Goal: Task Accomplishment & Management: Manage account settings

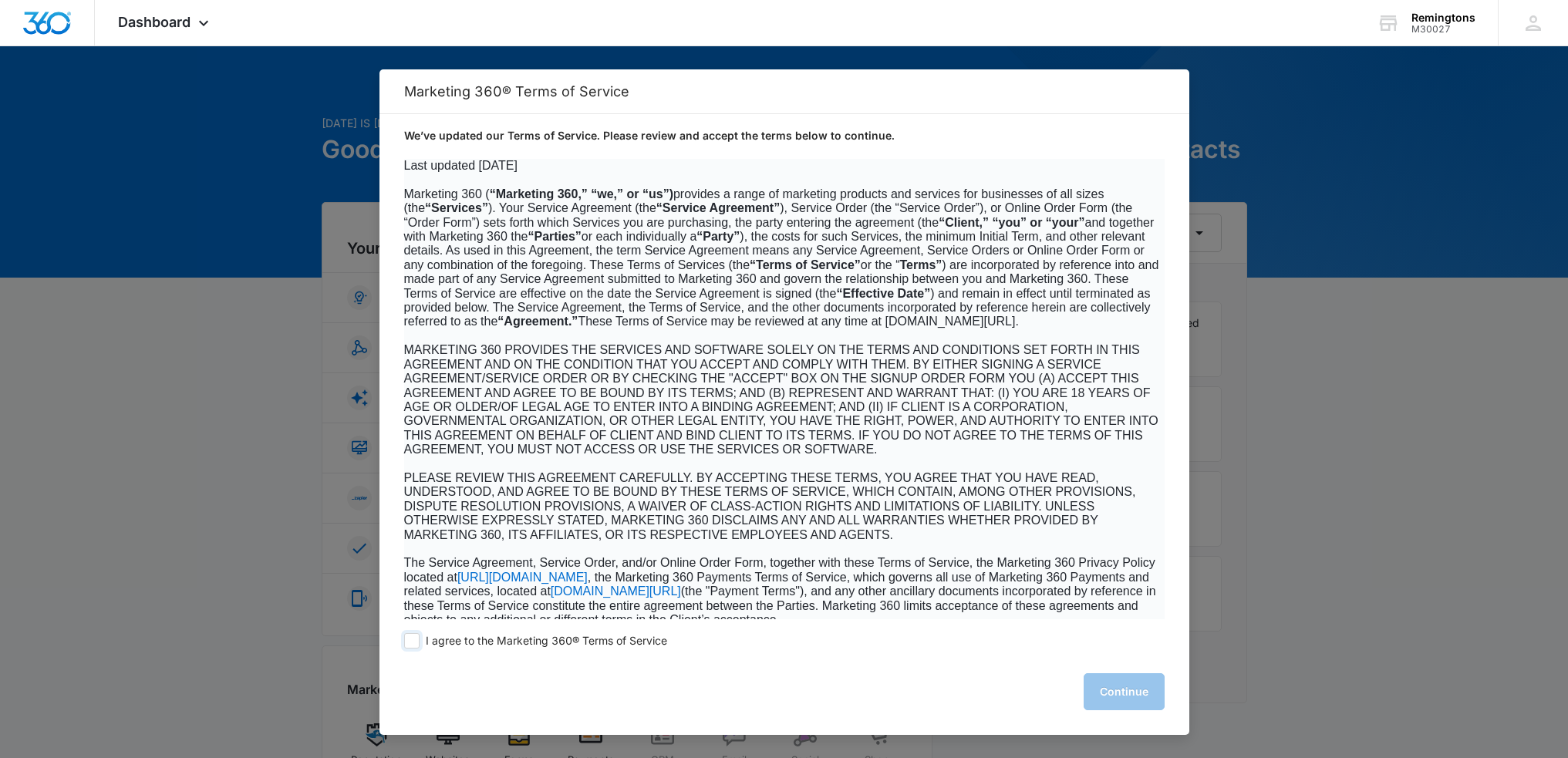
click at [411, 640] on span at bounding box center [412, 640] width 15 height 15
click at [411, 640] on input "I agree to the Marketing 360® Terms of Service" at bounding box center [412, 640] width 15 height 15
checkbox input "true"
click at [1136, 690] on button "Continue" at bounding box center [1125, 692] width 81 height 37
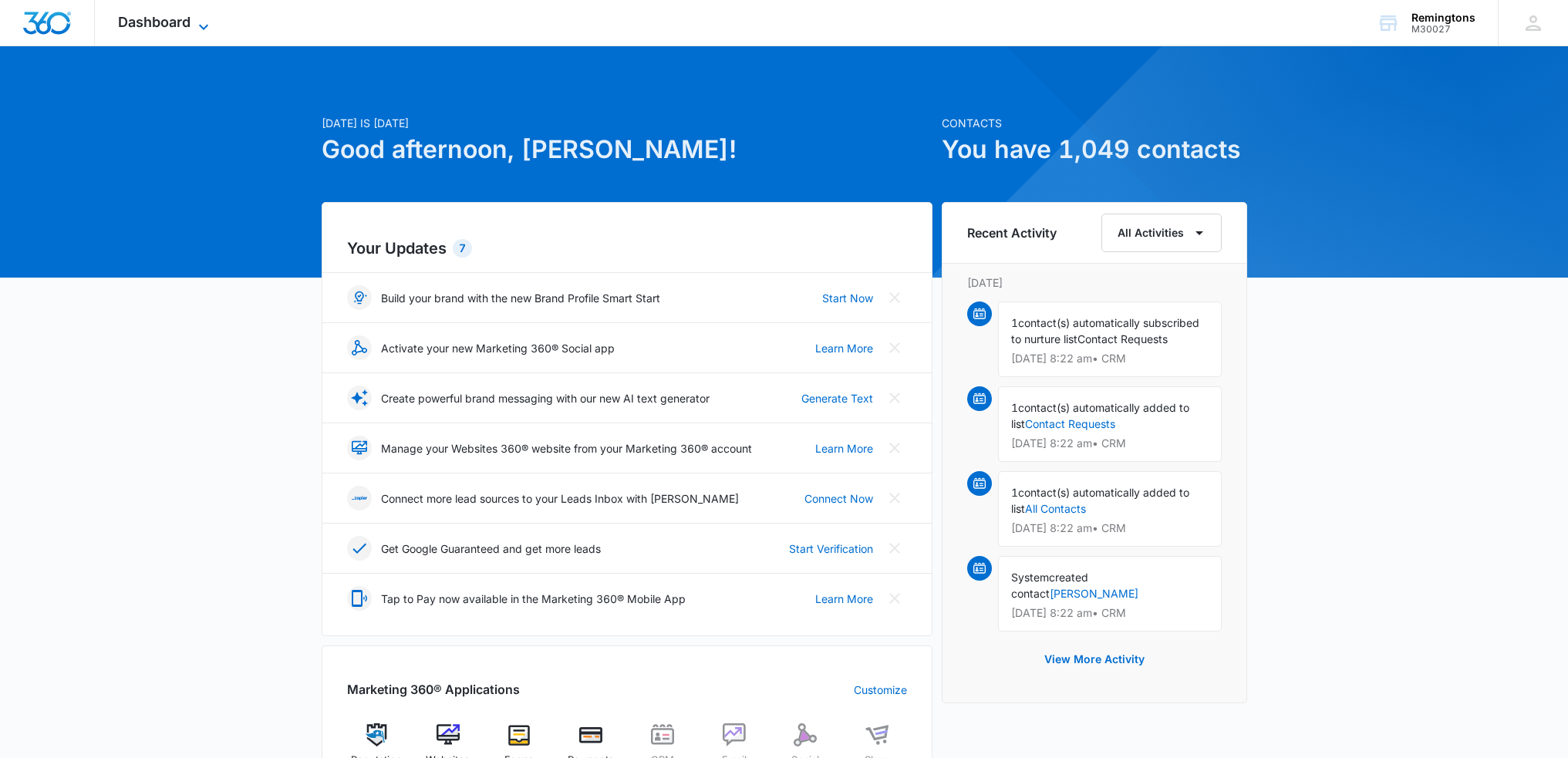
click at [200, 25] on icon at bounding box center [203, 26] width 9 height 5
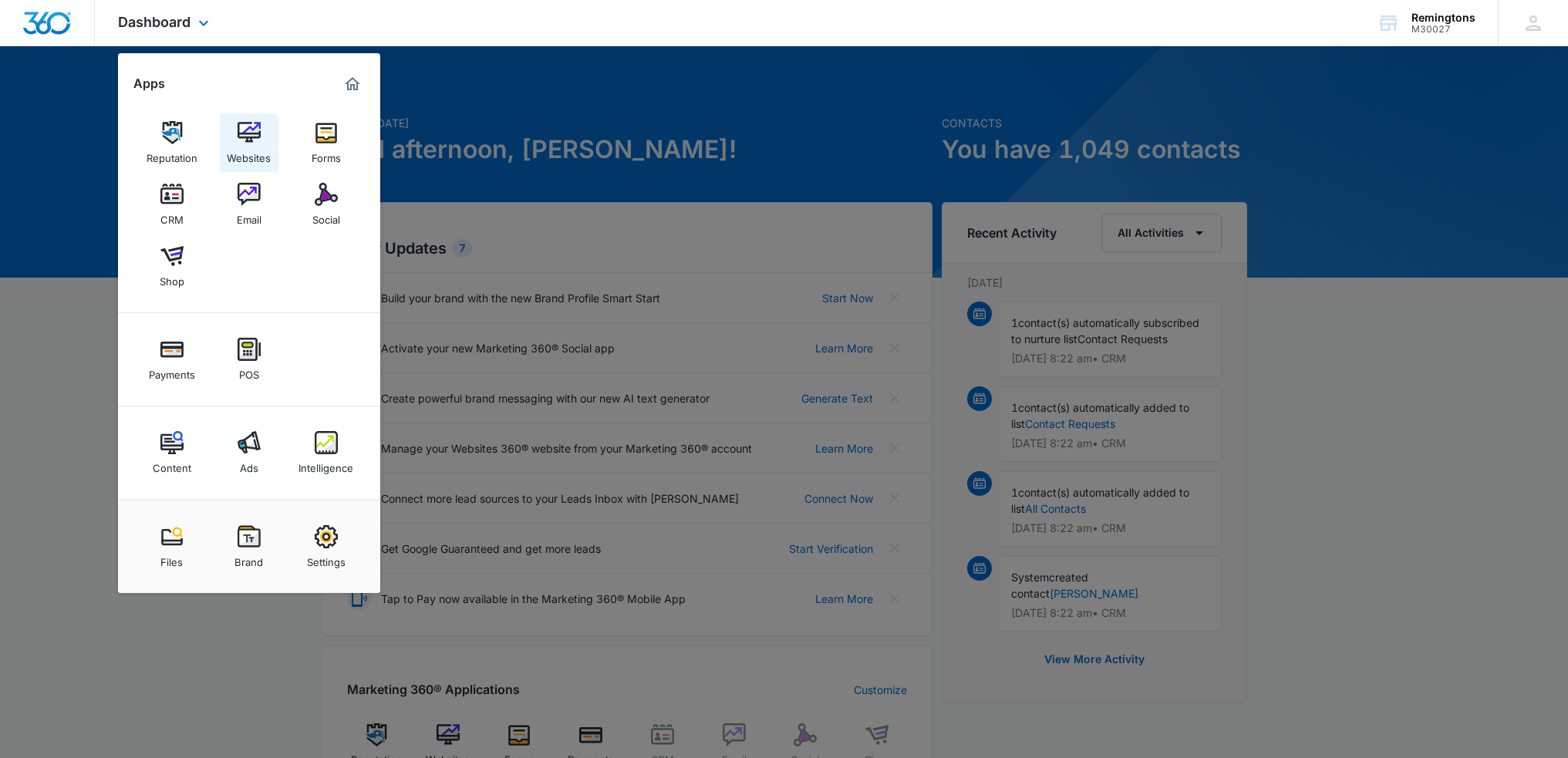
click at [234, 129] on link "Websites" at bounding box center [249, 142] width 58 height 58
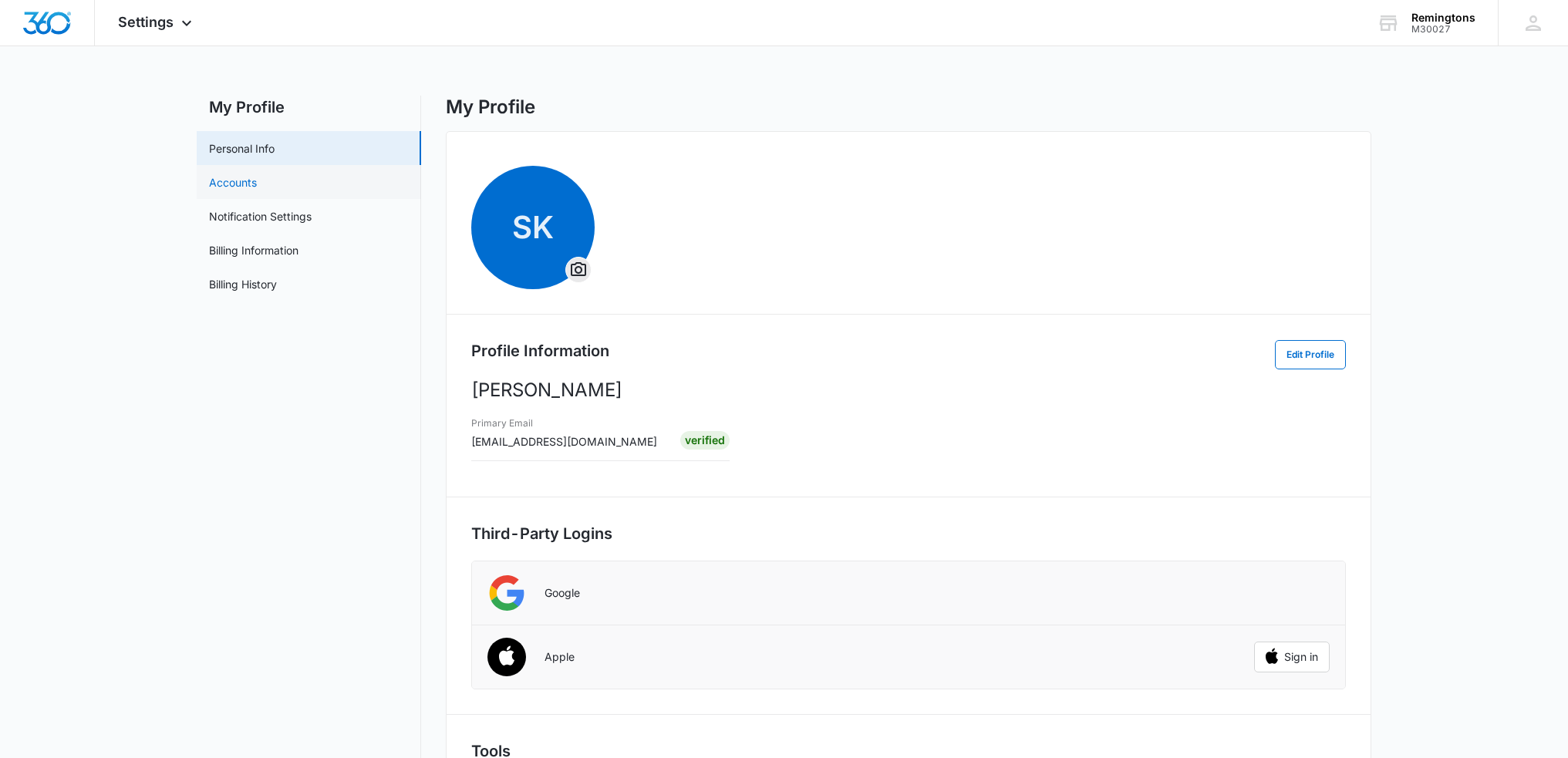
click at [234, 184] on link "Accounts" at bounding box center [233, 182] width 48 height 16
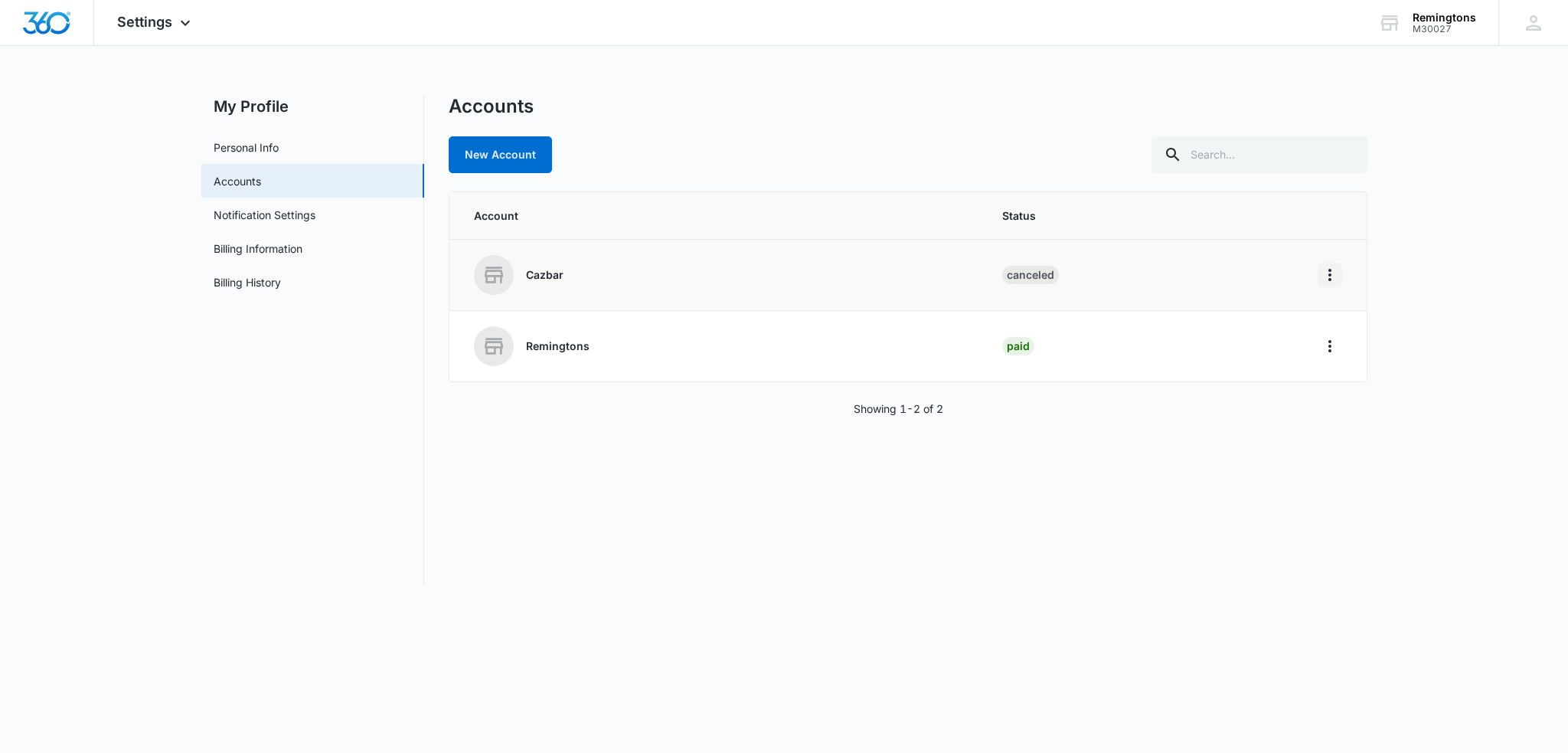
click at [1332, 275] on icon "Home" at bounding box center [1329, 275] width 18 height 18
click at [1122, 438] on div "Accounts New Account Account Status Cazbar Canceled Remingtons Paid Showing 1-2…" at bounding box center [908, 340] width 919 height 489
click at [522, 164] on link "New Account" at bounding box center [500, 155] width 103 height 37
select select "US"
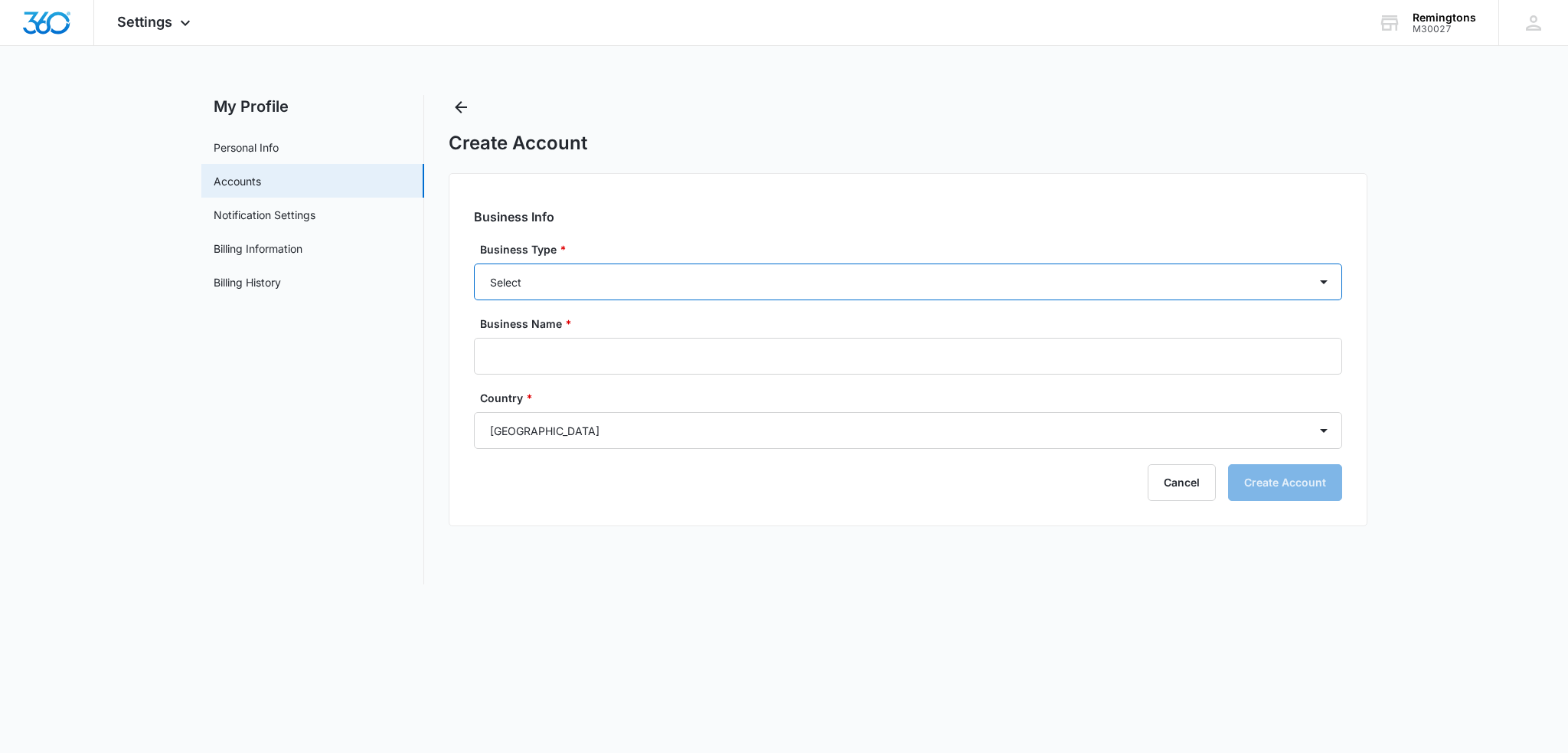
click at [556, 271] on select "Select Accounting / CPA Assisted Living Attorney / Law Firm Auto Repair Carpet …" at bounding box center [908, 282] width 868 height 37
select select "11"
click at [474, 264] on select "Select Accounting / CPA Assisted Living Attorney / Law Firm Auto Repair Carpet …" at bounding box center [908, 282] width 868 height 37
click at [603, 350] on input "Business Name *" at bounding box center [908, 356] width 868 height 37
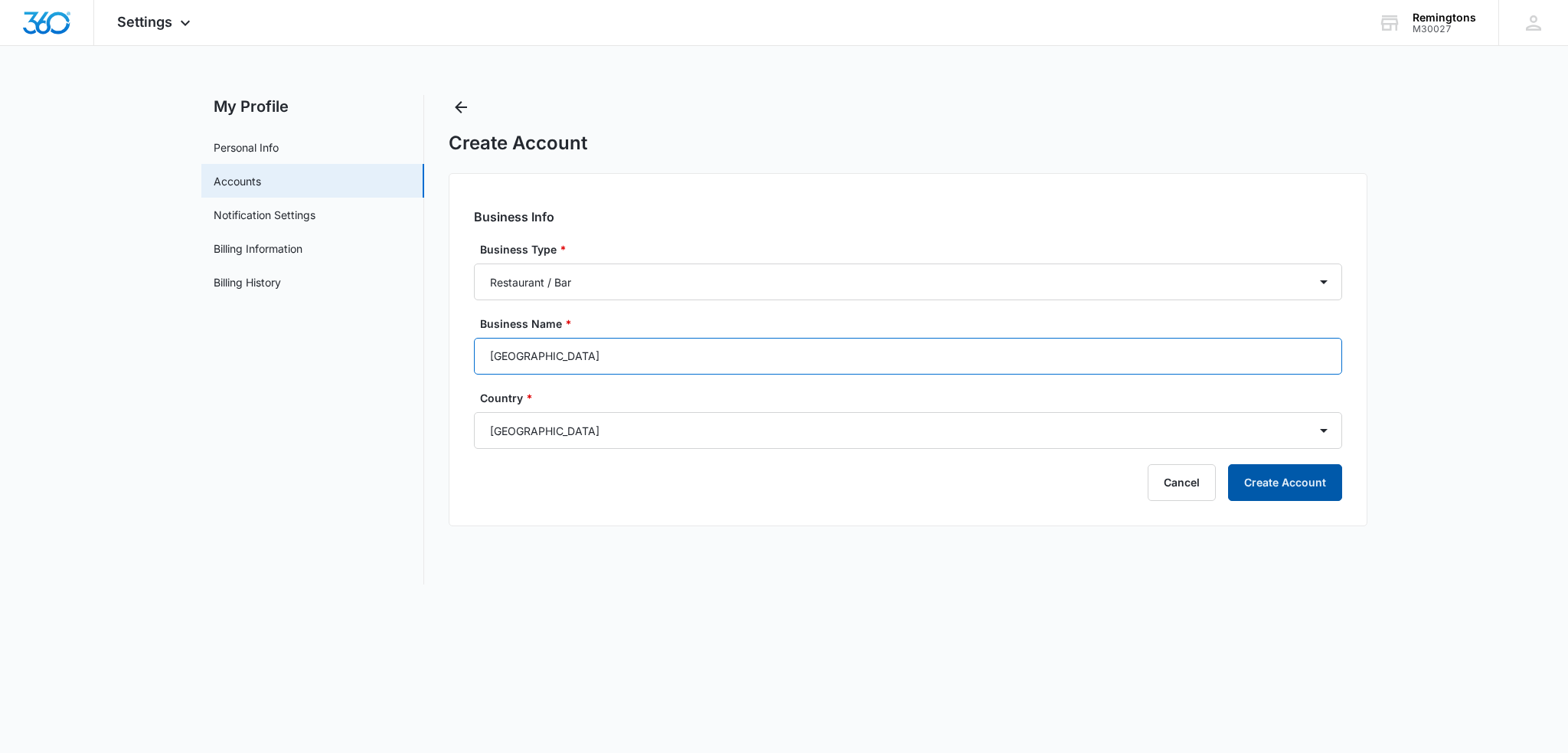
type input "[GEOGRAPHIC_DATA]"
click at [1277, 483] on button "Create Account" at bounding box center [1285, 482] width 114 height 37
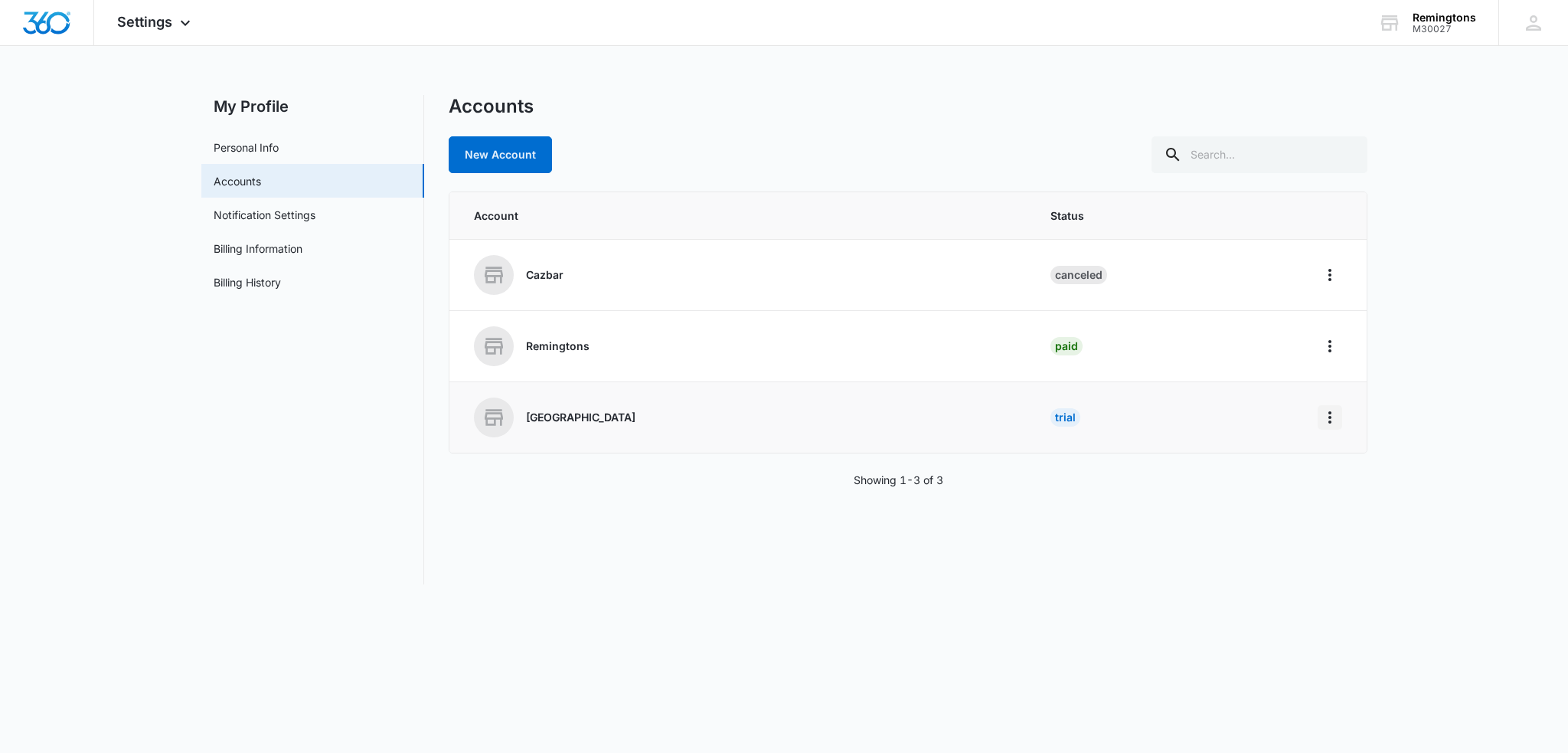
click at [1333, 420] on icon "Home" at bounding box center [1329, 418] width 18 height 18
click at [1413, 464] on div "Go to Dashboard" at bounding box center [1378, 460] width 85 height 11
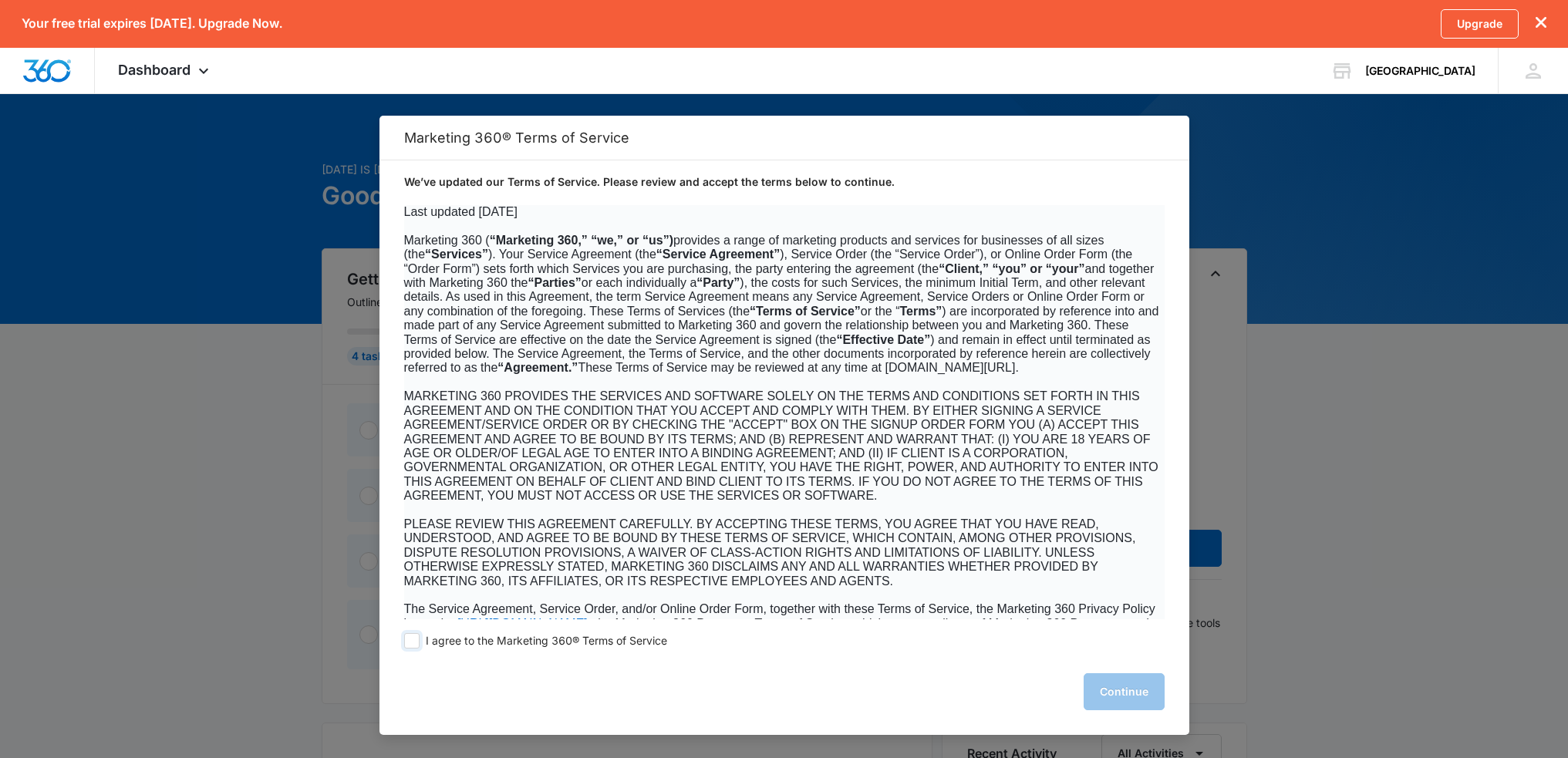
click at [413, 640] on span at bounding box center [412, 640] width 15 height 15
click at [413, 640] on input "I agree to the Marketing 360® Terms of Service" at bounding box center [412, 640] width 15 height 15
checkbox input "true"
drag, startPoint x: 1128, startPoint y: 685, endPoint x: 1118, endPoint y: 688, distance: 10.4
click at [1130, 685] on button "Continue" at bounding box center [1125, 692] width 81 height 37
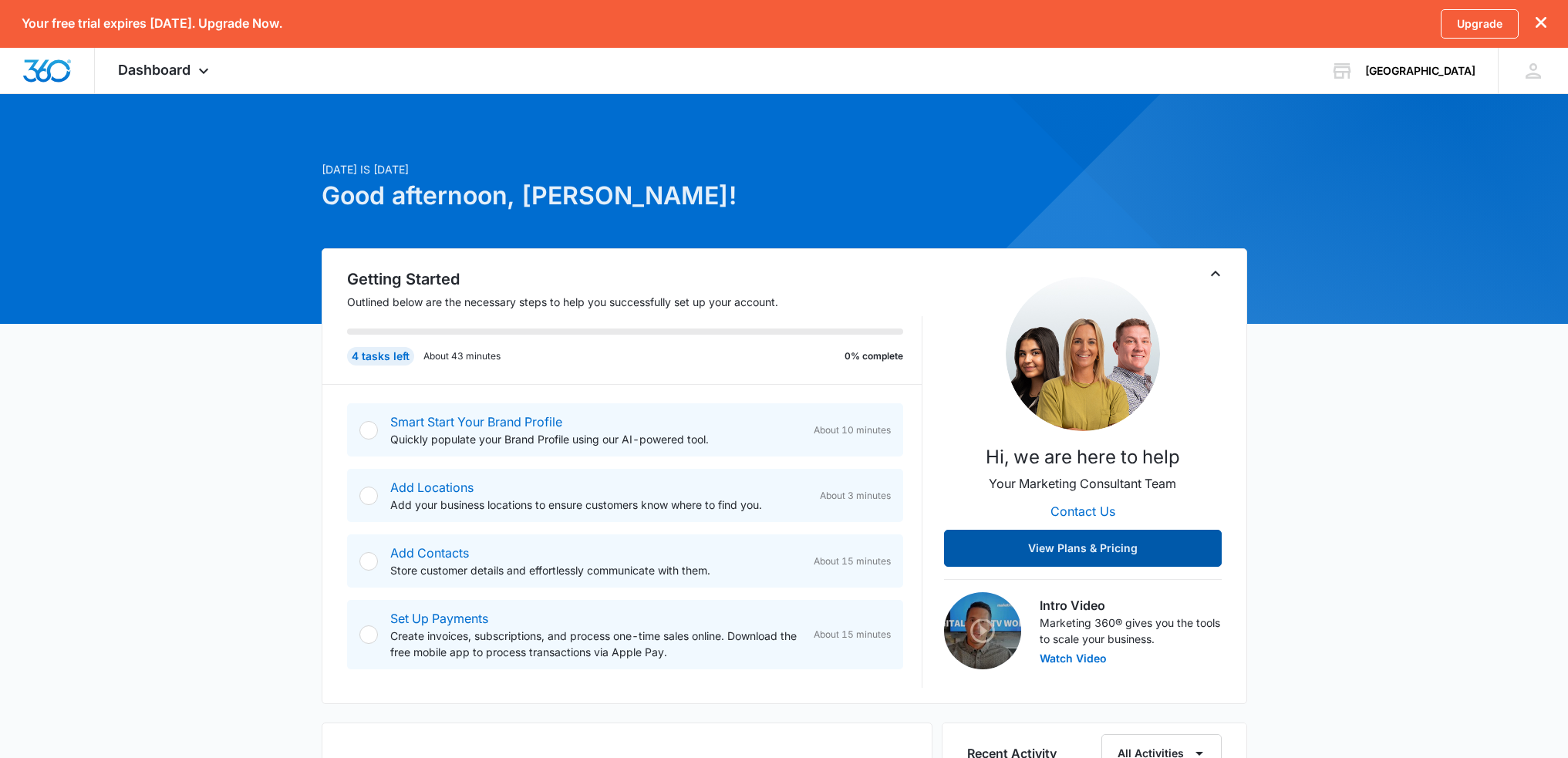
click at [1122, 550] on button "View Plans & Pricing" at bounding box center [1083, 548] width 278 height 37
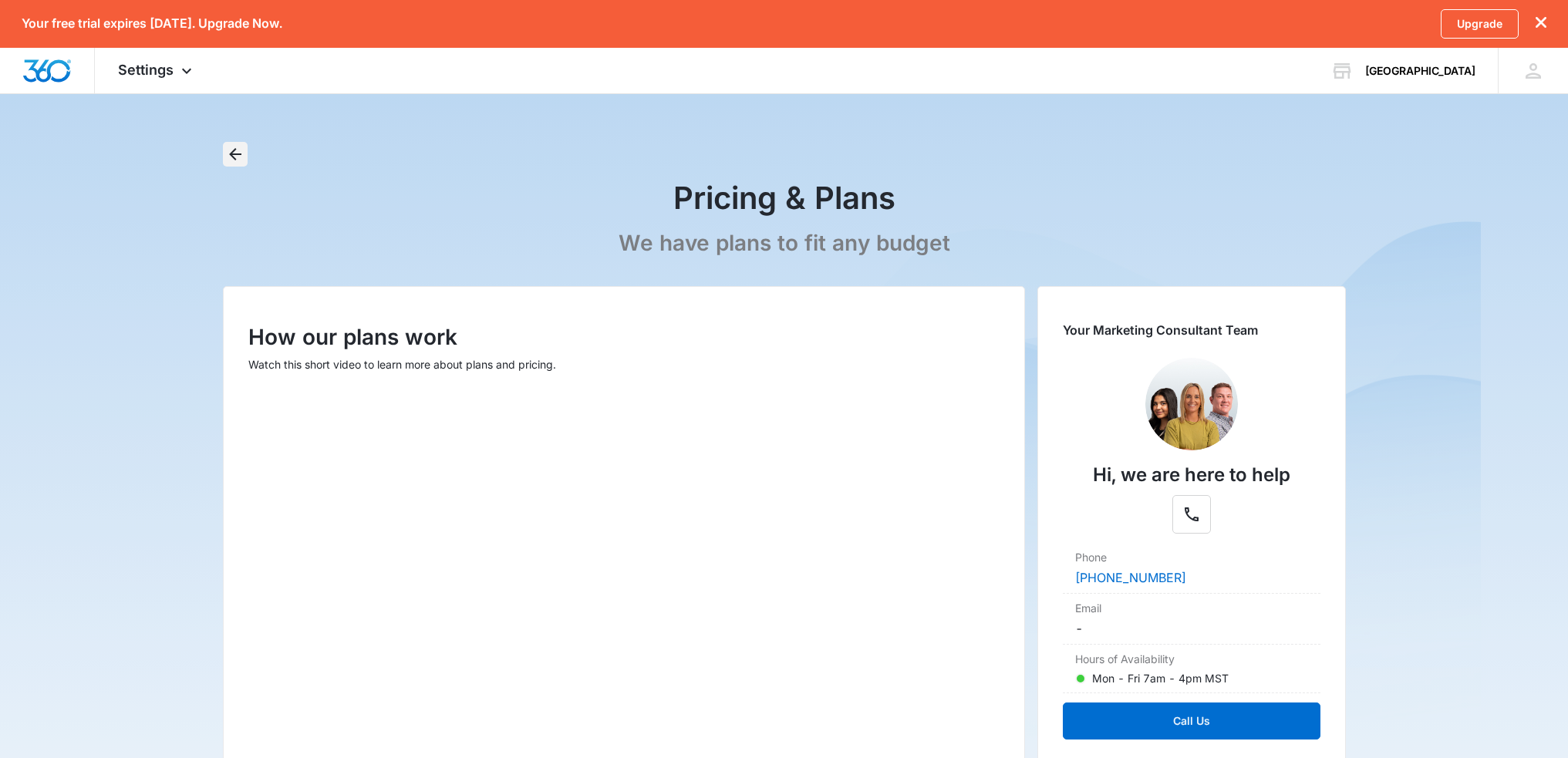
click at [237, 148] on icon "Back" at bounding box center [235, 154] width 19 height 19
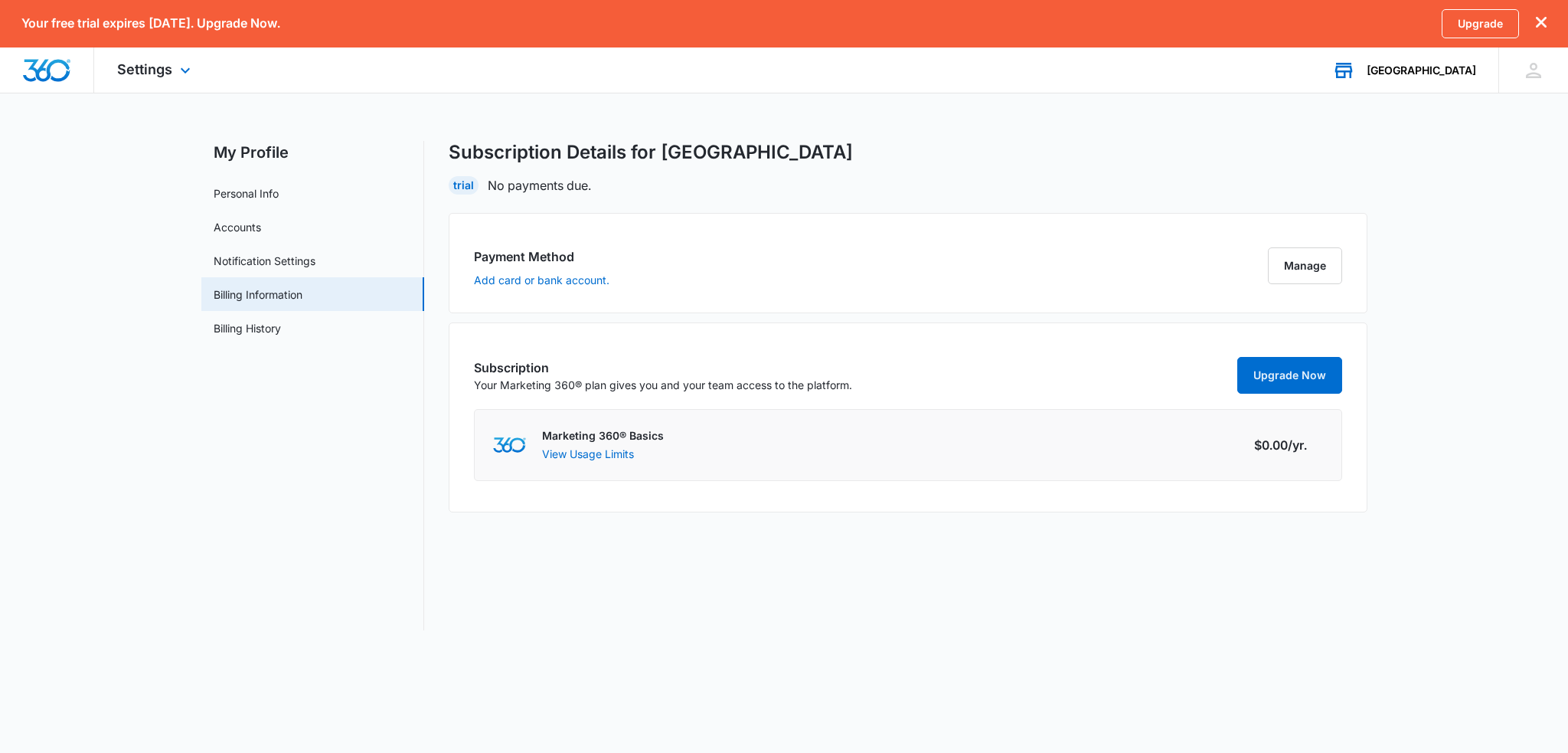
click at [1443, 76] on div "Olney Ale House Your Accounts View All" at bounding box center [1403, 71] width 189 height 45
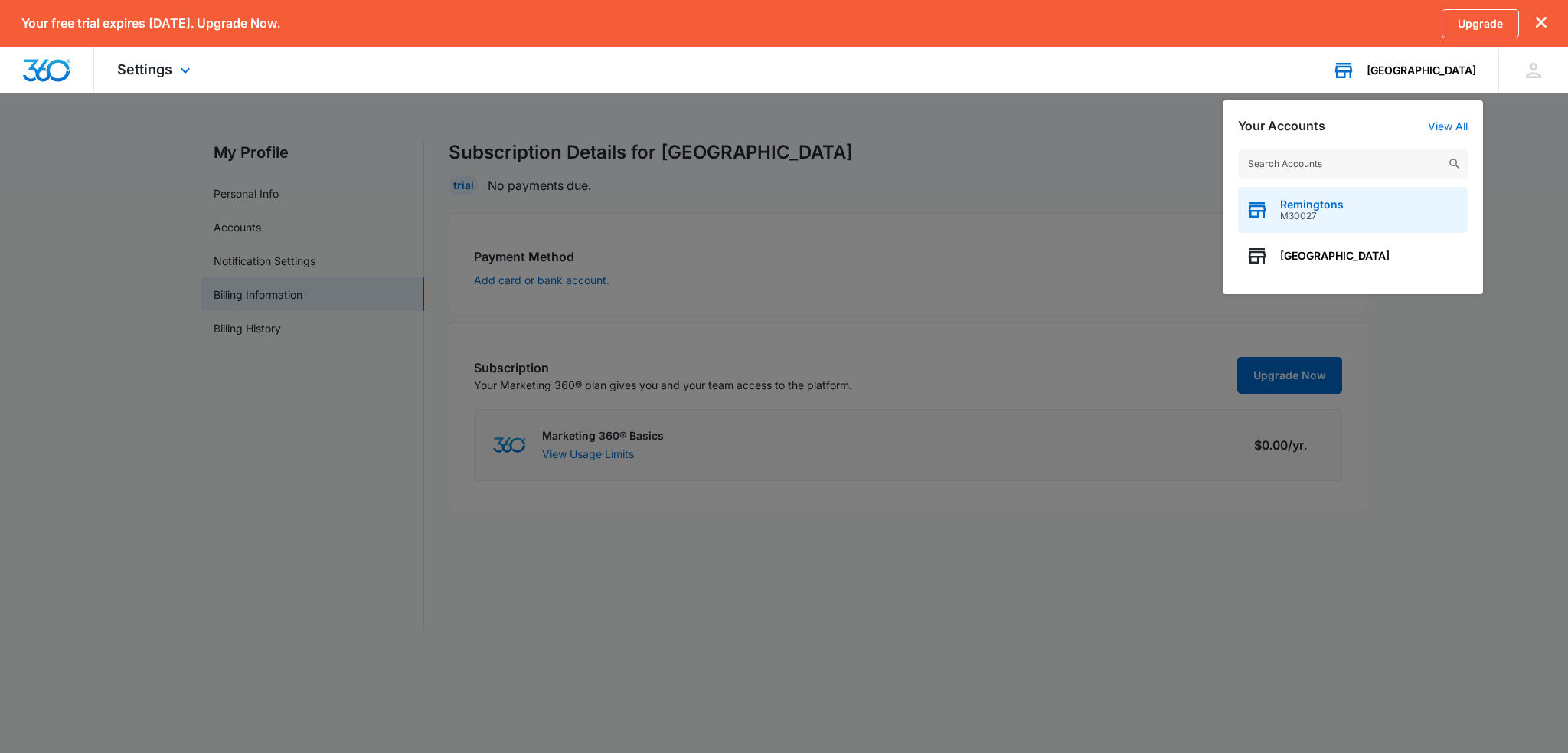
click at [1327, 211] on span "M30027" at bounding box center [1312, 216] width 64 height 11
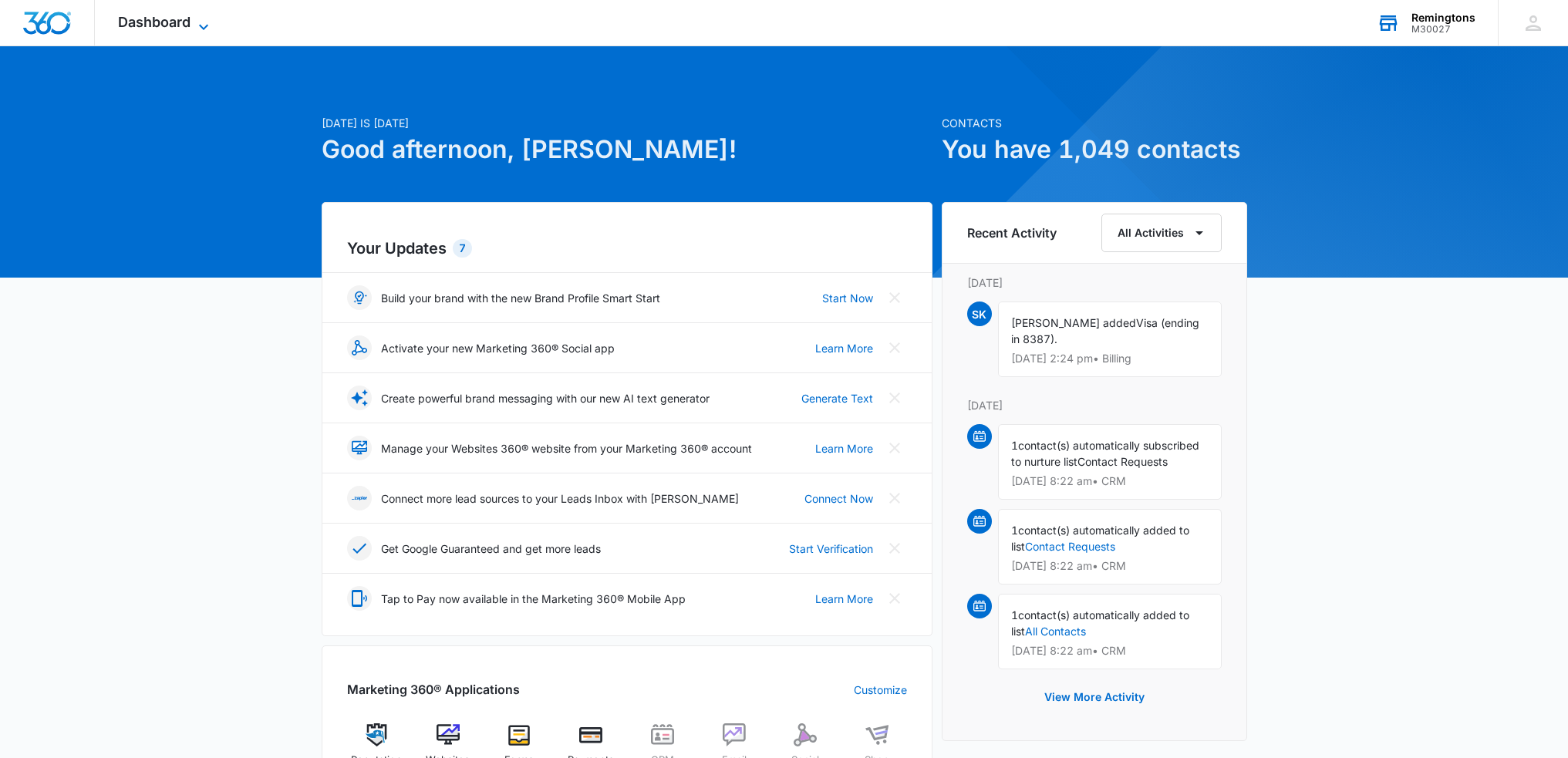
click at [212, 19] on icon at bounding box center [204, 27] width 19 height 19
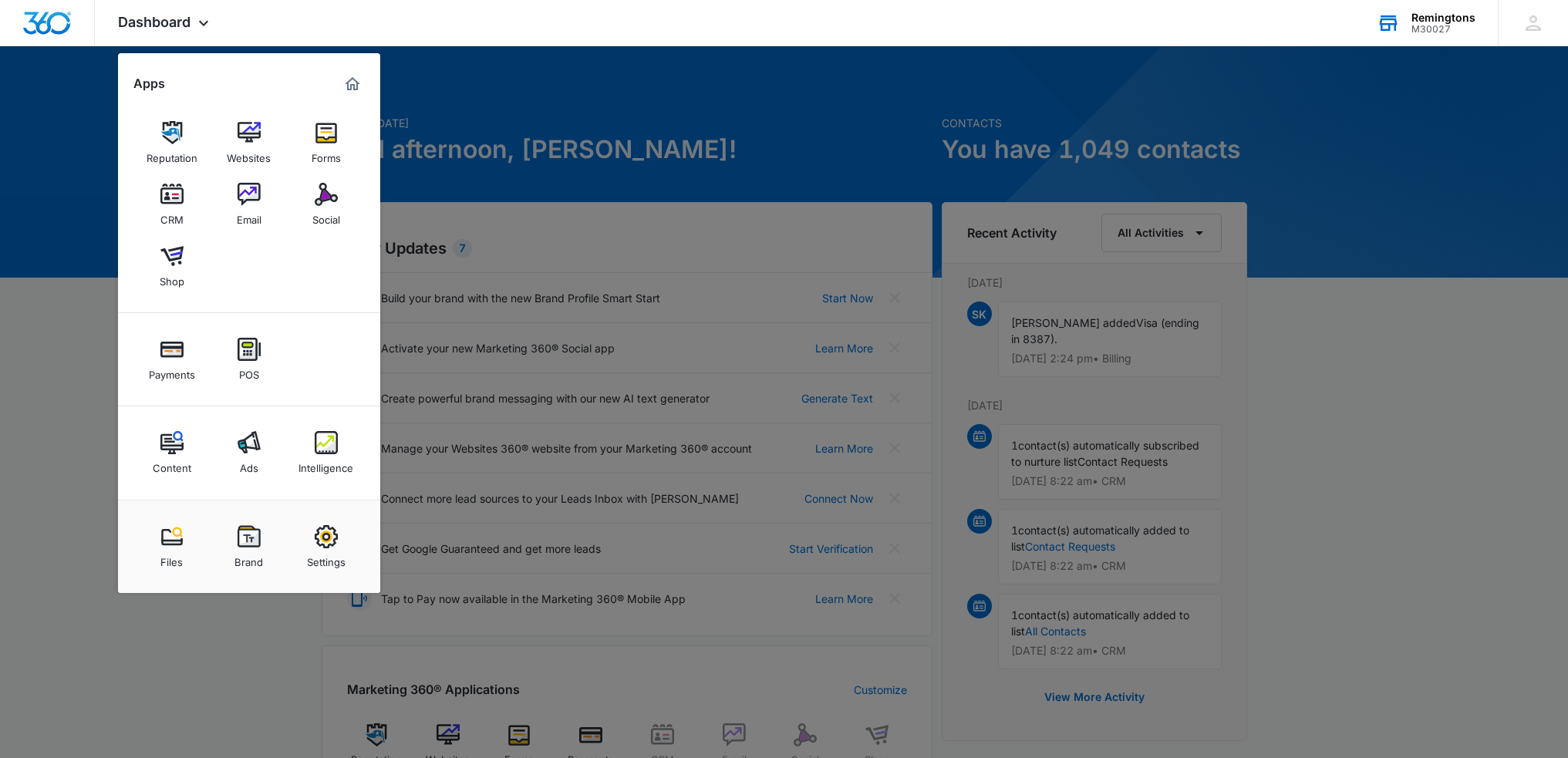
click at [1411, 312] on div at bounding box center [784, 379] width 1568 height 758
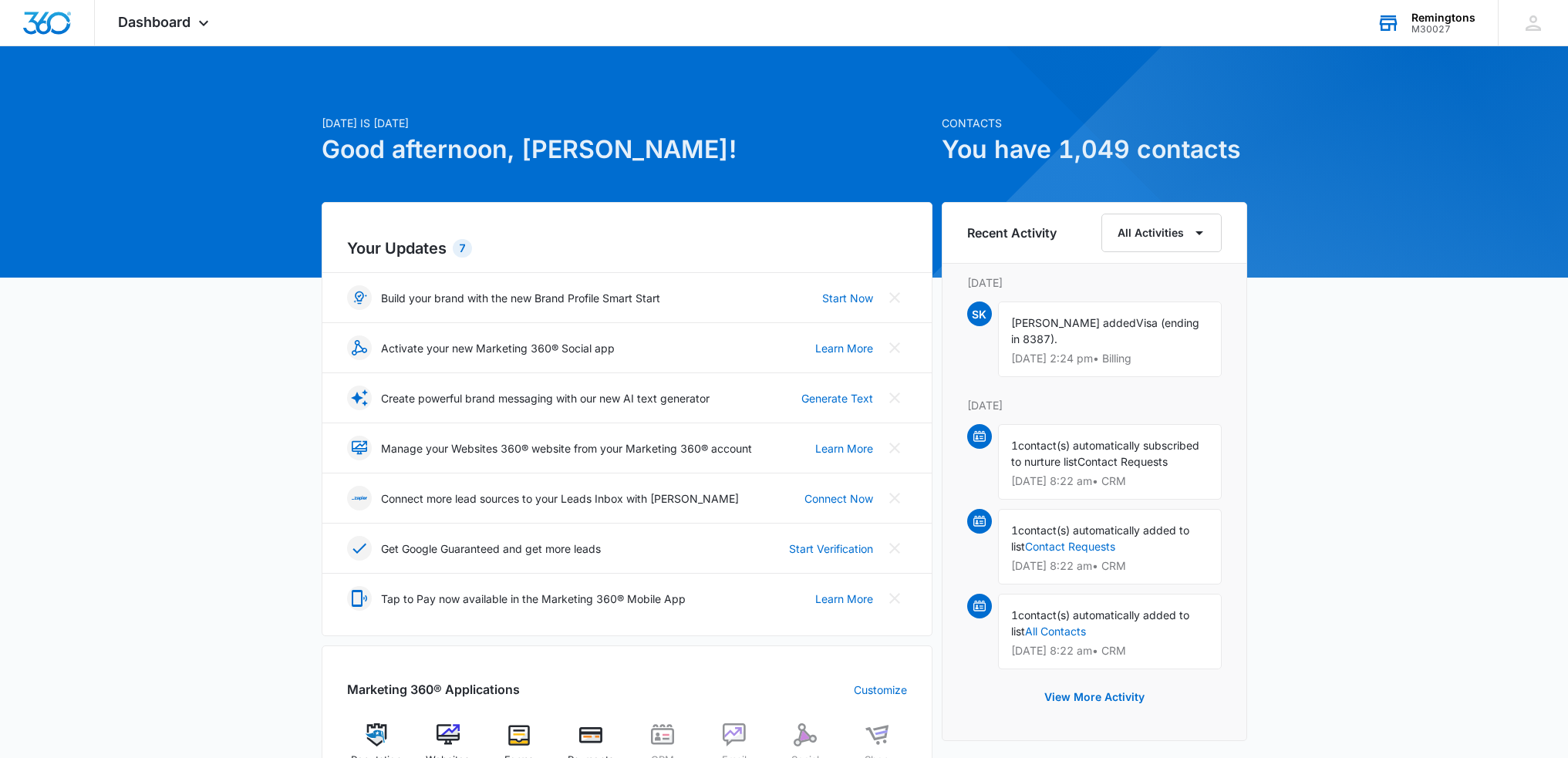
click at [1105, 465] on span "Contact Requests" at bounding box center [1122, 461] width 91 height 13
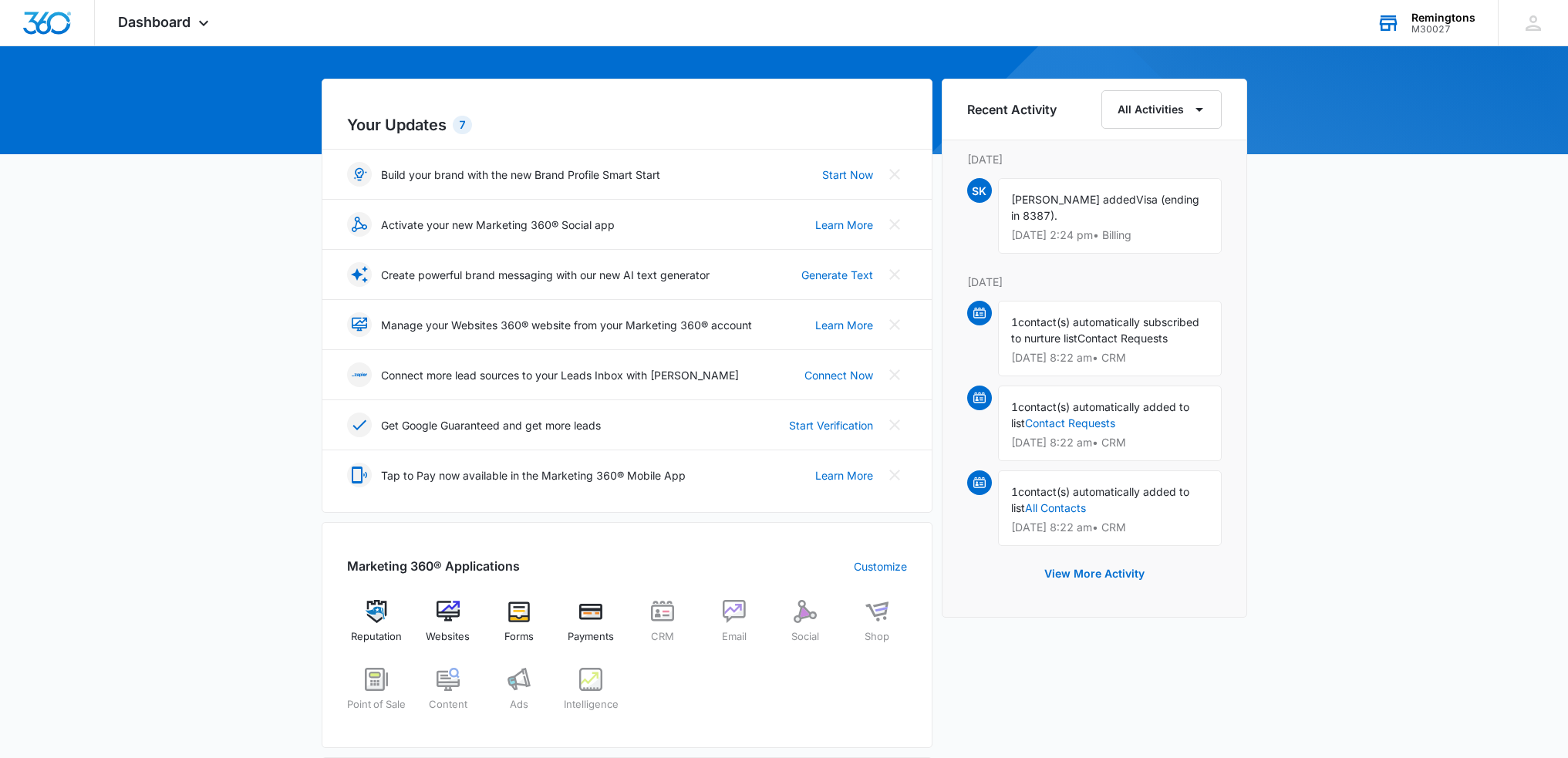
scroll to position [386, 0]
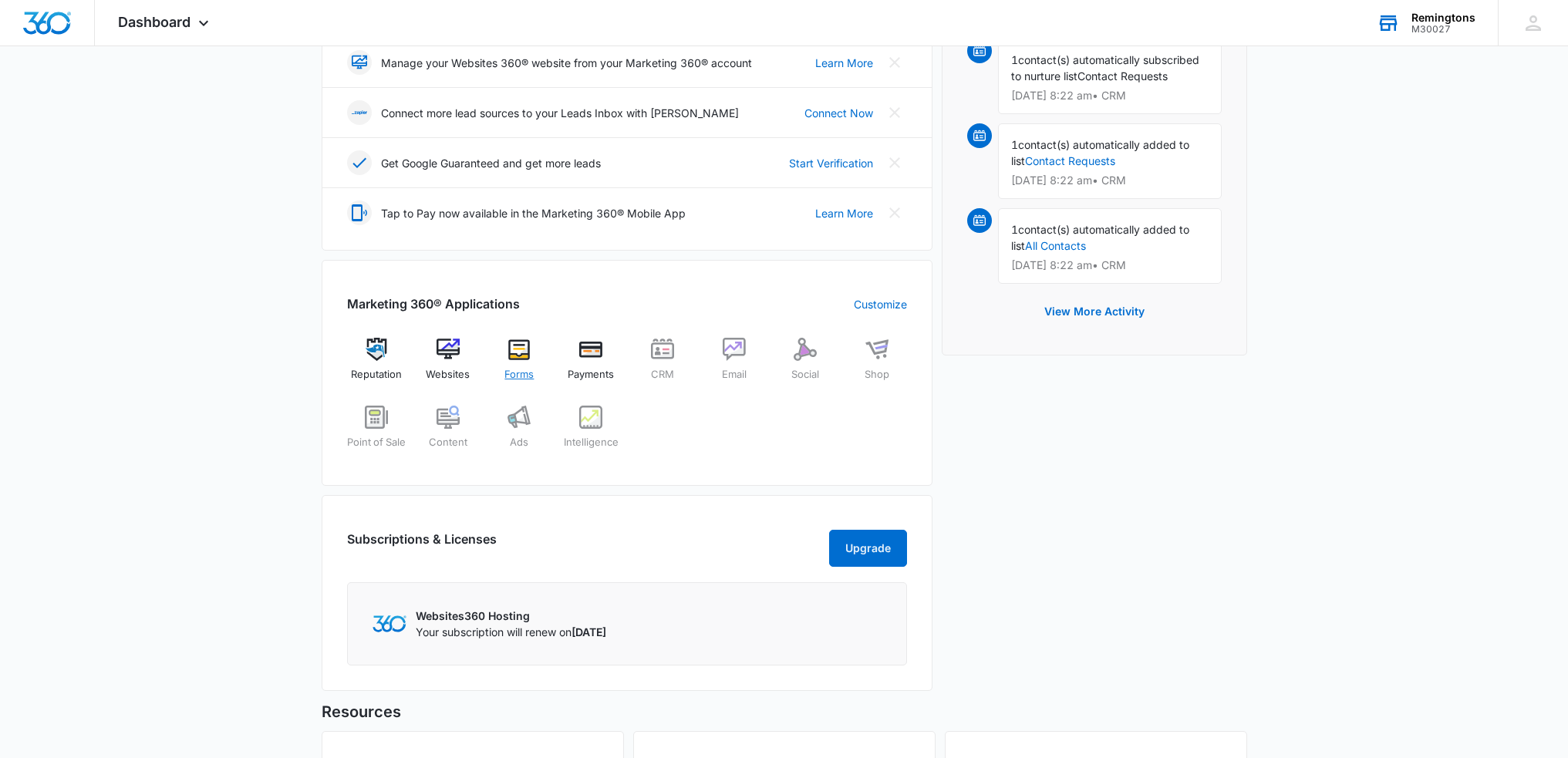
click at [516, 350] on img at bounding box center [519, 349] width 23 height 23
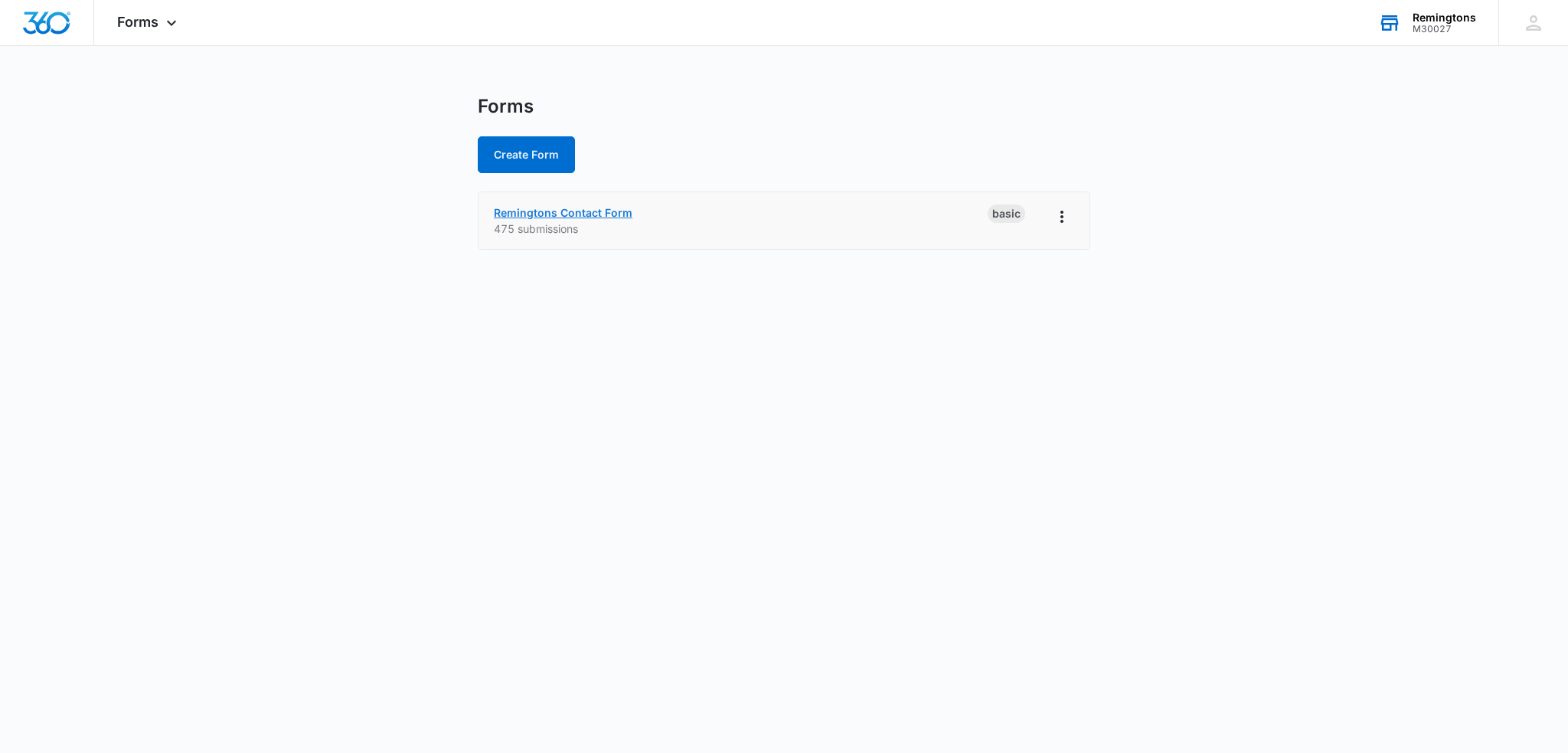
click at [590, 219] on link "Remingtons Contact Form" at bounding box center [563, 212] width 139 height 13
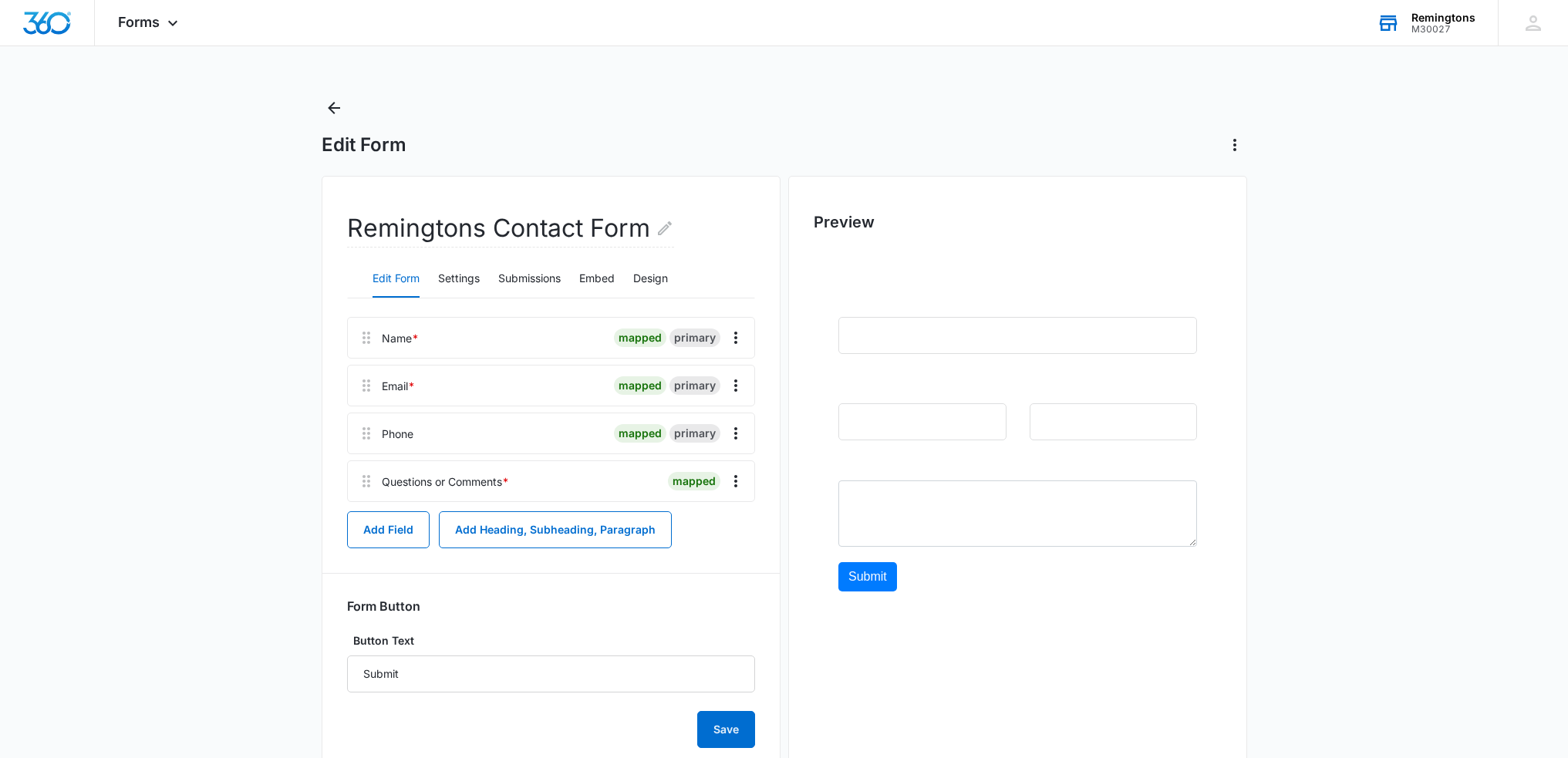
scroll to position [47, 0]
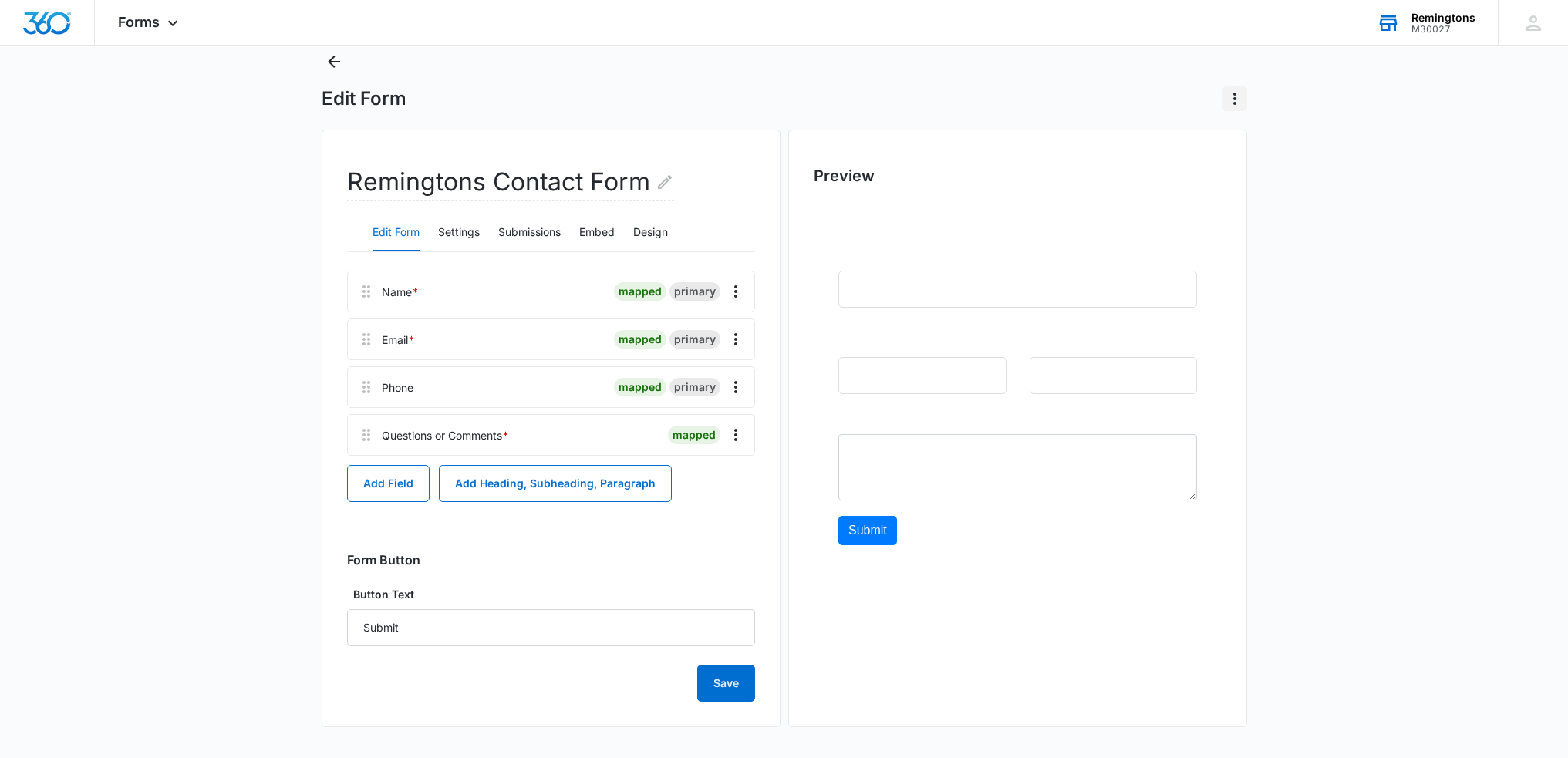
click at [1237, 102] on icon "Actions" at bounding box center [1235, 99] width 19 height 19
click at [1316, 84] on main "Edit Form Remingtons Contact Form Edit Form Settings Submissions Embed Design N…" at bounding box center [784, 404] width 1568 height 709
click at [454, 233] on button "Settings" at bounding box center [459, 233] width 41 height 37
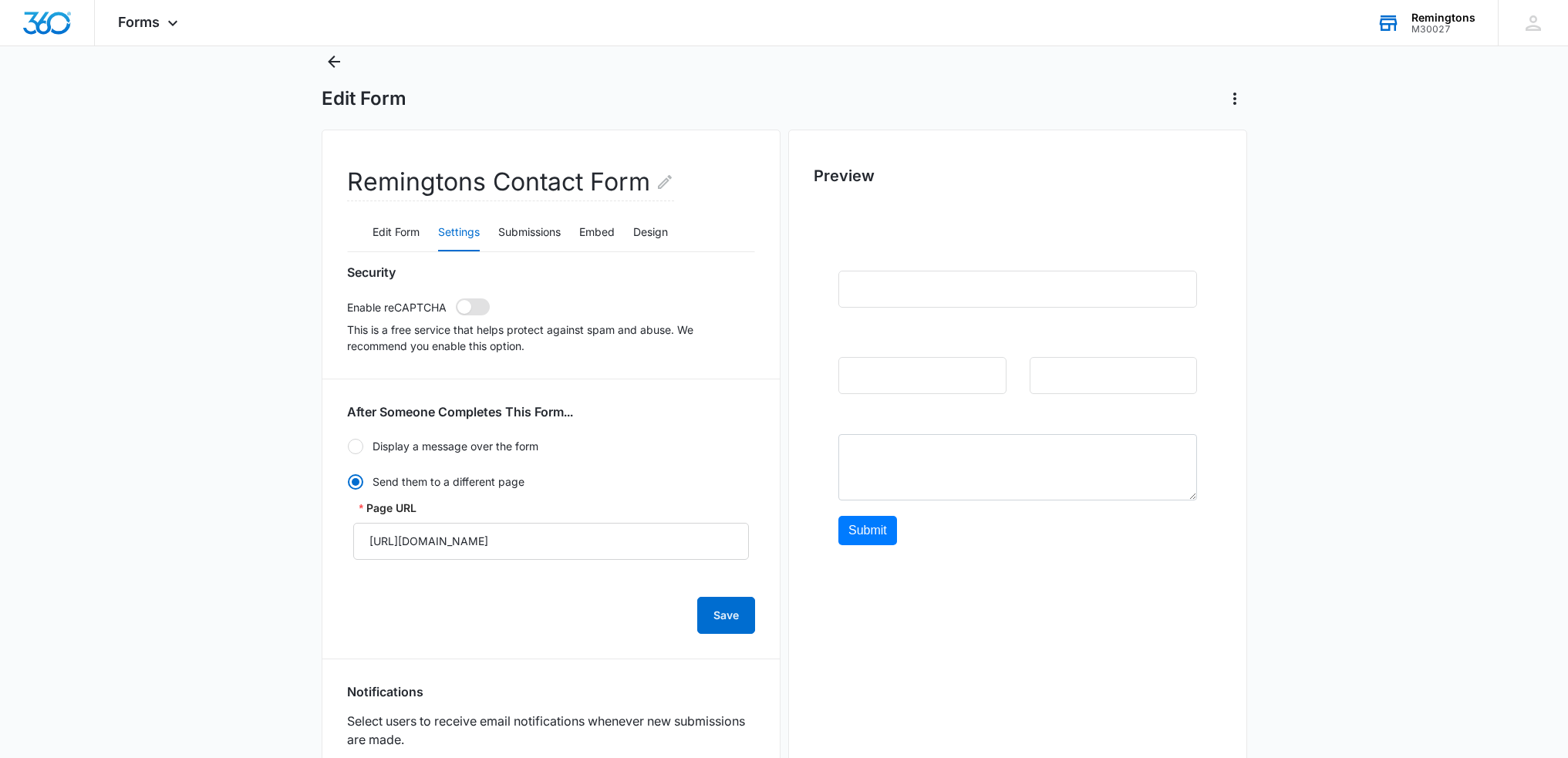
click at [470, 312] on span at bounding box center [473, 307] width 34 height 17
click at [456, 299] on input "checkbox" at bounding box center [455, 298] width 1 height 1
checkbox input "true"
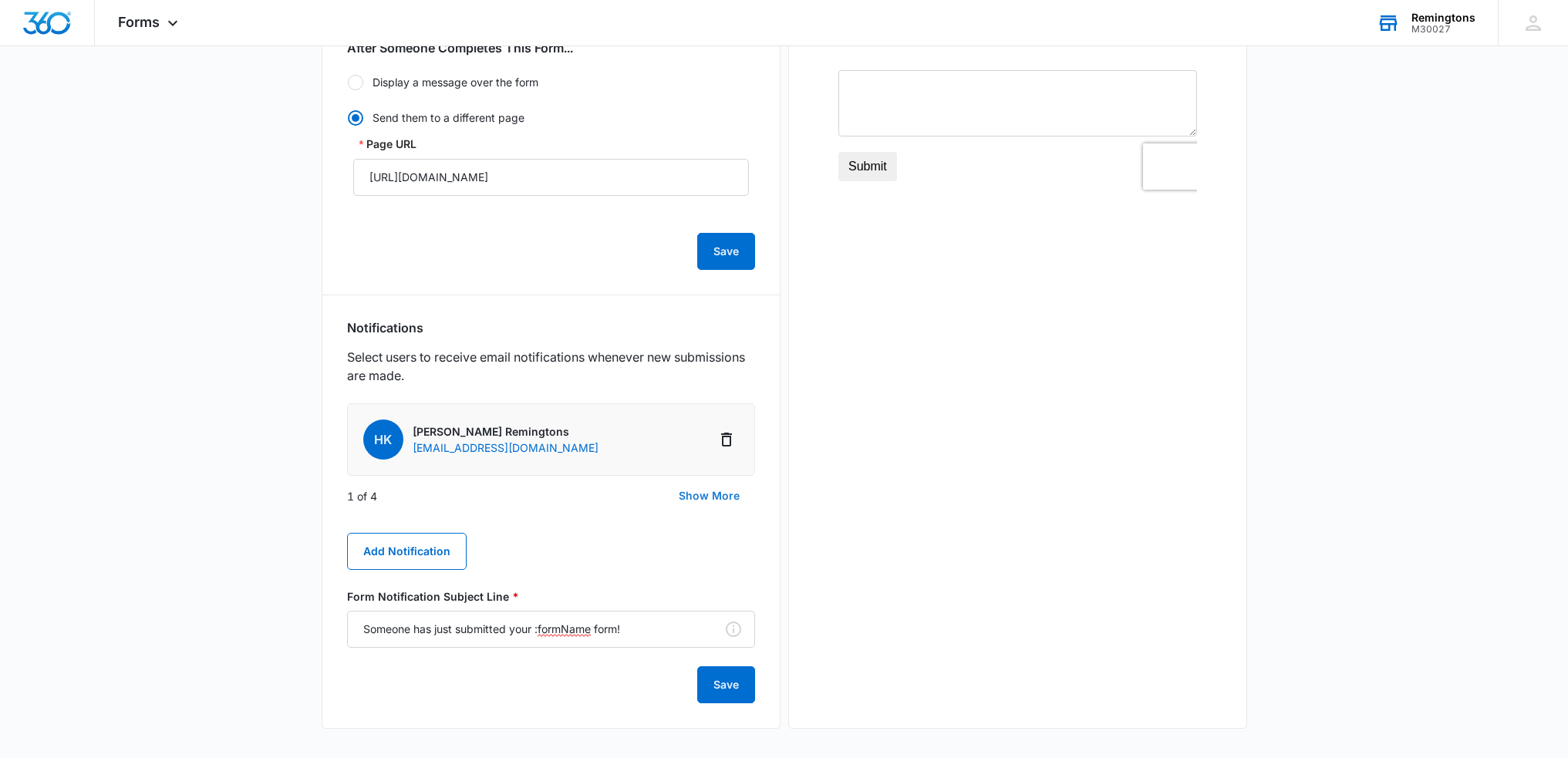
scroll to position [412, 0]
click at [732, 493] on button "Show More" at bounding box center [709, 494] width 91 height 37
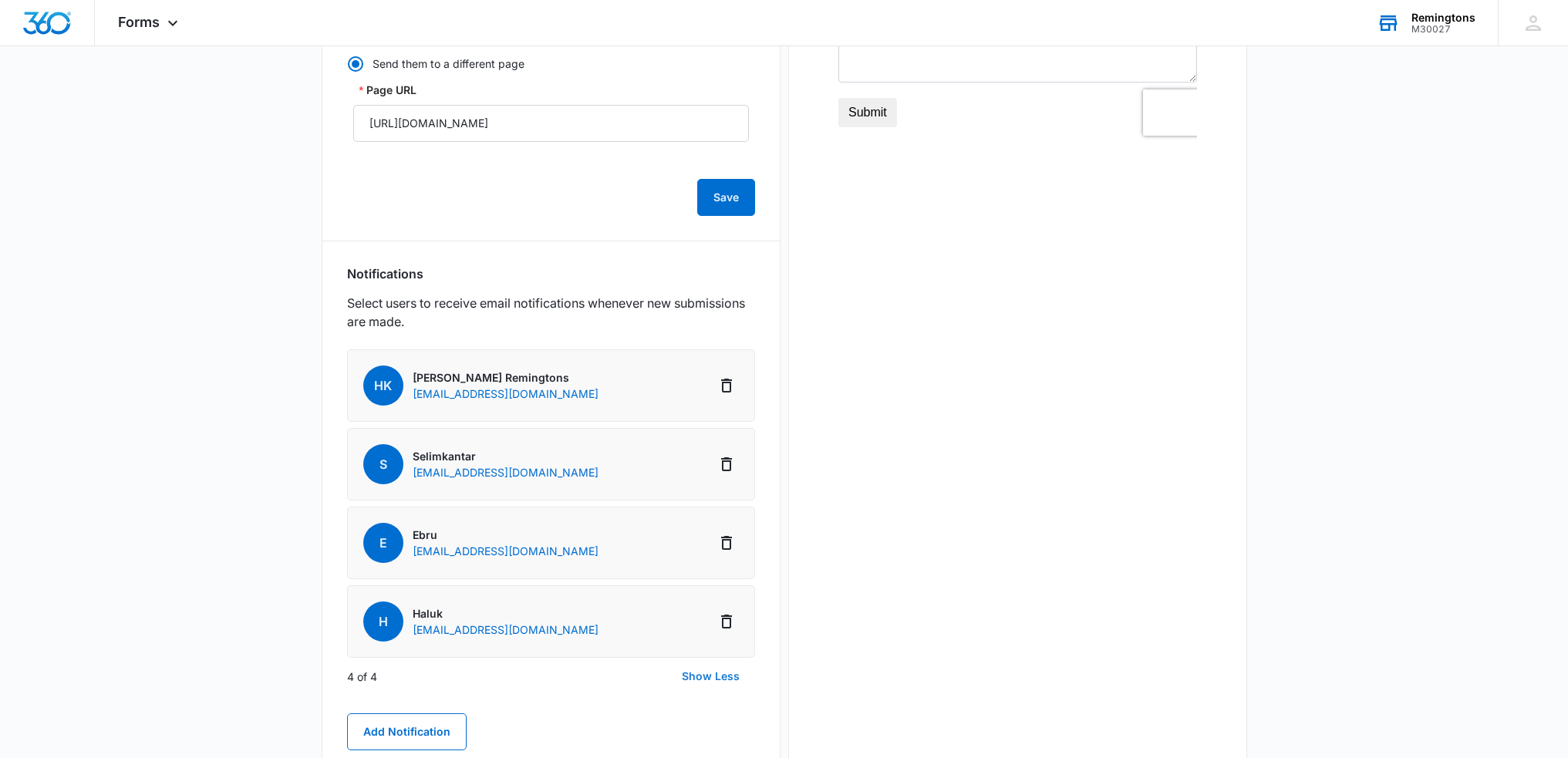
scroll to position [489, 0]
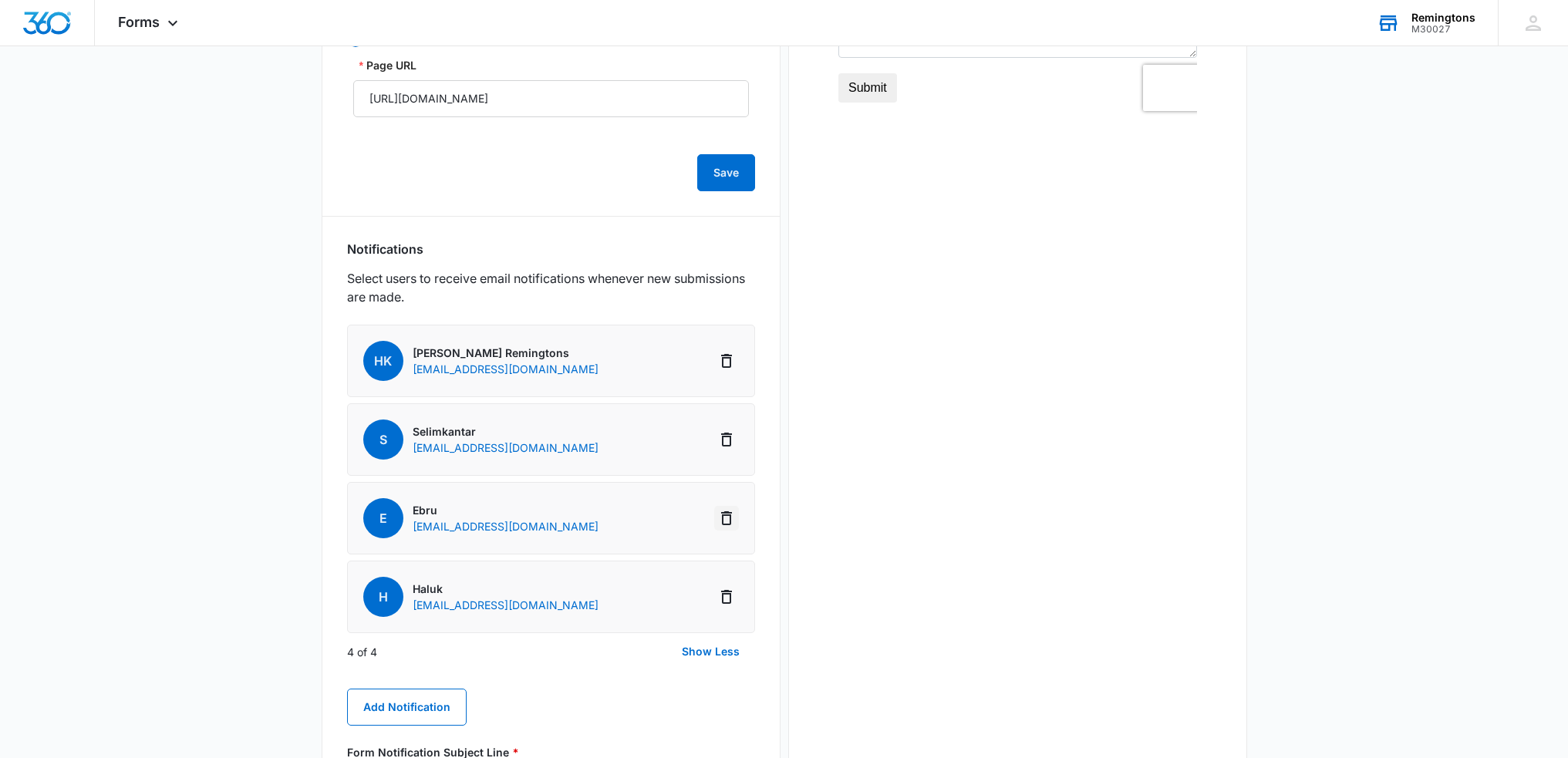
click at [727, 519] on icon "Delete Notification" at bounding box center [727, 519] width 19 height 19
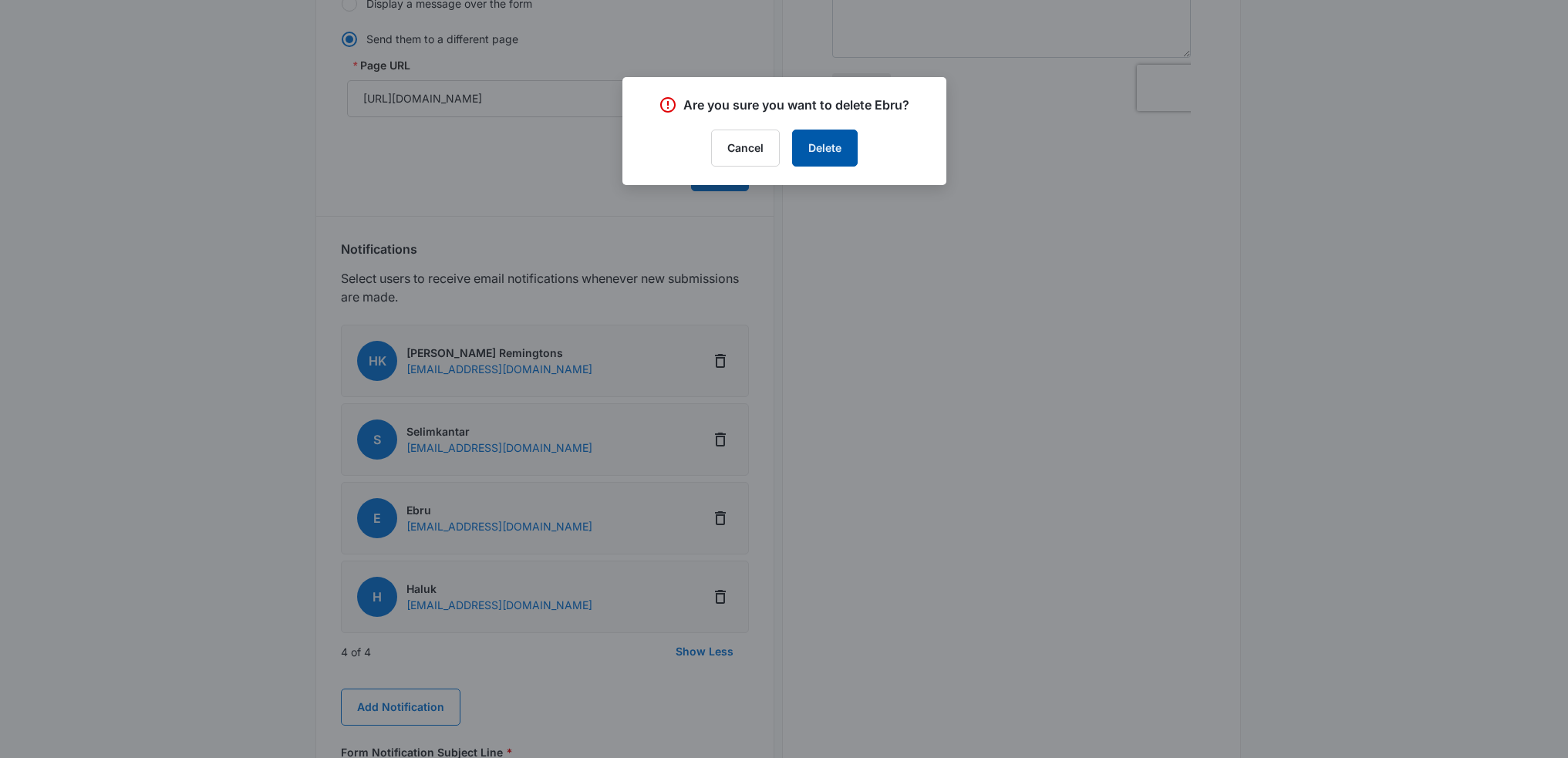
click at [812, 146] on button "Delete" at bounding box center [824, 148] width 65 height 37
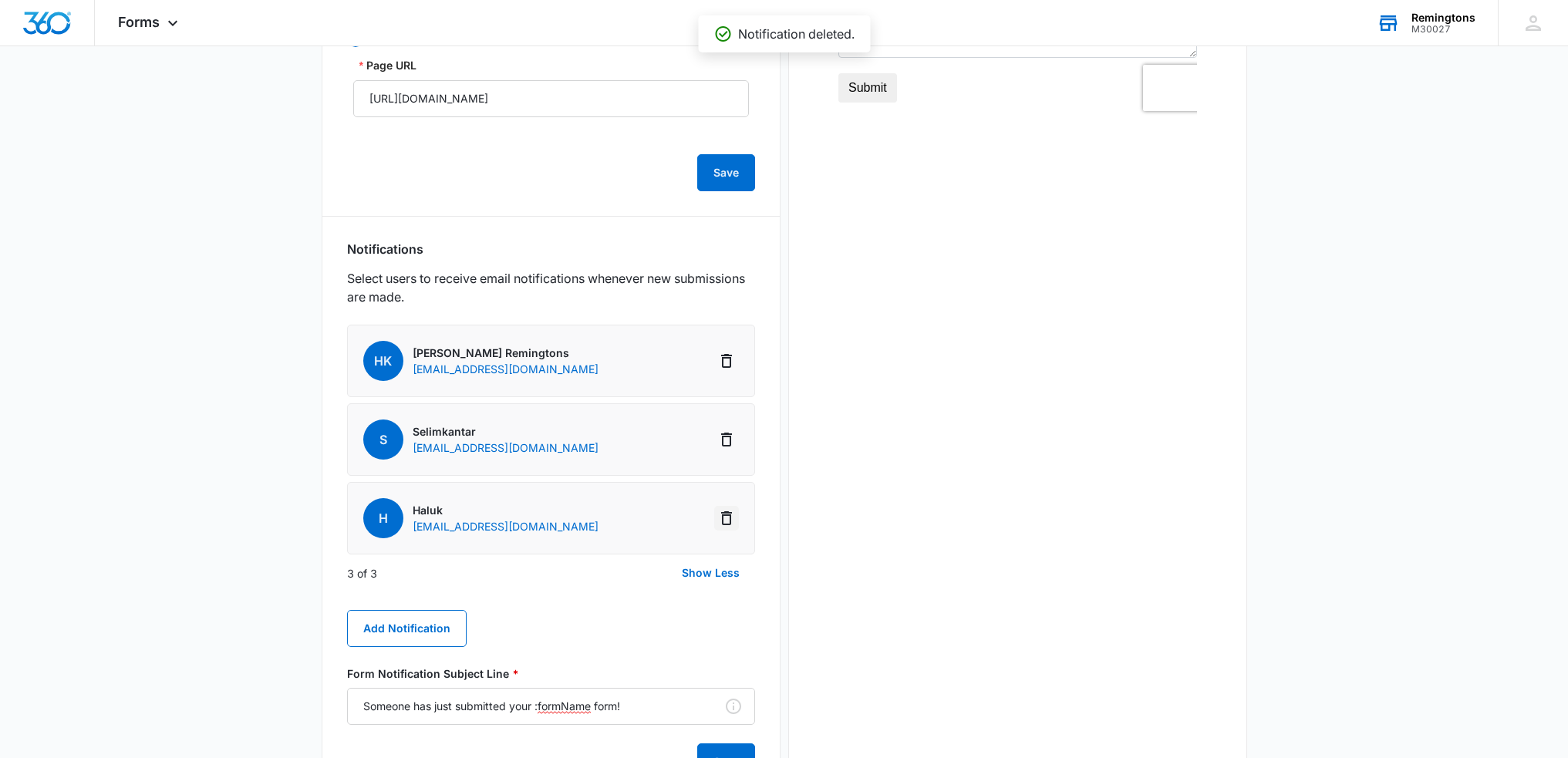
click at [726, 515] on icon "Delete Notification" at bounding box center [726, 518] width 11 height 14
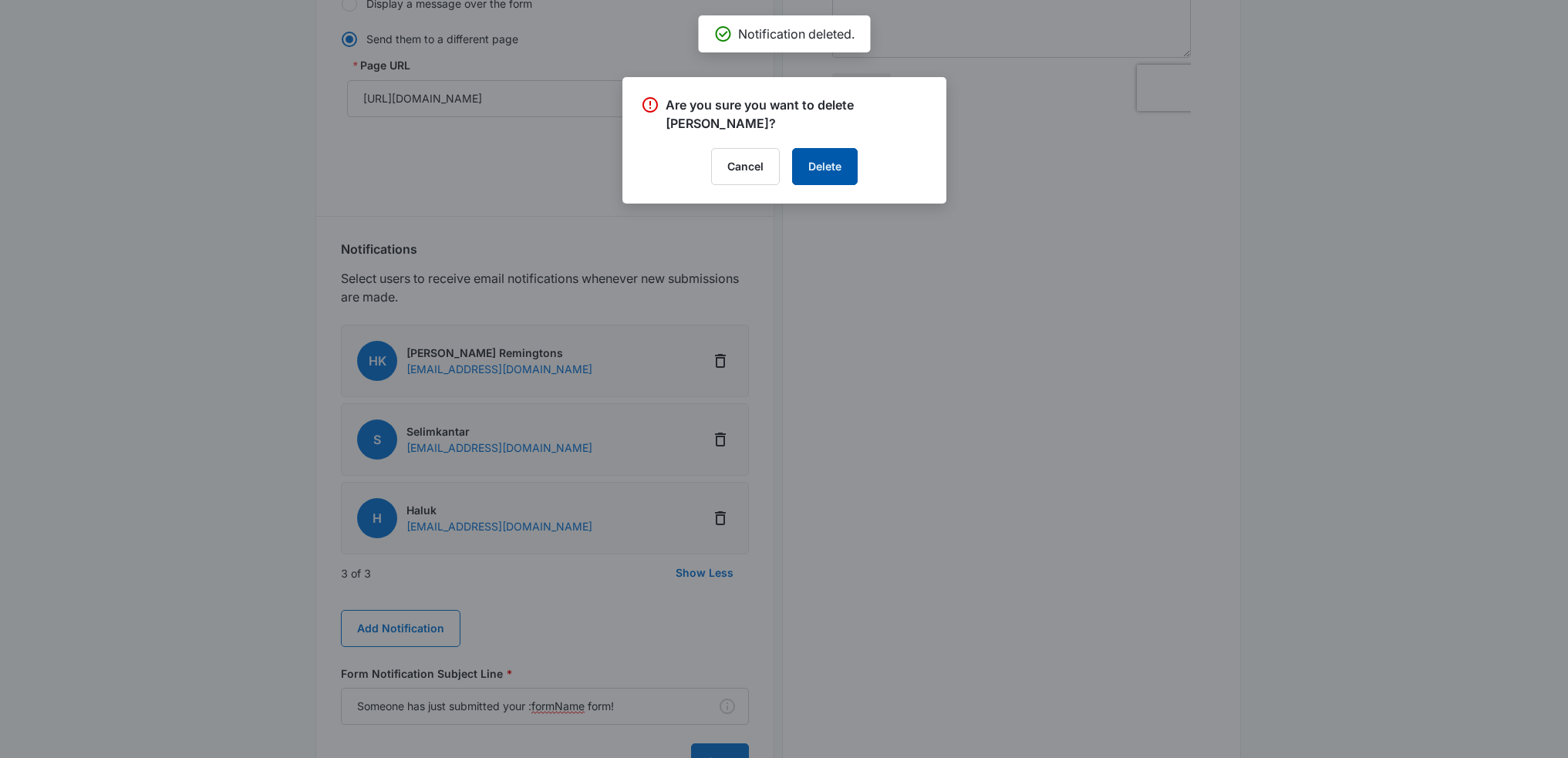
click at [832, 153] on button "Delete" at bounding box center [824, 167] width 65 height 37
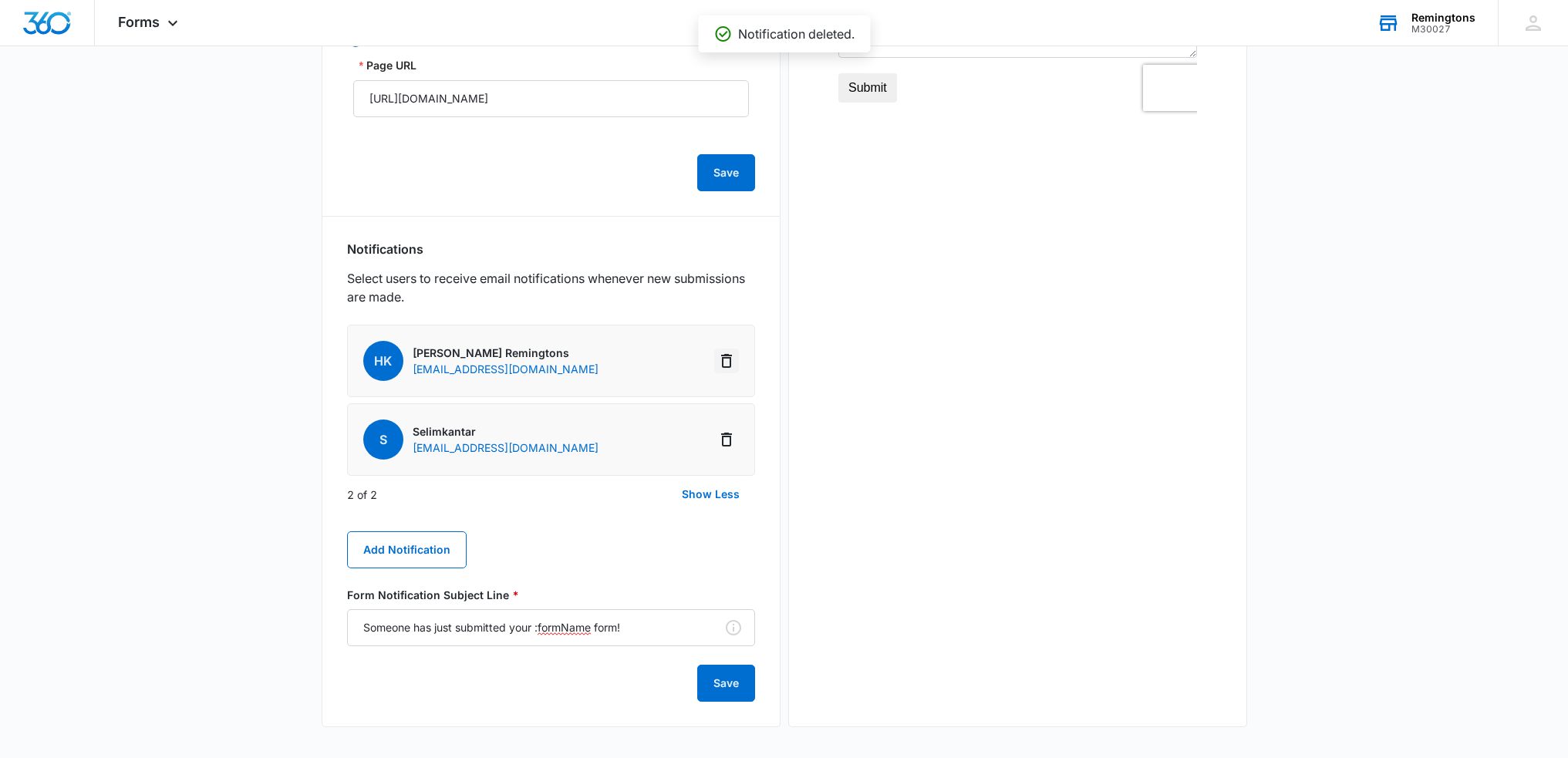
click at [729, 363] on icon "Delete Notification" at bounding box center [727, 361] width 19 height 19
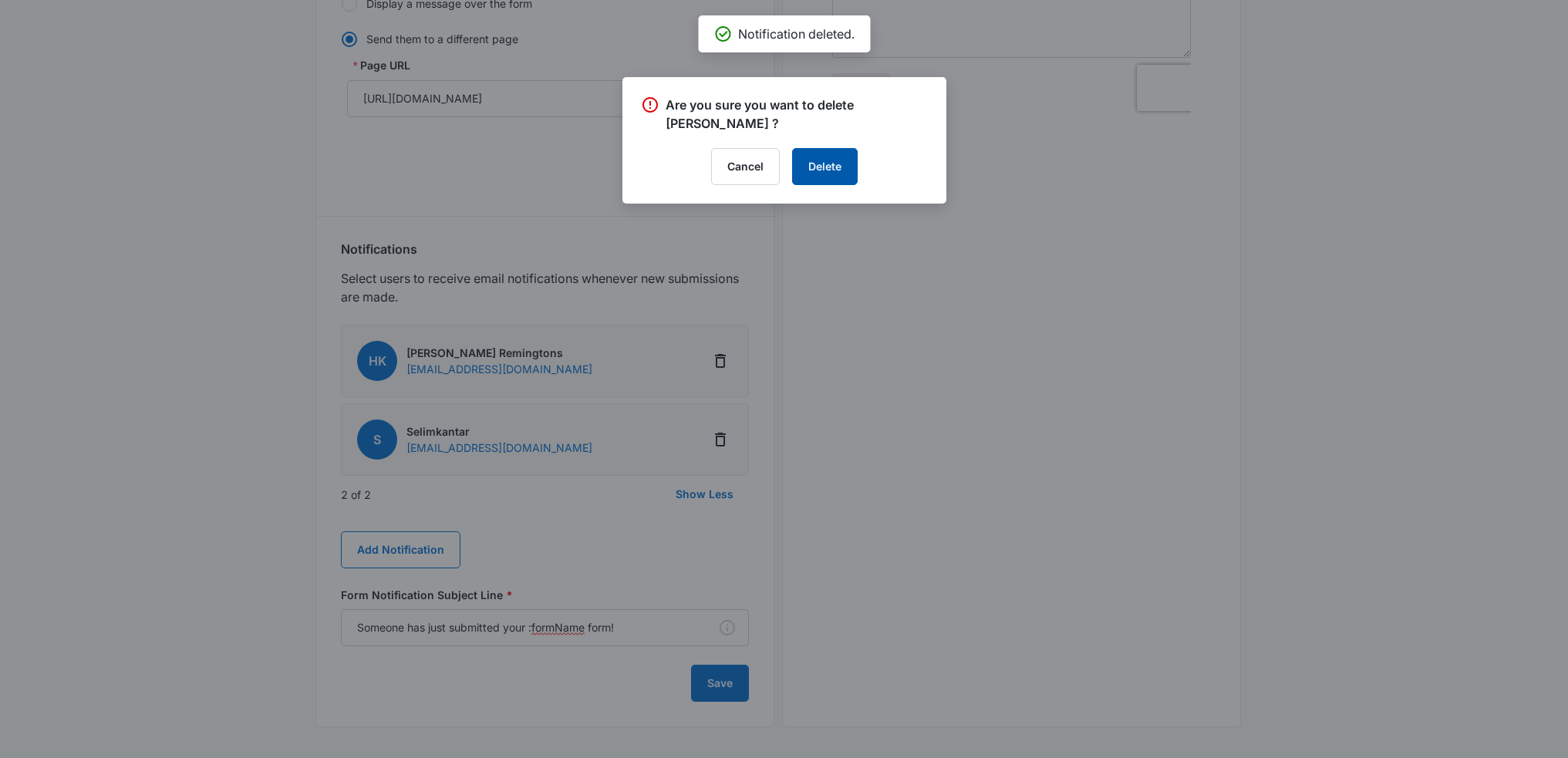
click at [821, 165] on button "Delete" at bounding box center [824, 167] width 65 height 37
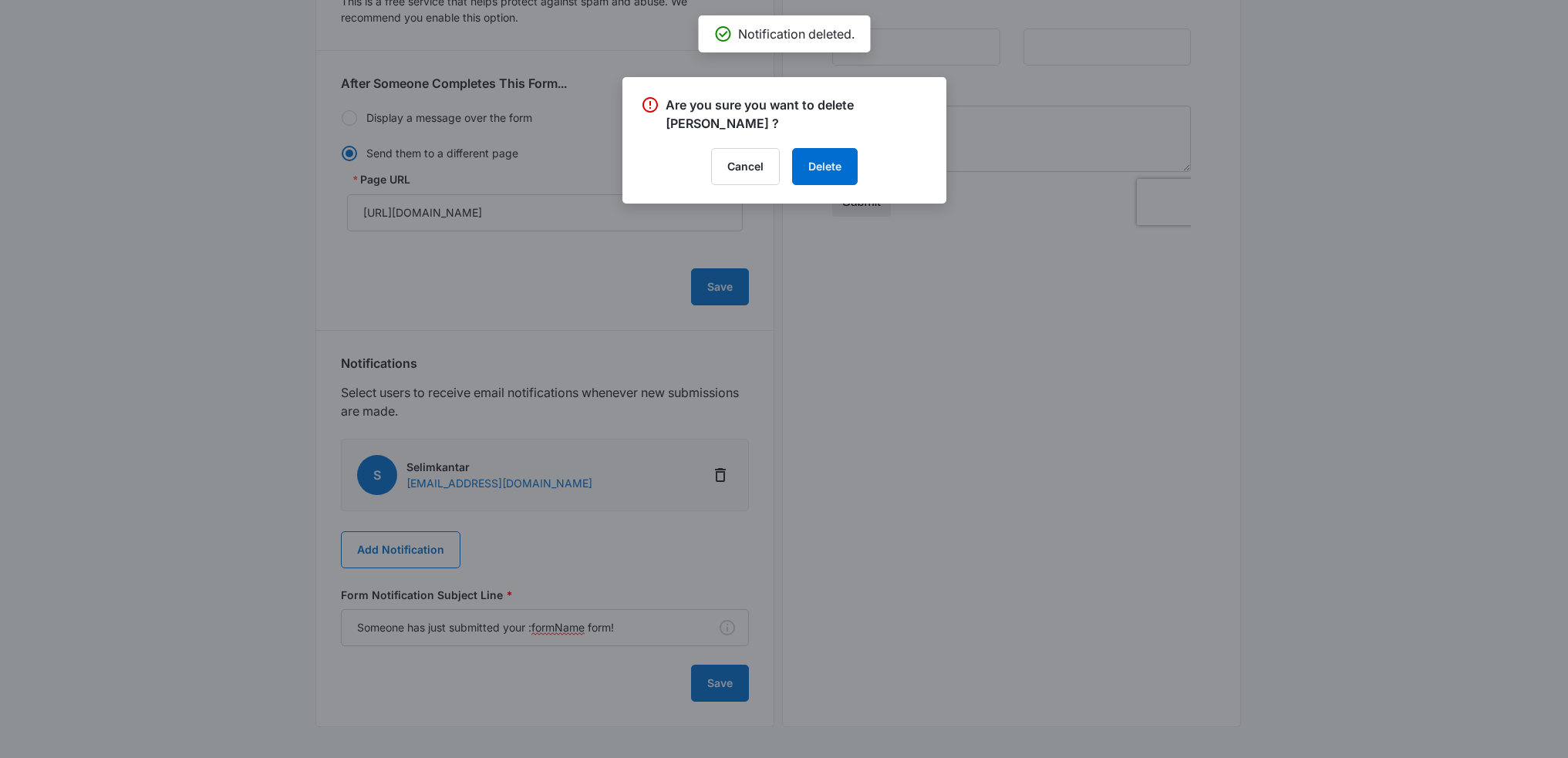
scroll to position [375, 0]
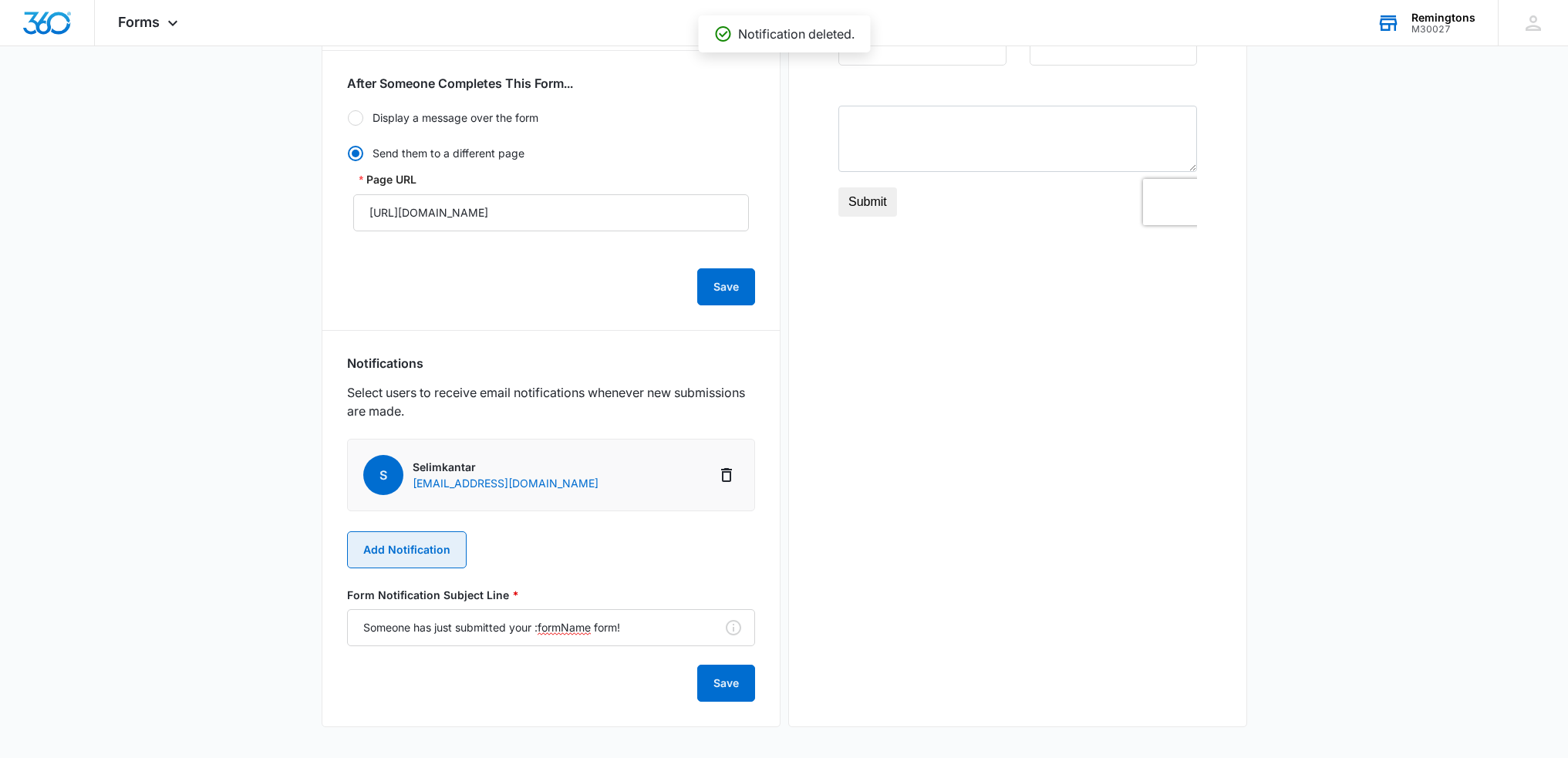
click at [406, 541] on button "Add Notification" at bounding box center [406, 550] width 119 height 37
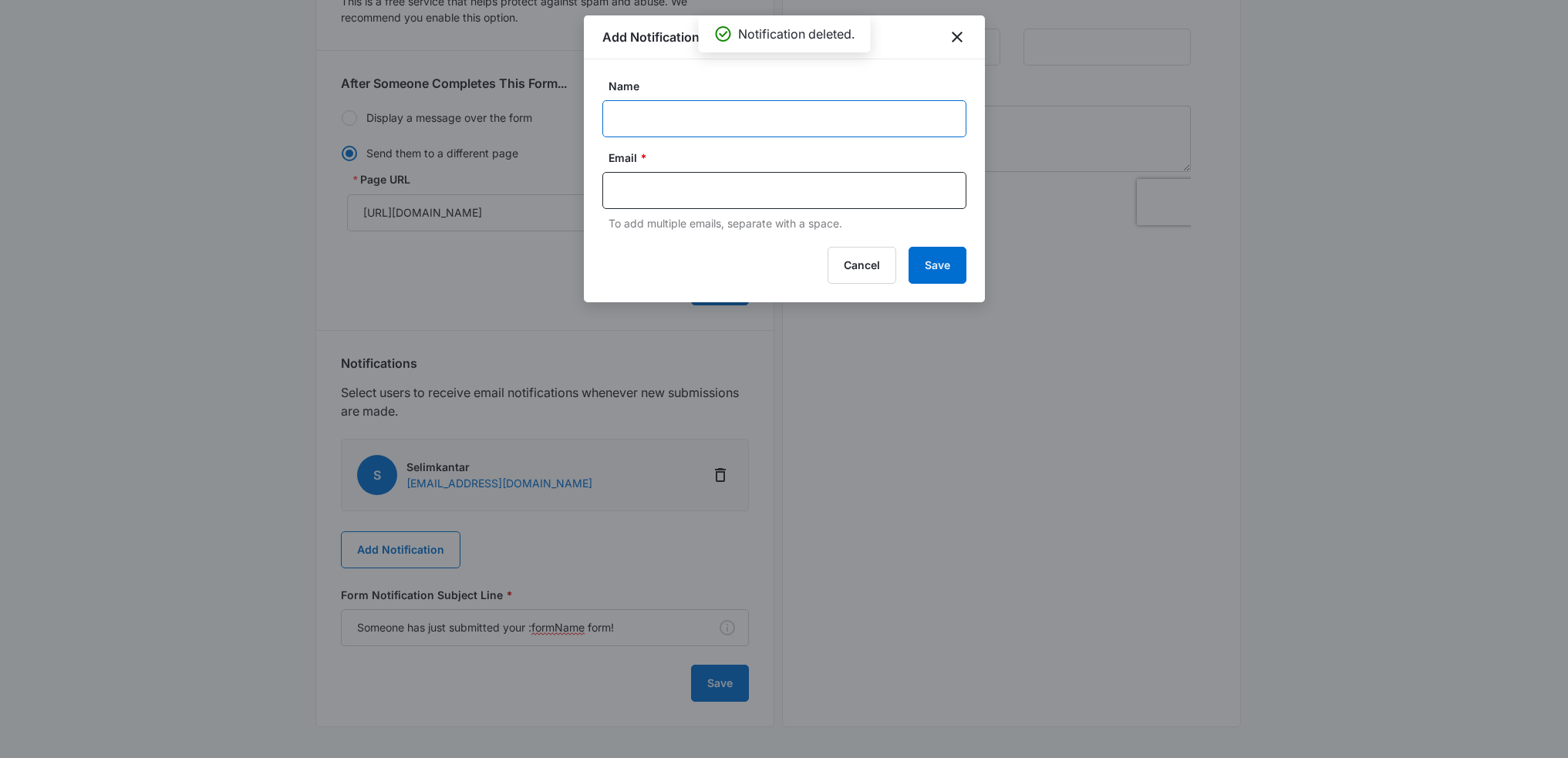
click at [690, 114] on input "Name" at bounding box center [784, 118] width 364 height 37
type input "[PERSON_NAME]"
click at [644, 199] on input "text" at bounding box center [786, 190] width 335 height 23
type input "[EMAIL_ADDRESS][DOMAIN_NAME]"
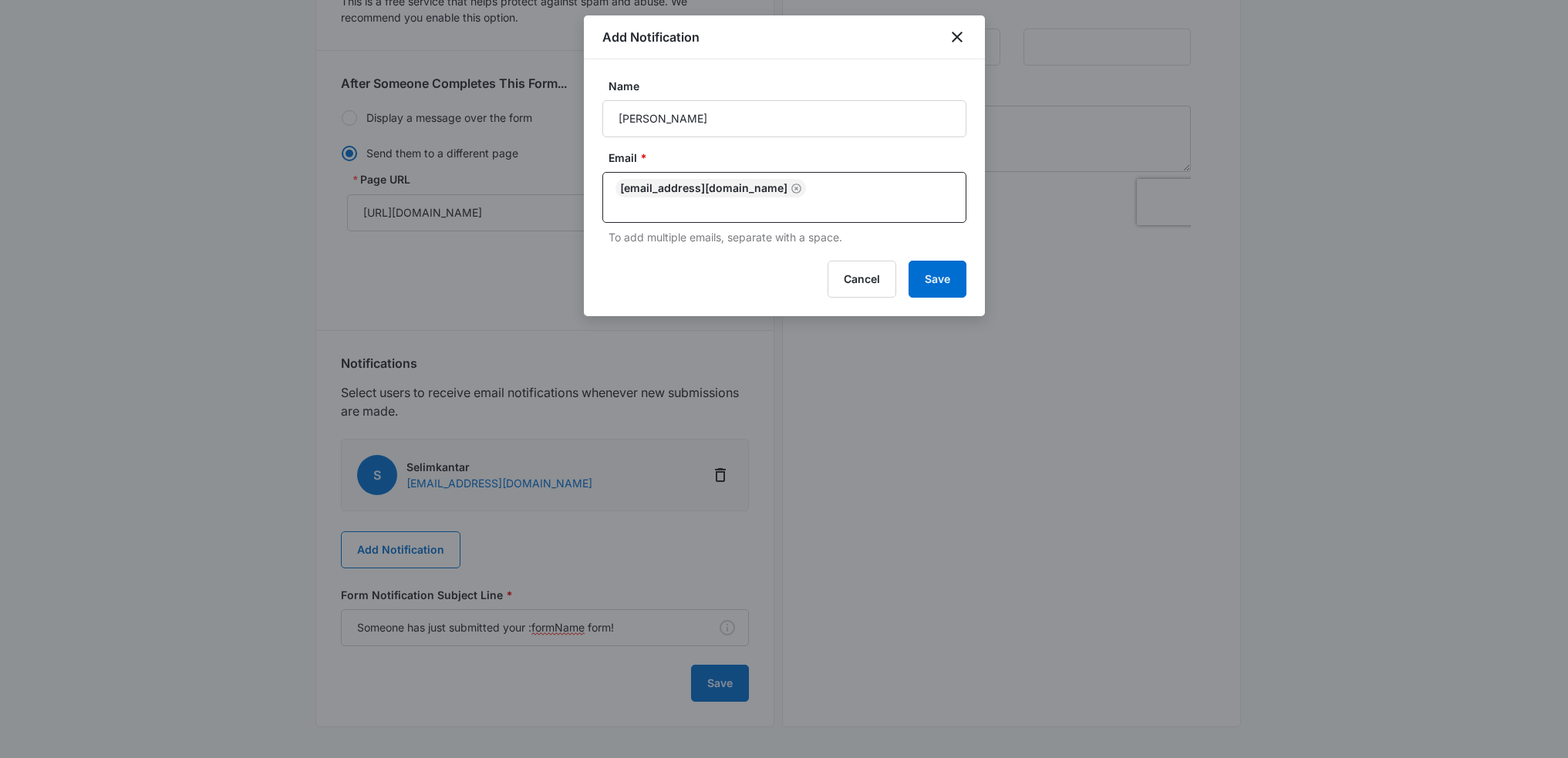
click at [707, 151] on label "Email *" at bounding box center [790, 157] width 364 height 16
click at [927, 261] on button "Save" at bounding box center [938, 279] width 58 height 37
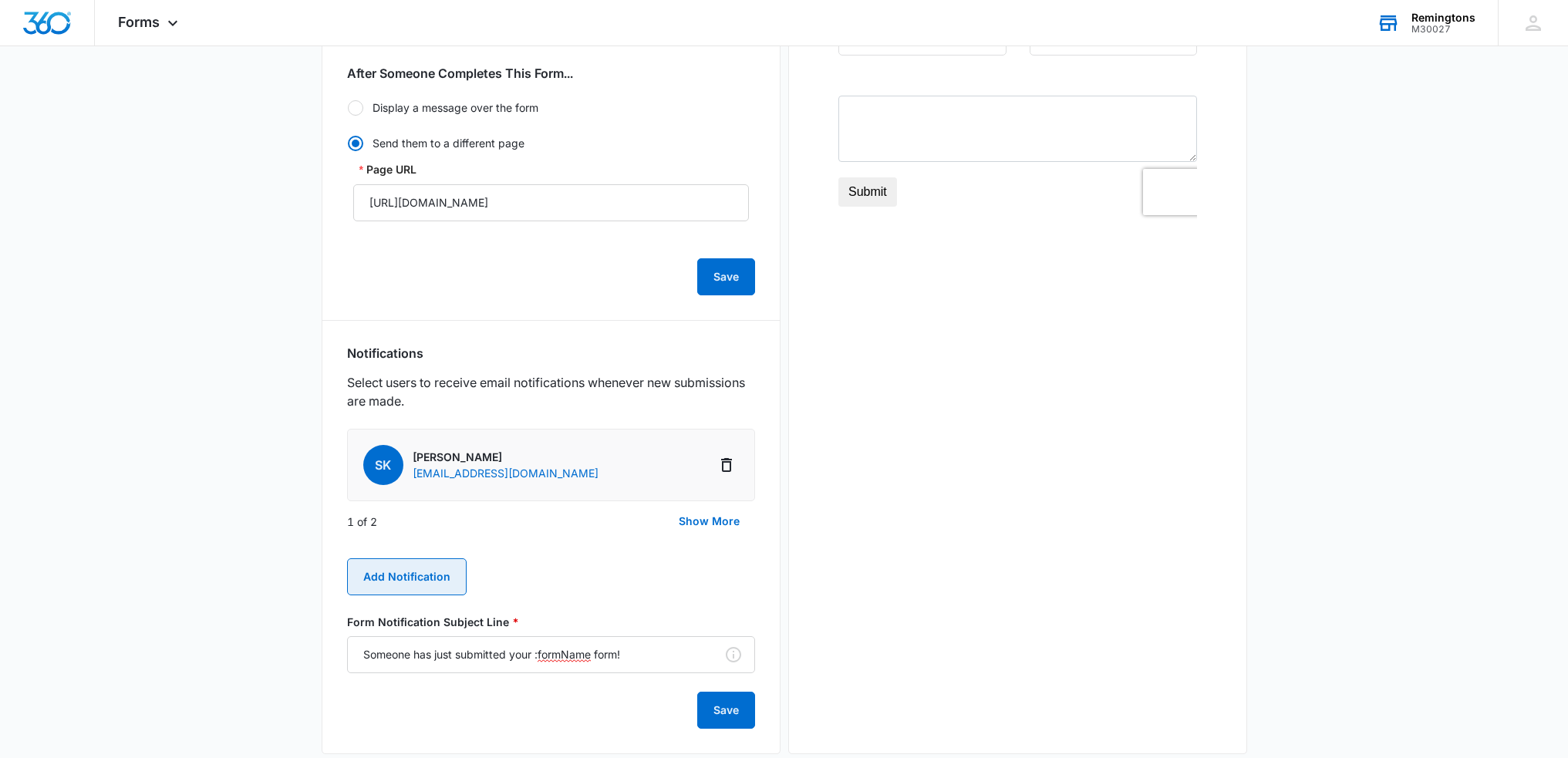
scroll to position [386, 0]
click at [709, 527] on button "Show More" at bounding box center [709, 520] width 91 height 37
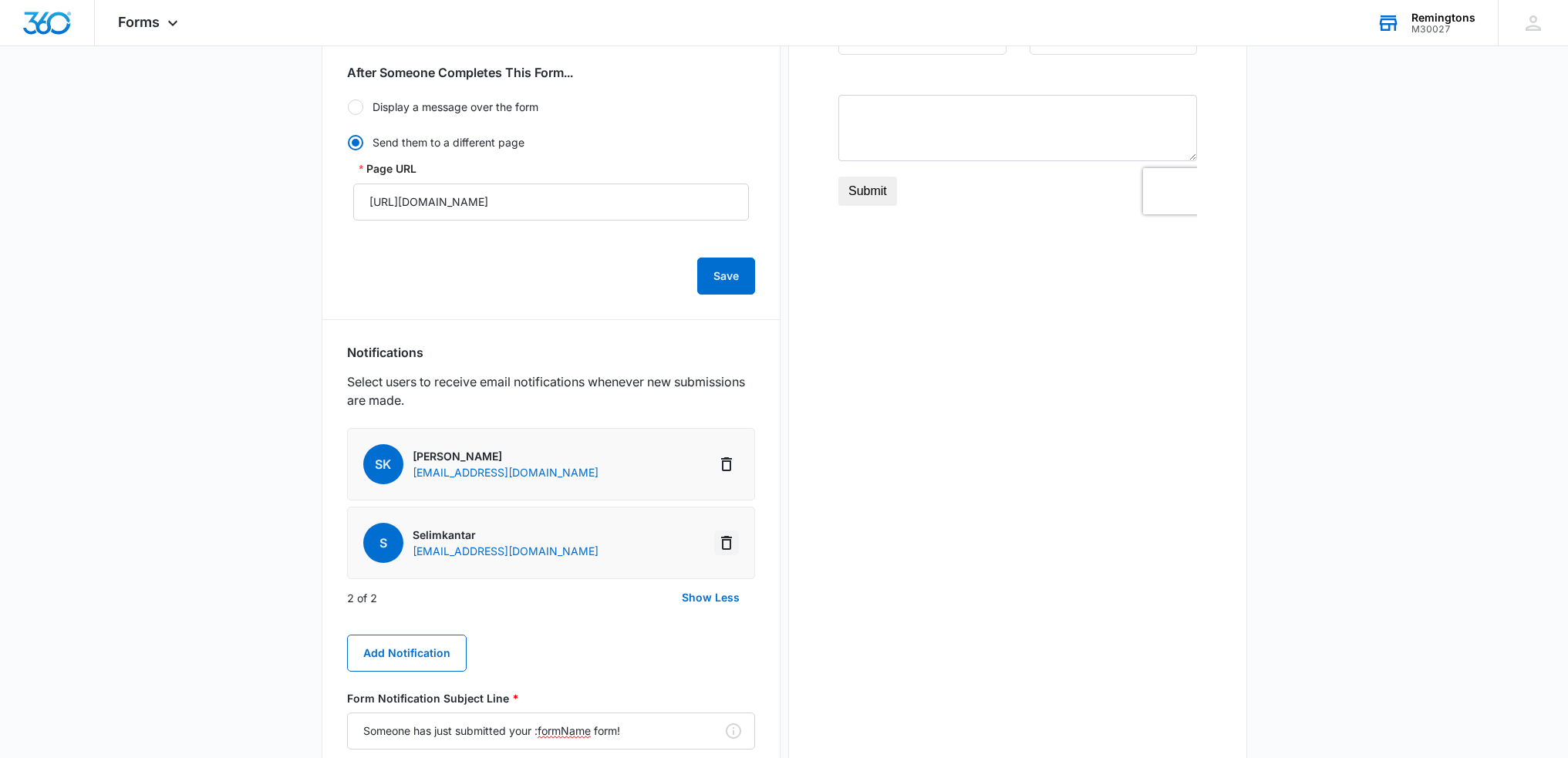
click at [723, 544] on icon "Delete Notification" at bounding box center [727, 543] width 19 height 19
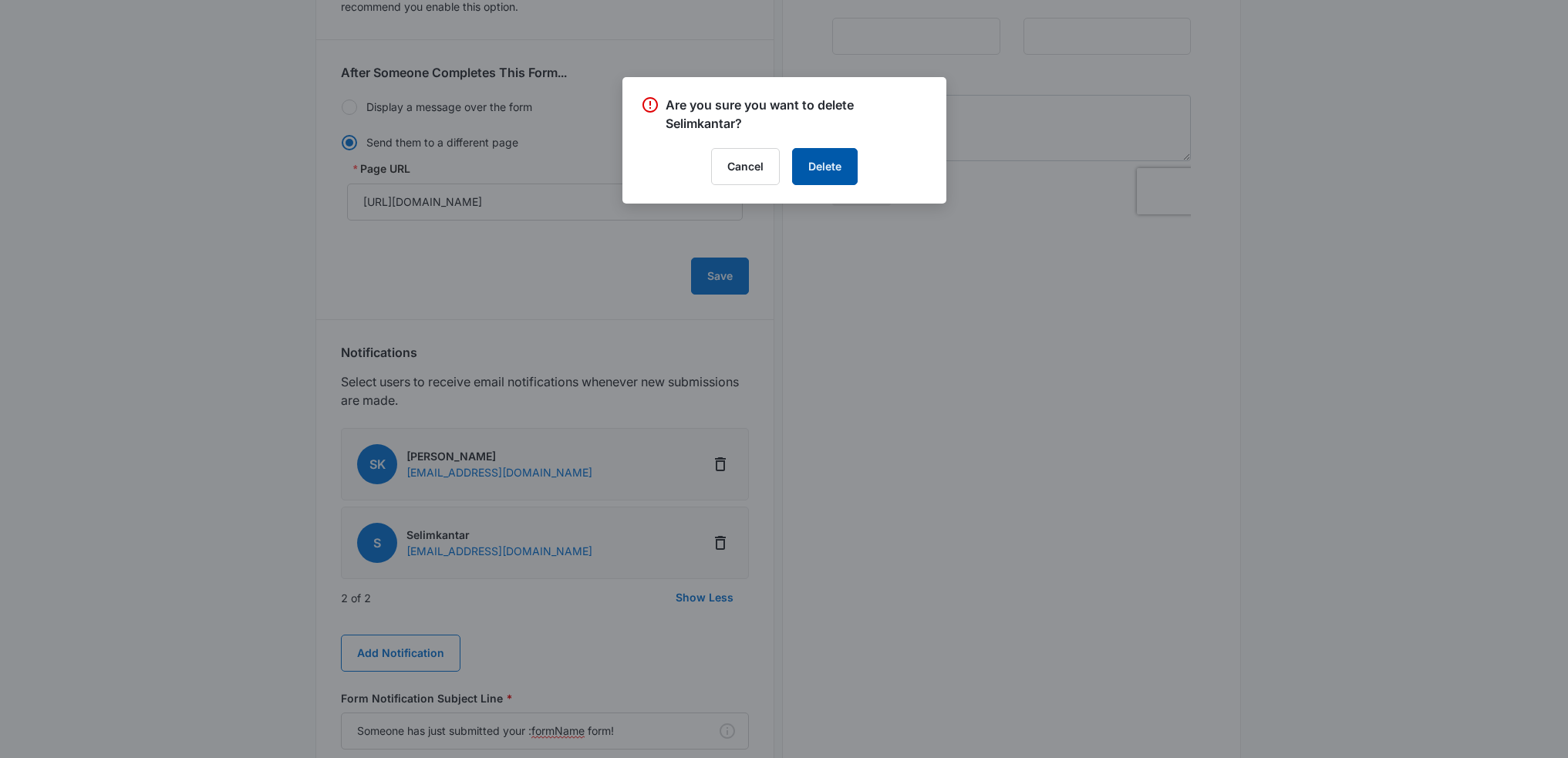
click at [828, 168] on button "Delete" at bounding box center [824, 167] width 65 height 37
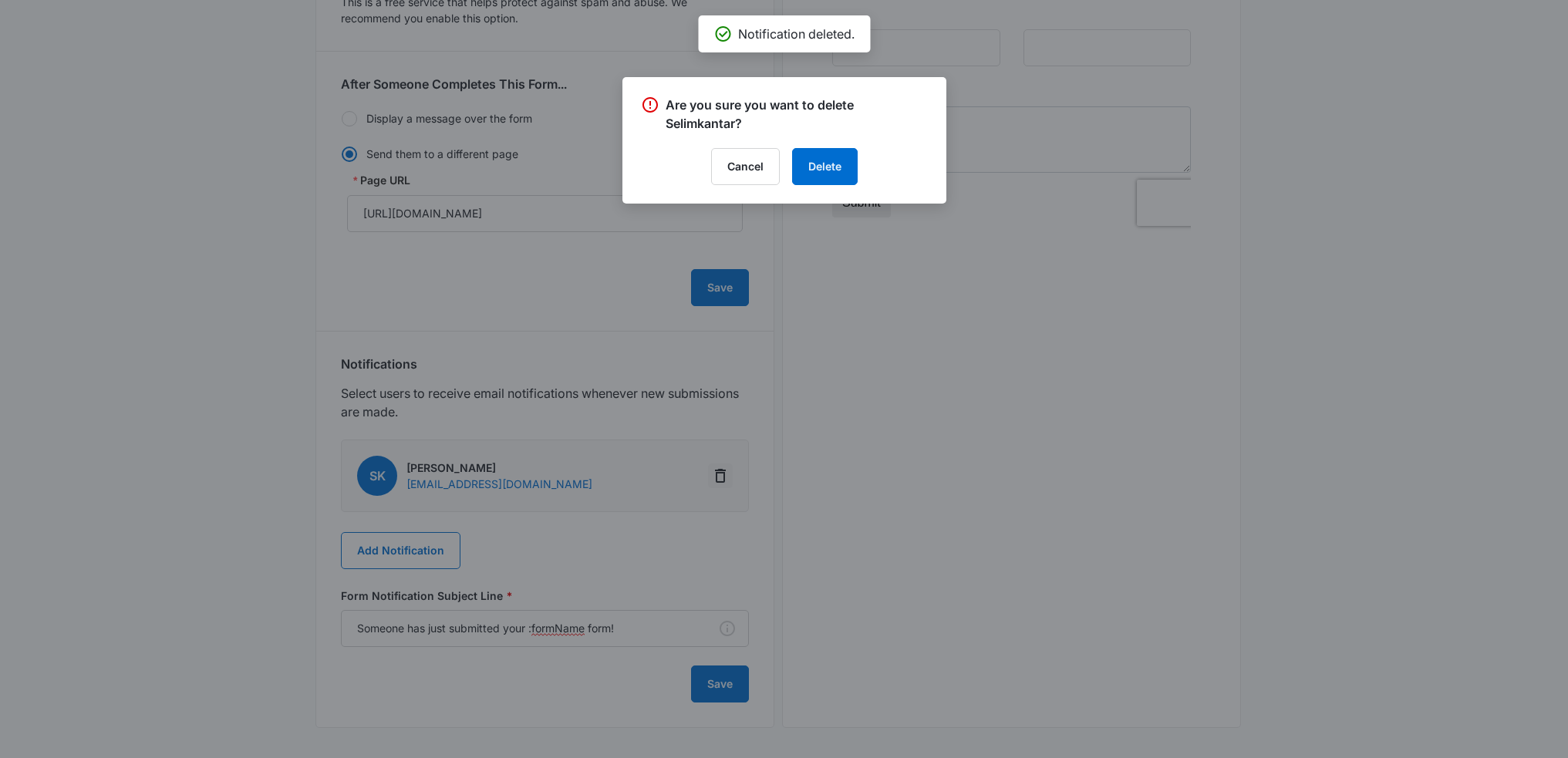
scroll to position [375, 0]
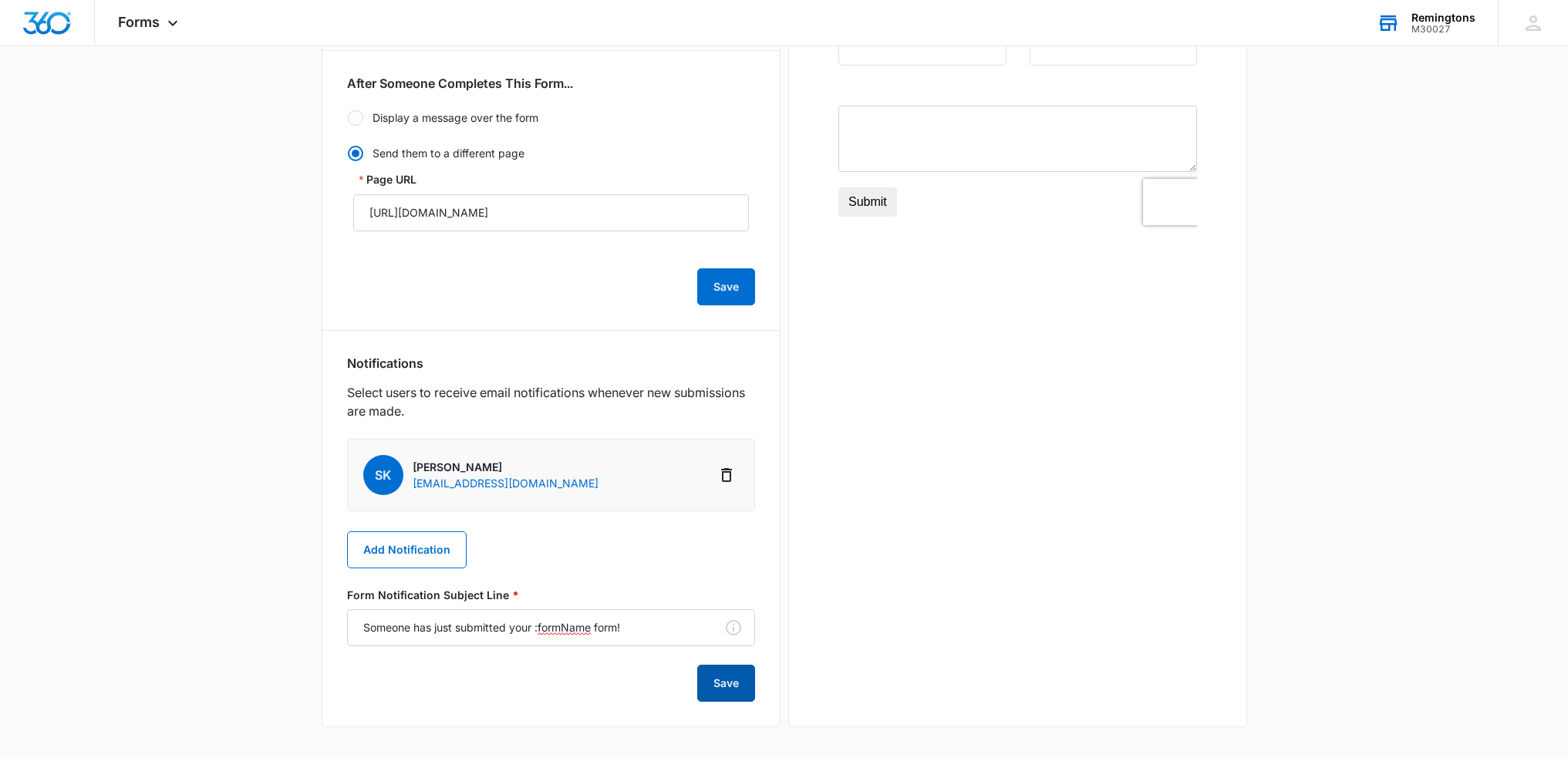
click at [715, 689] on button "Save" at bounding box center [726, 684] width 58 height 37
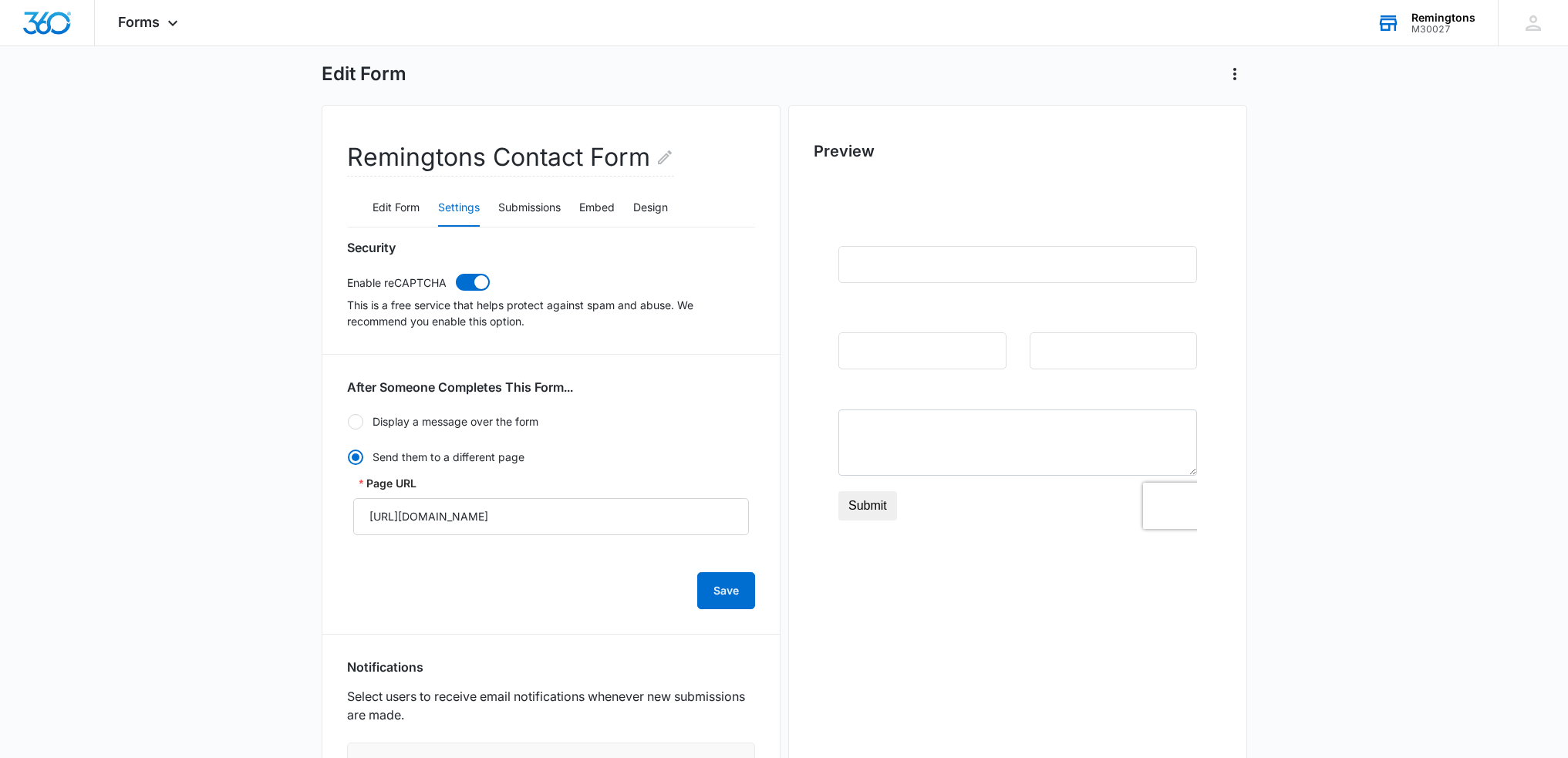
scroll to position [0, 0]
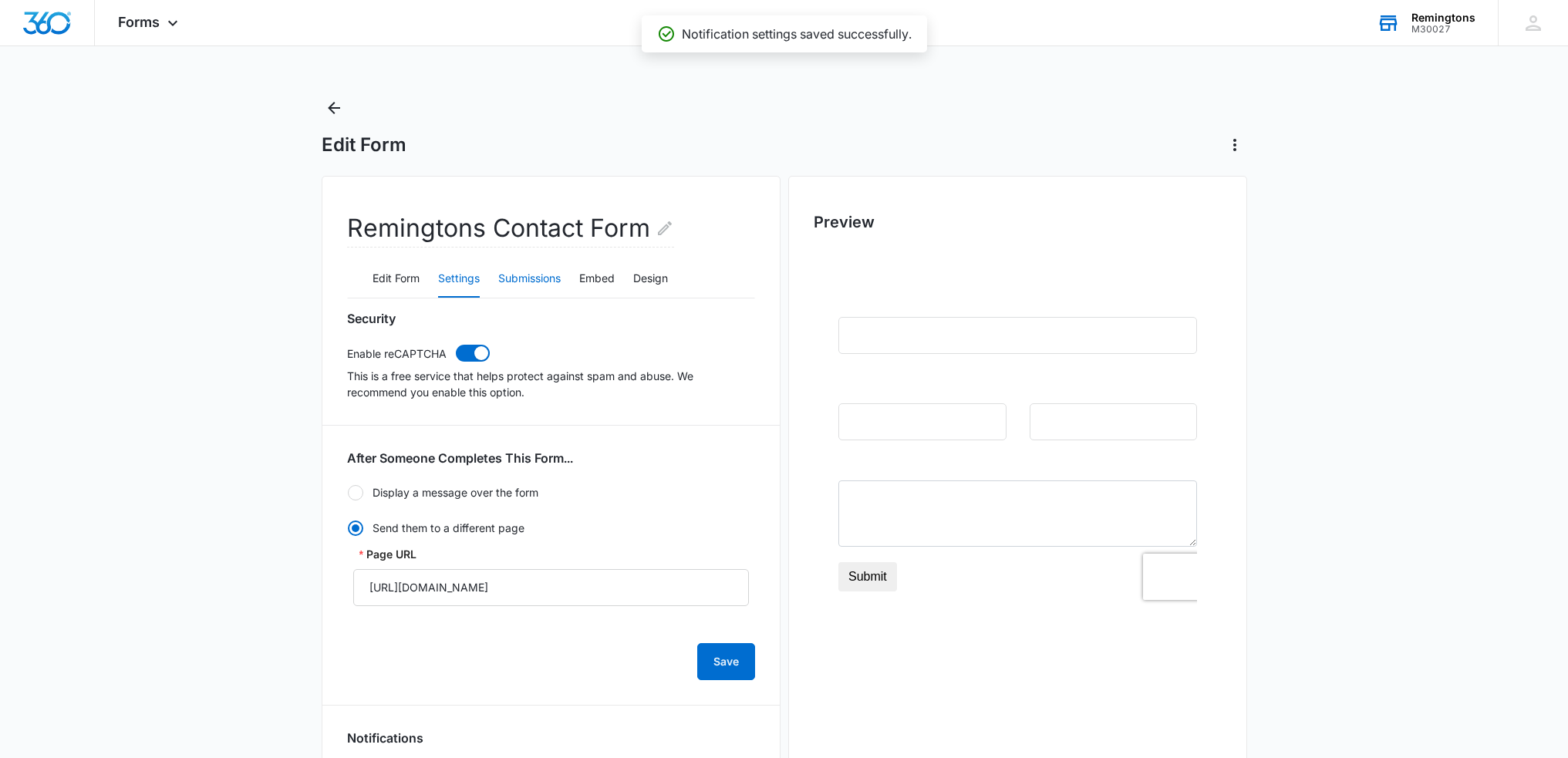
click at [541, 274] on button "Submissions" at bounding box center [530, 279] width 63 height 37
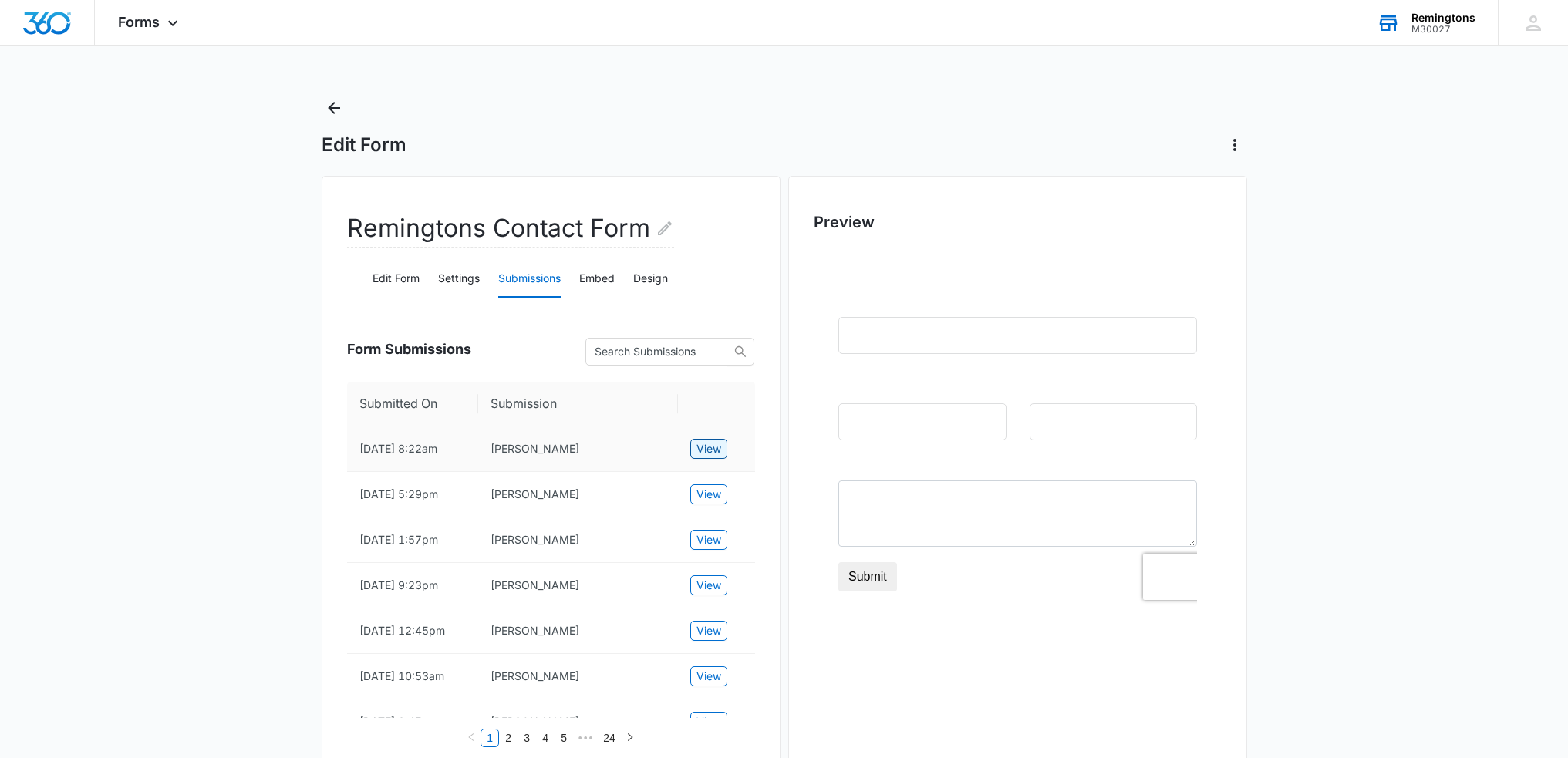
click at [710, 450] on span "View" at bounding box center [708, 448] width 25 height 17
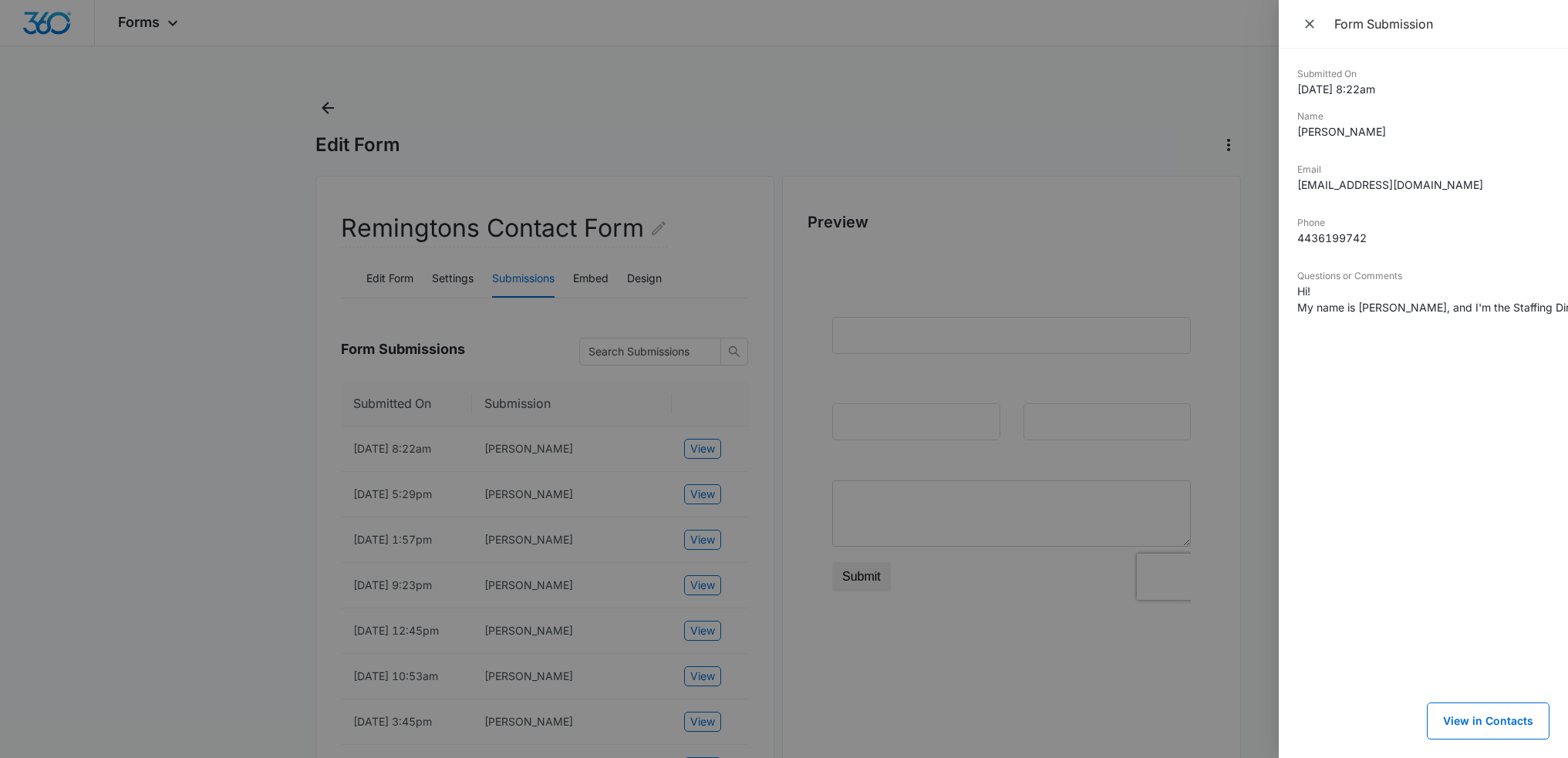
click at [476, 358] on div at bounding box center [784, 379] width 1568 height 758
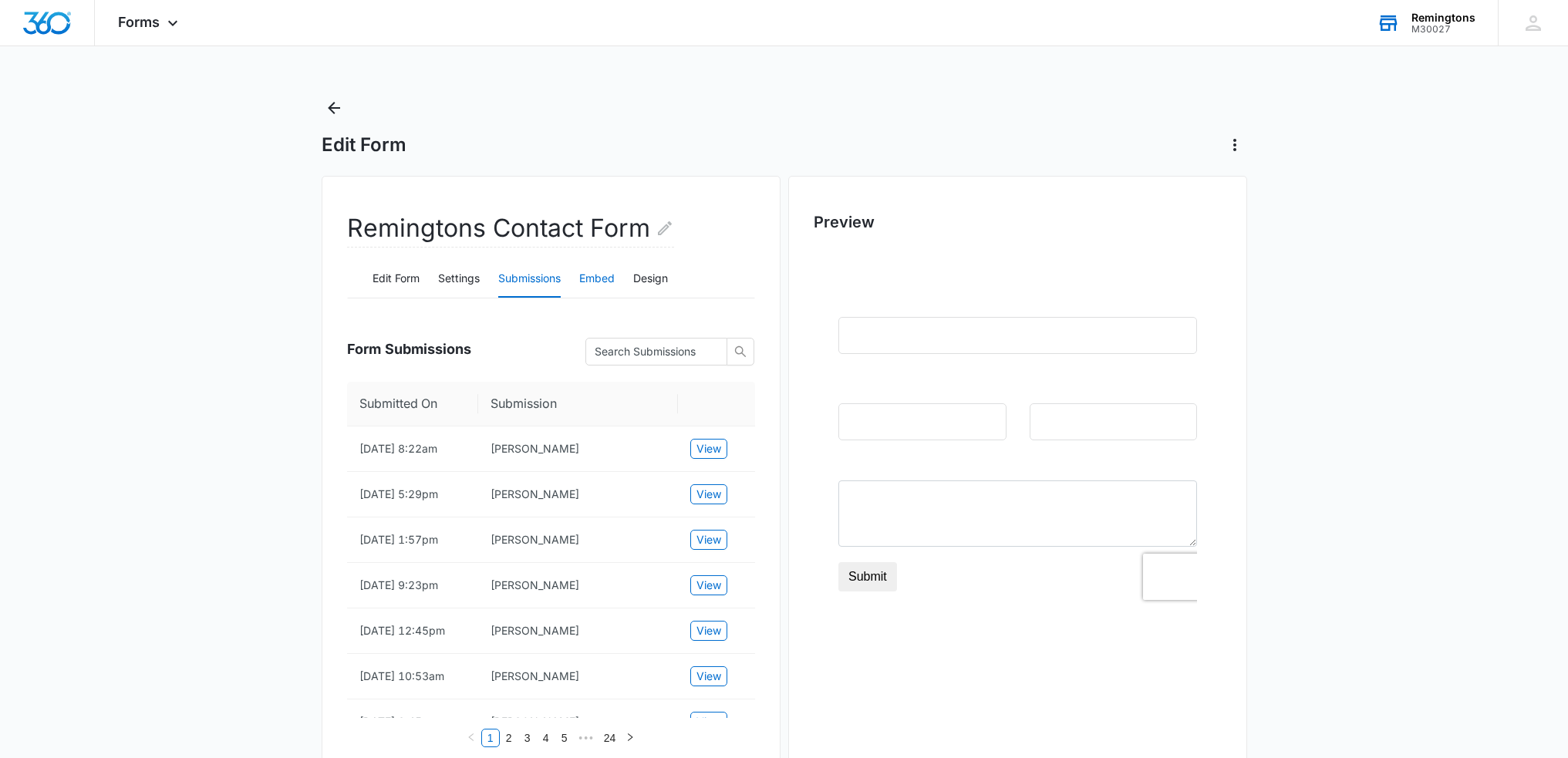
click at [598, 280] on button "Embed" at bounding box center [597, 279] width 36 height 37
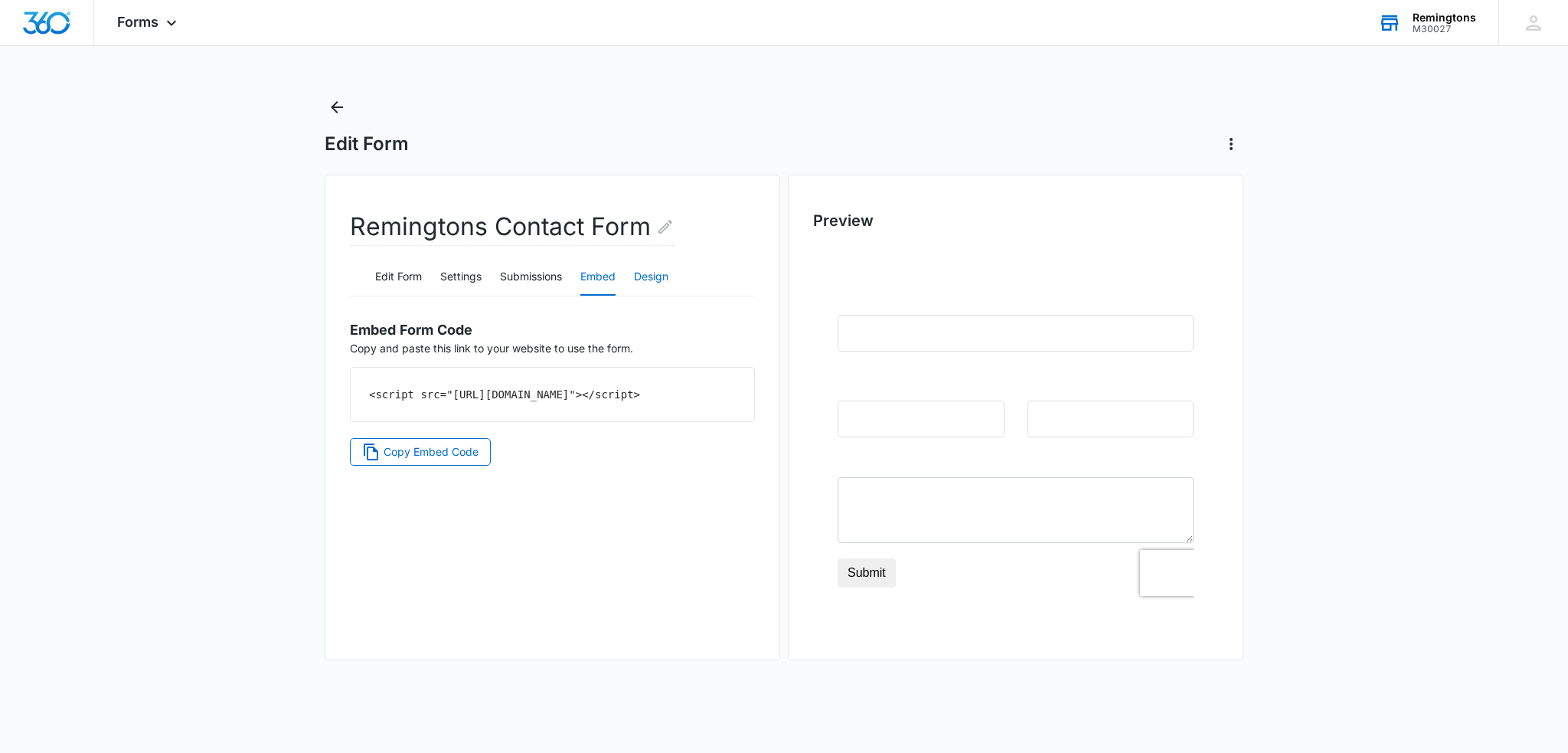
click at [648, 279] on button "Design" at bounding box center [651, 277] width 34 height 37
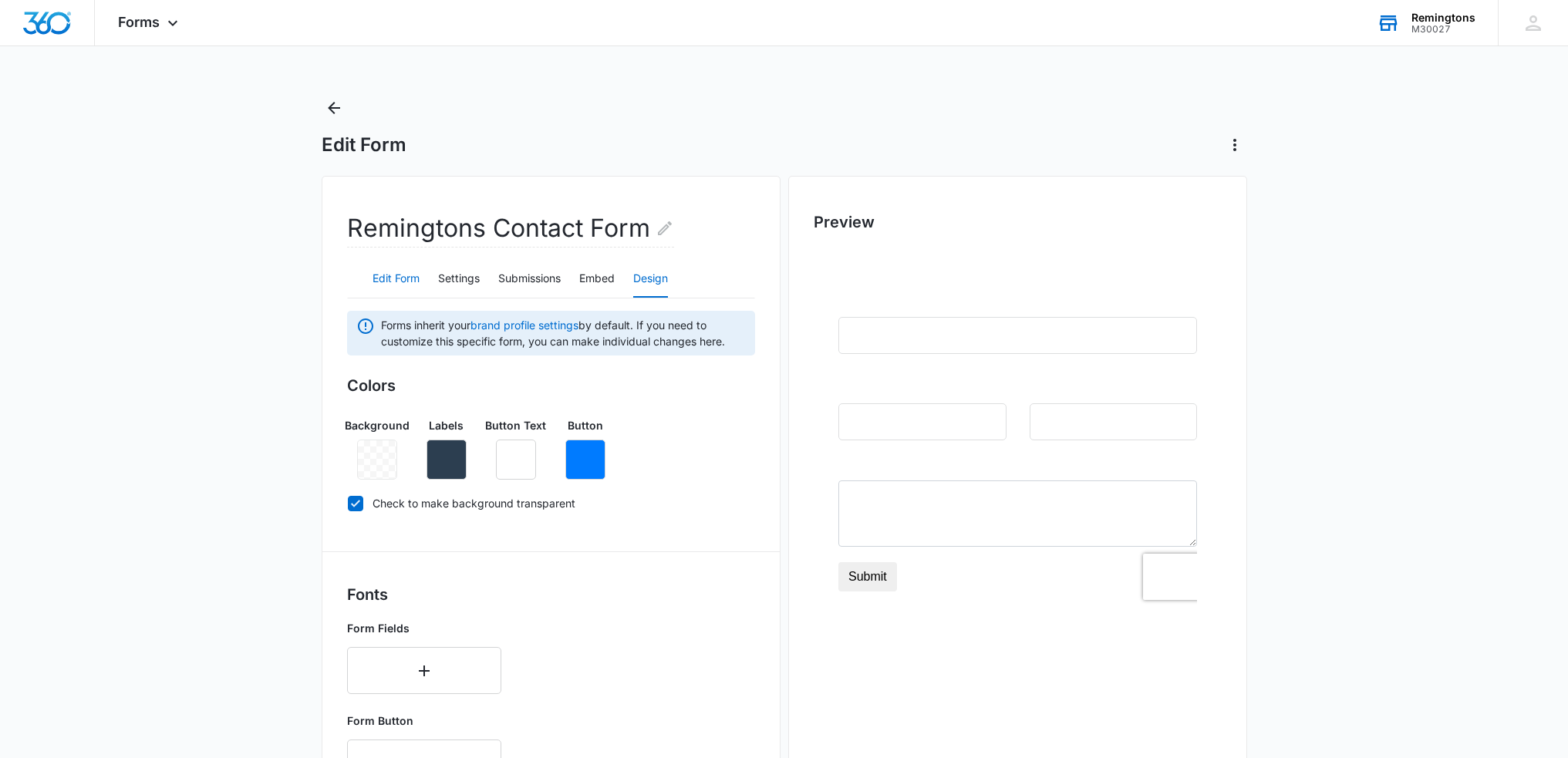
click at [399, 283] on button "Edit Form" at bounding box center [396, 279] width 47 height 37
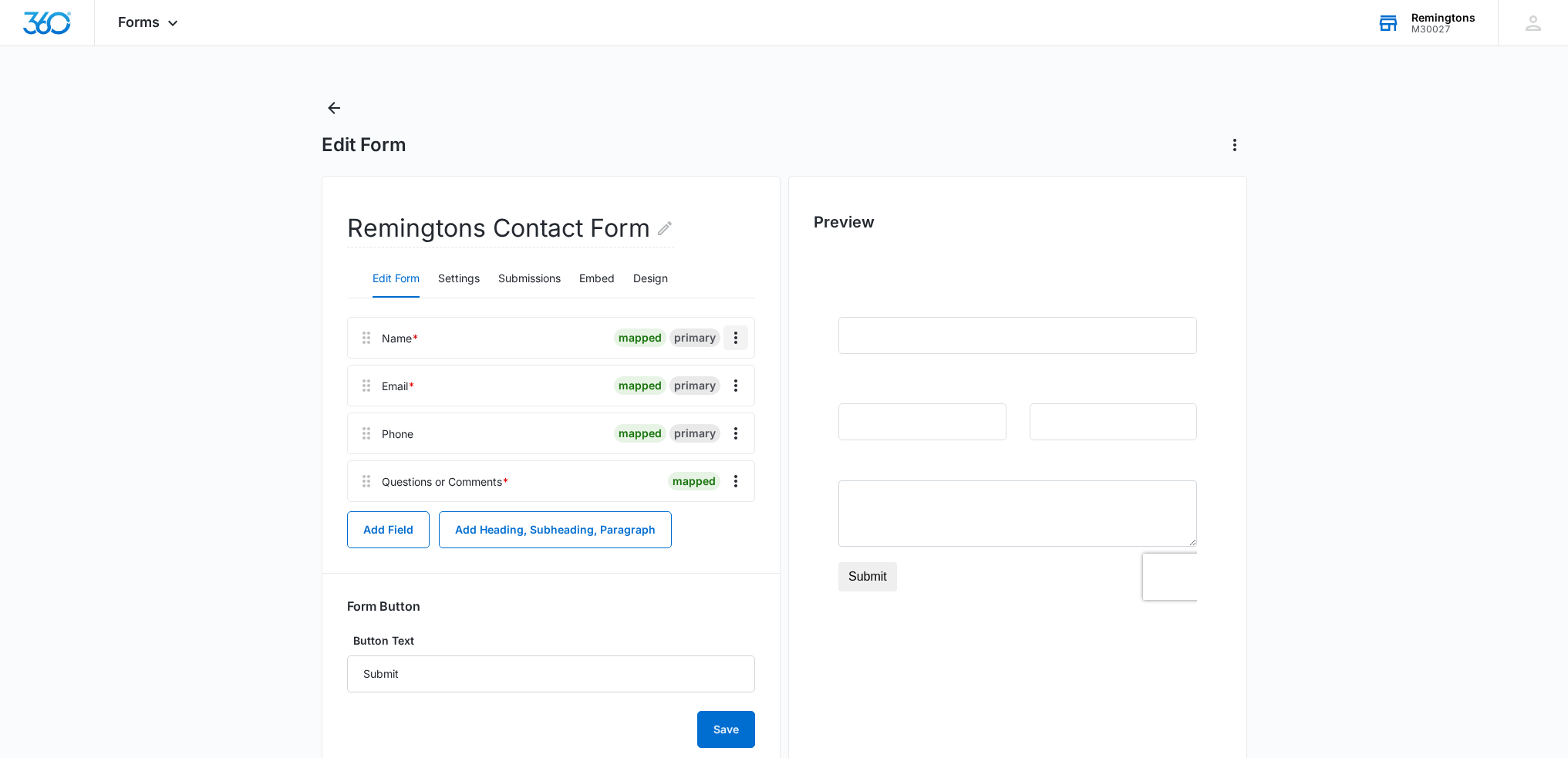
click at [739, 340] on icon "Overflow Menu" at bounding box center [736, 338] width 19 height 19
click at [768, 288] on div "Remingtons Contact Form Edit Form Settings Submissions Embed Design Name * mapp…" at bounding box center [551, 475] width 459 height 597
click at [341, 105] on icon "Back" at bounding box center [334, 108] width 19 height 19
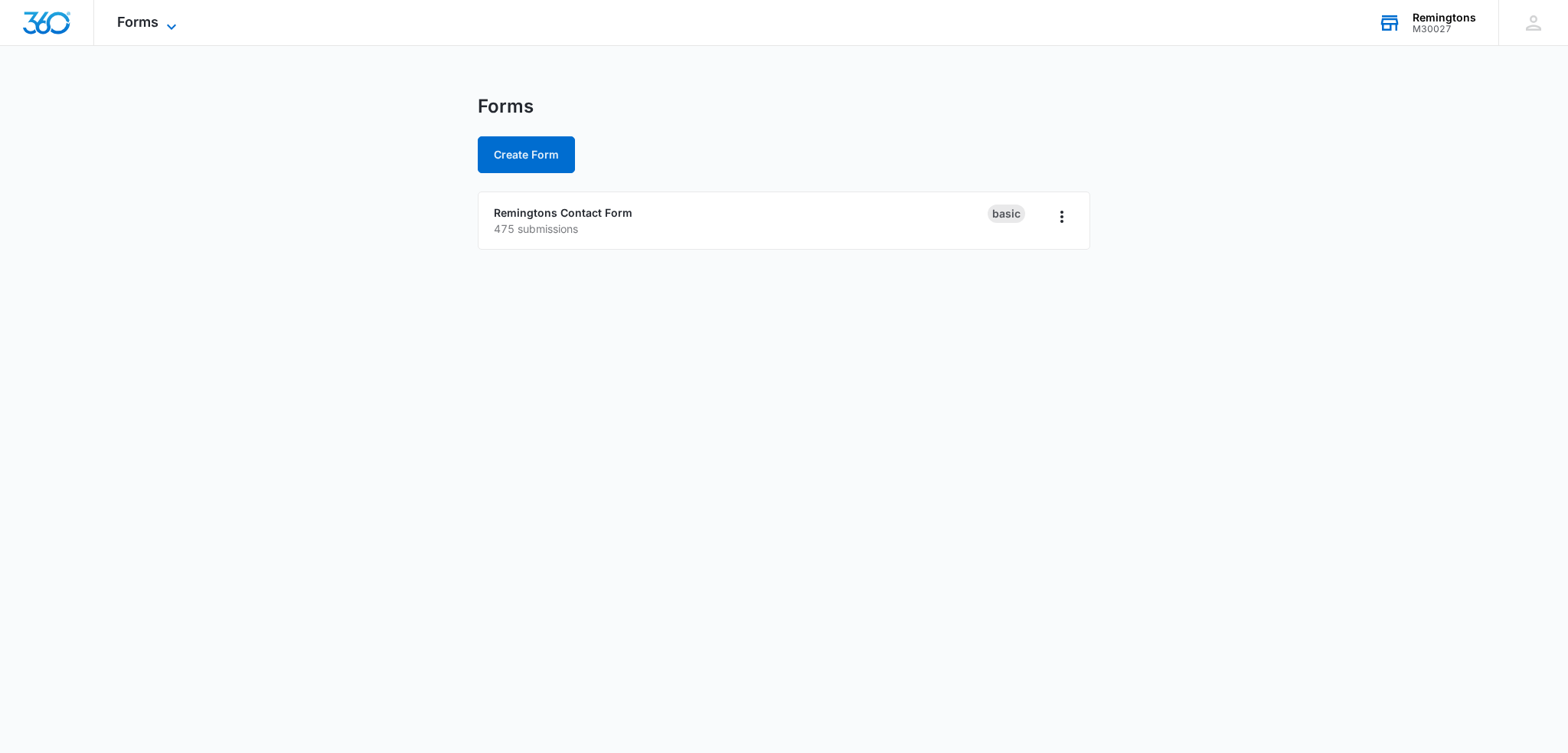
click at [171, 19] on icon at bounding box center [171, 27] width 18 height 18
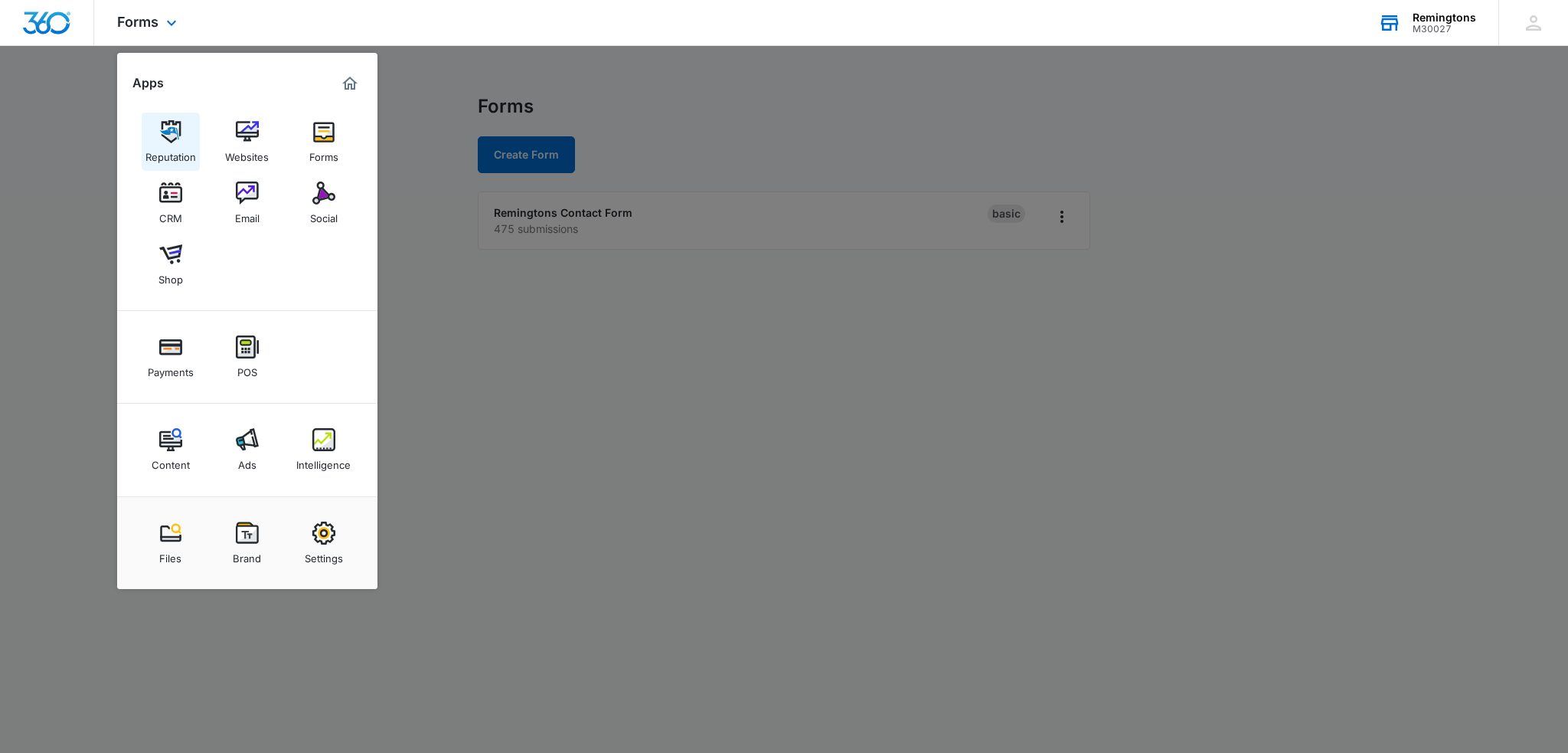
click at [177, 134] on img at bounding box center [170, 131] width 23 height 23
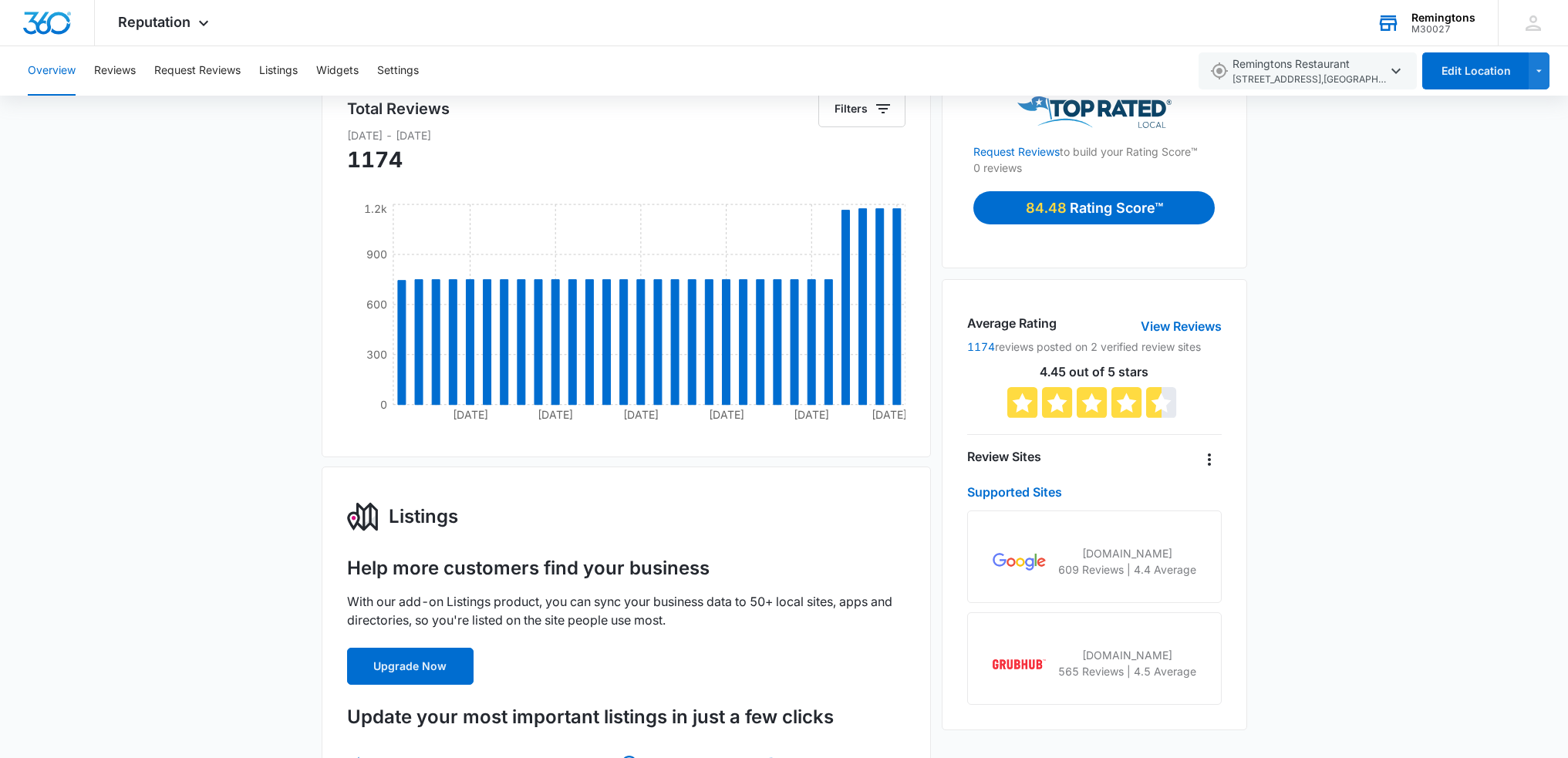
scroll to position [154, 0]
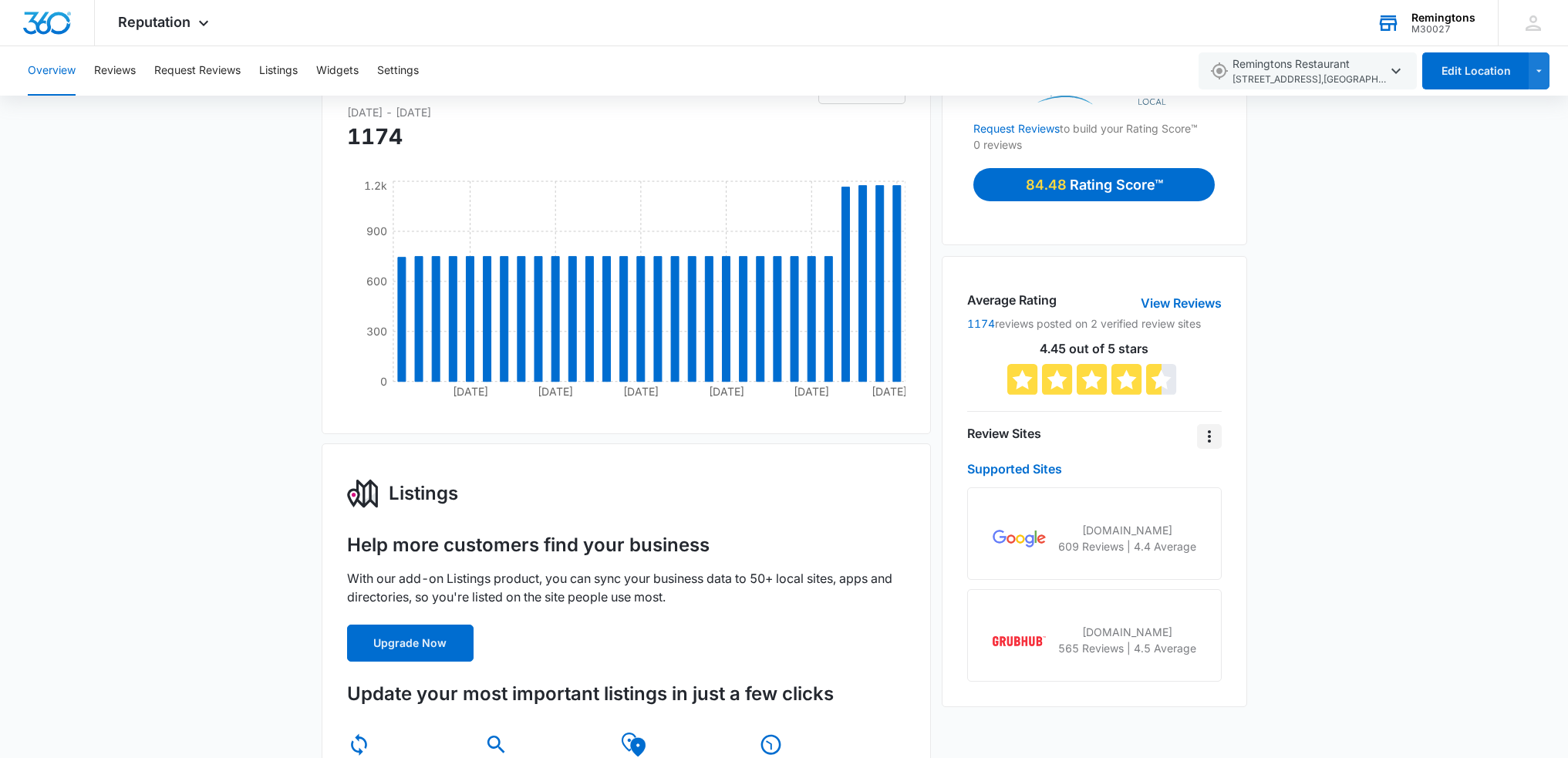
click at [1209, 438] on icon "Overflow Menu" at bounding box center [1209, 437] width 19 height 19
click at [1330, 438] on div "Overview Total Reviews Filters [DATE] - [DATE] [DATE] Aug [DATE] Sep [DATE] [DA…" at bounding box center [784, 768] width 1568 height 1556
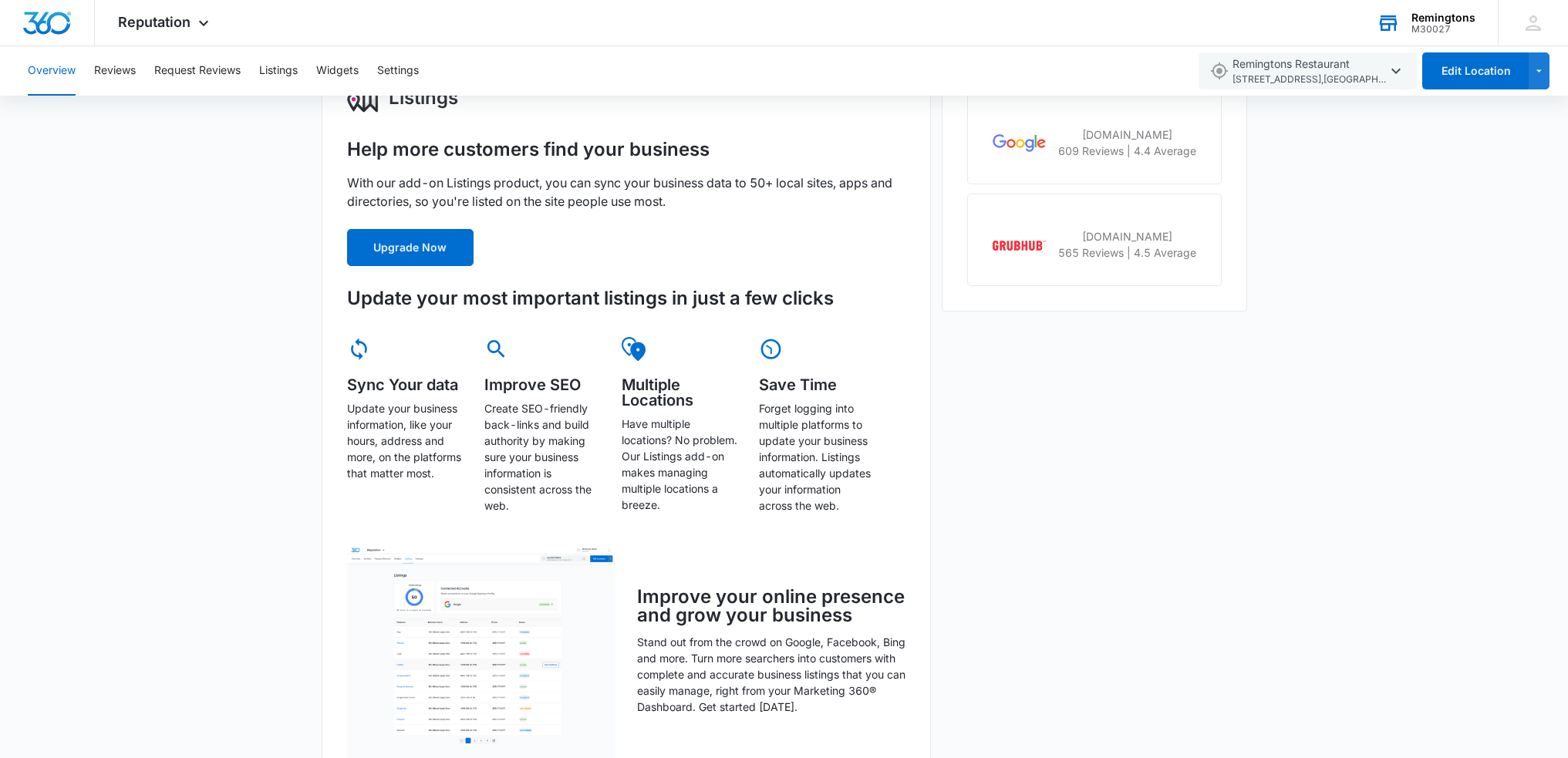
scroll to position [0, 0]
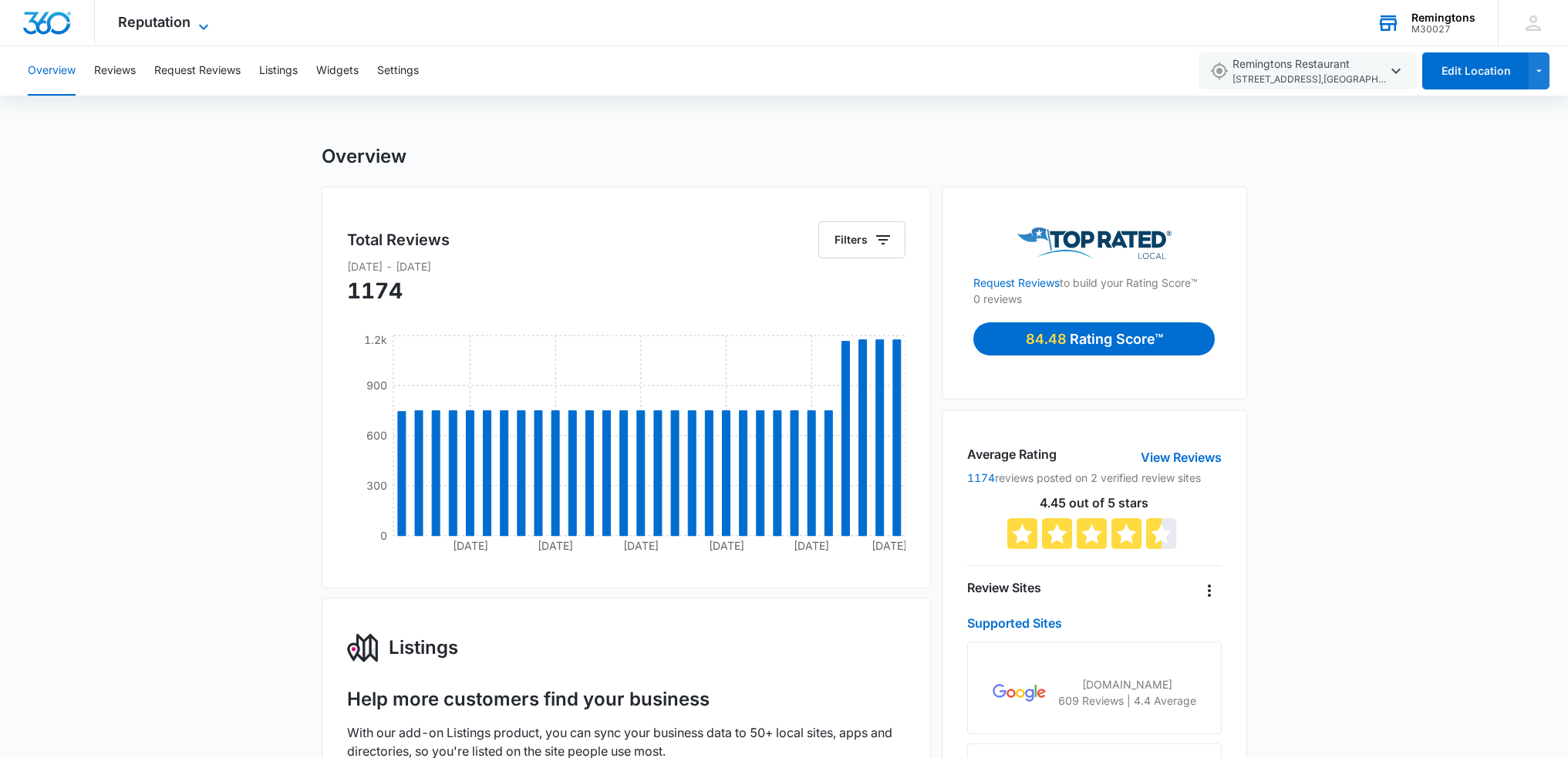
click at [150, 26] on span "Reputation" at bounding box center [154, 21] width 73 height 16
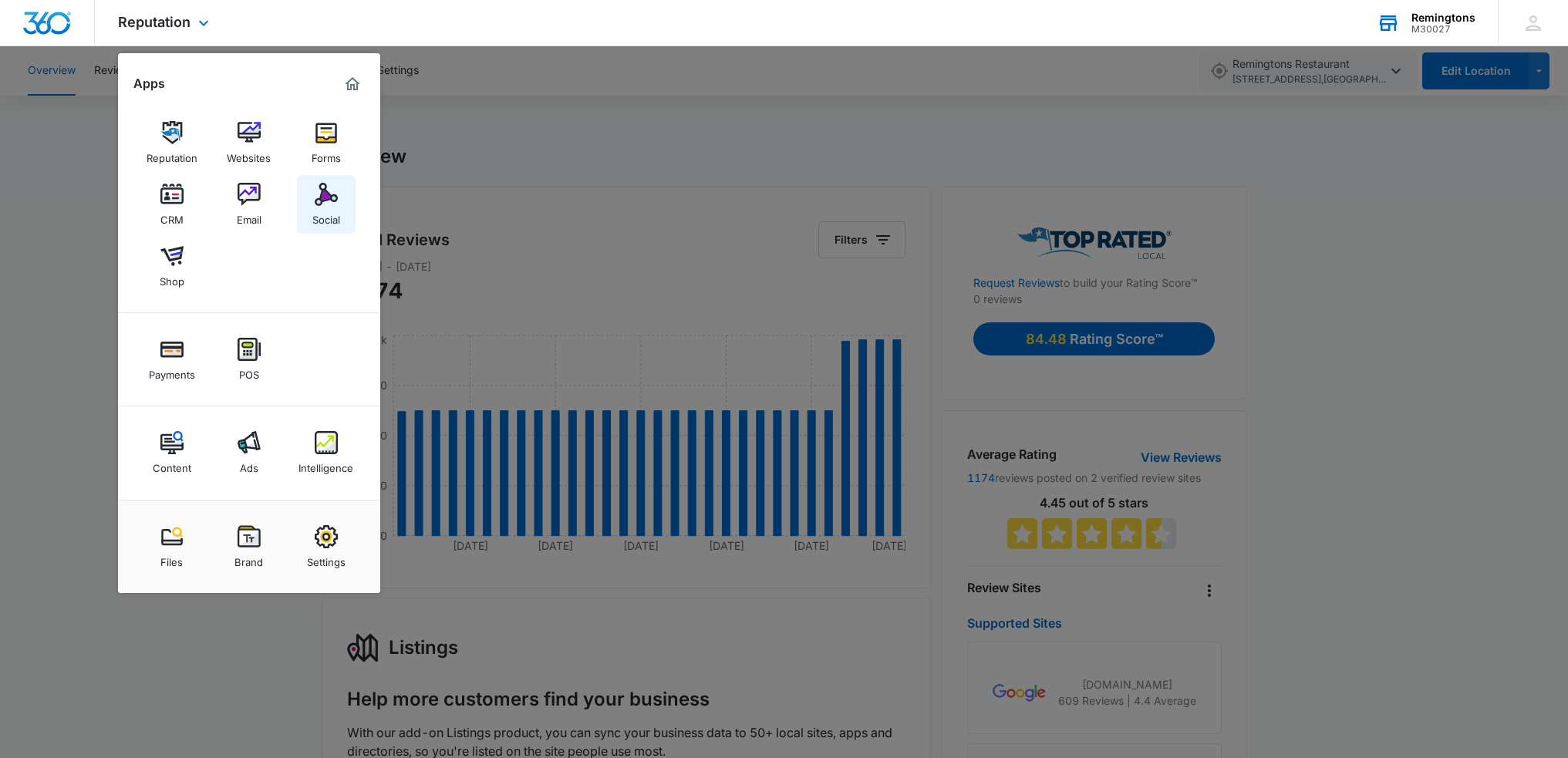
click at [318, 196] on img at bounding box center [326, 194] width 23 height 23
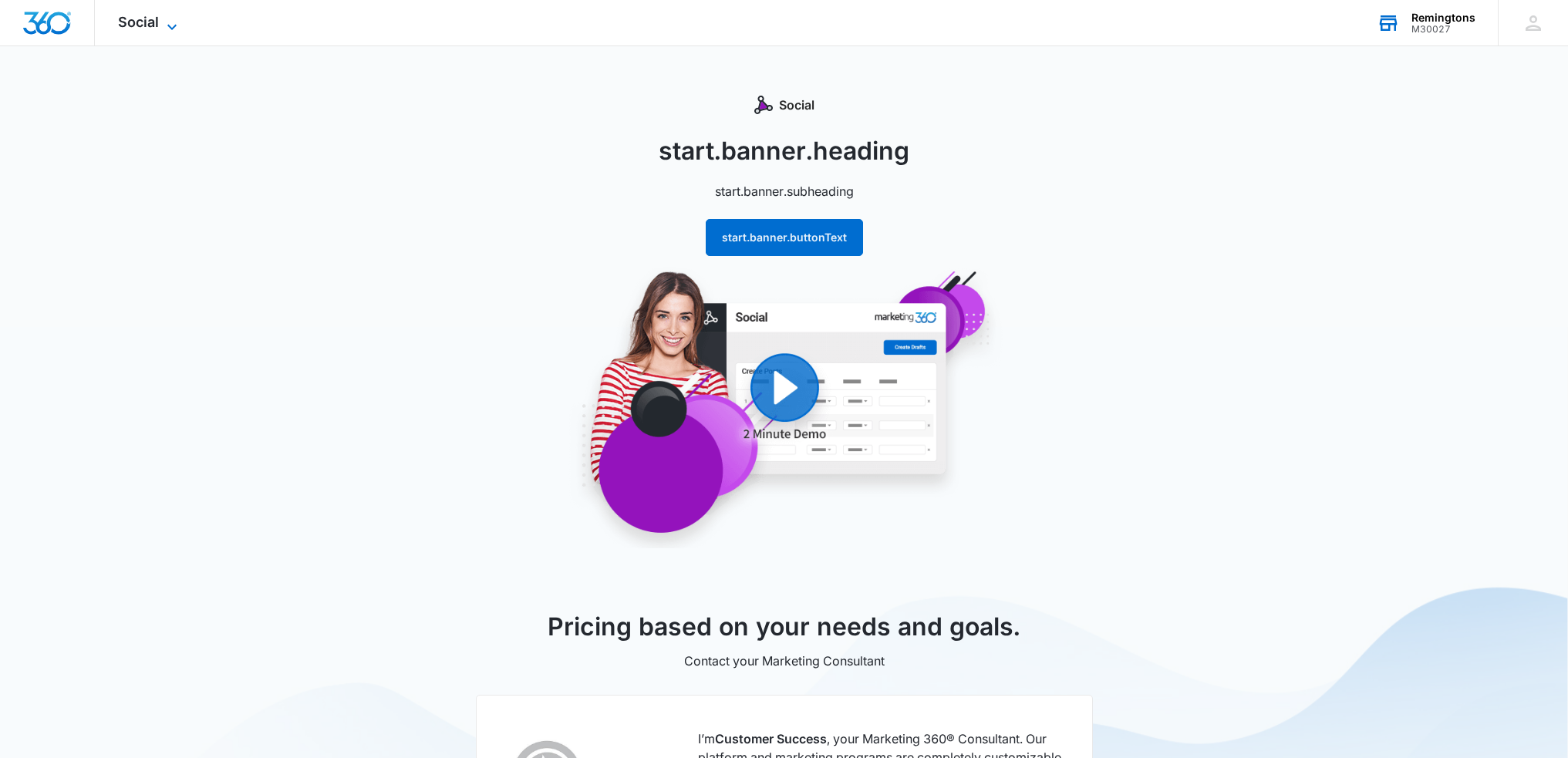
click at [142, 24] on span "Social" at bounding box center [138, 21] width 41 height 16
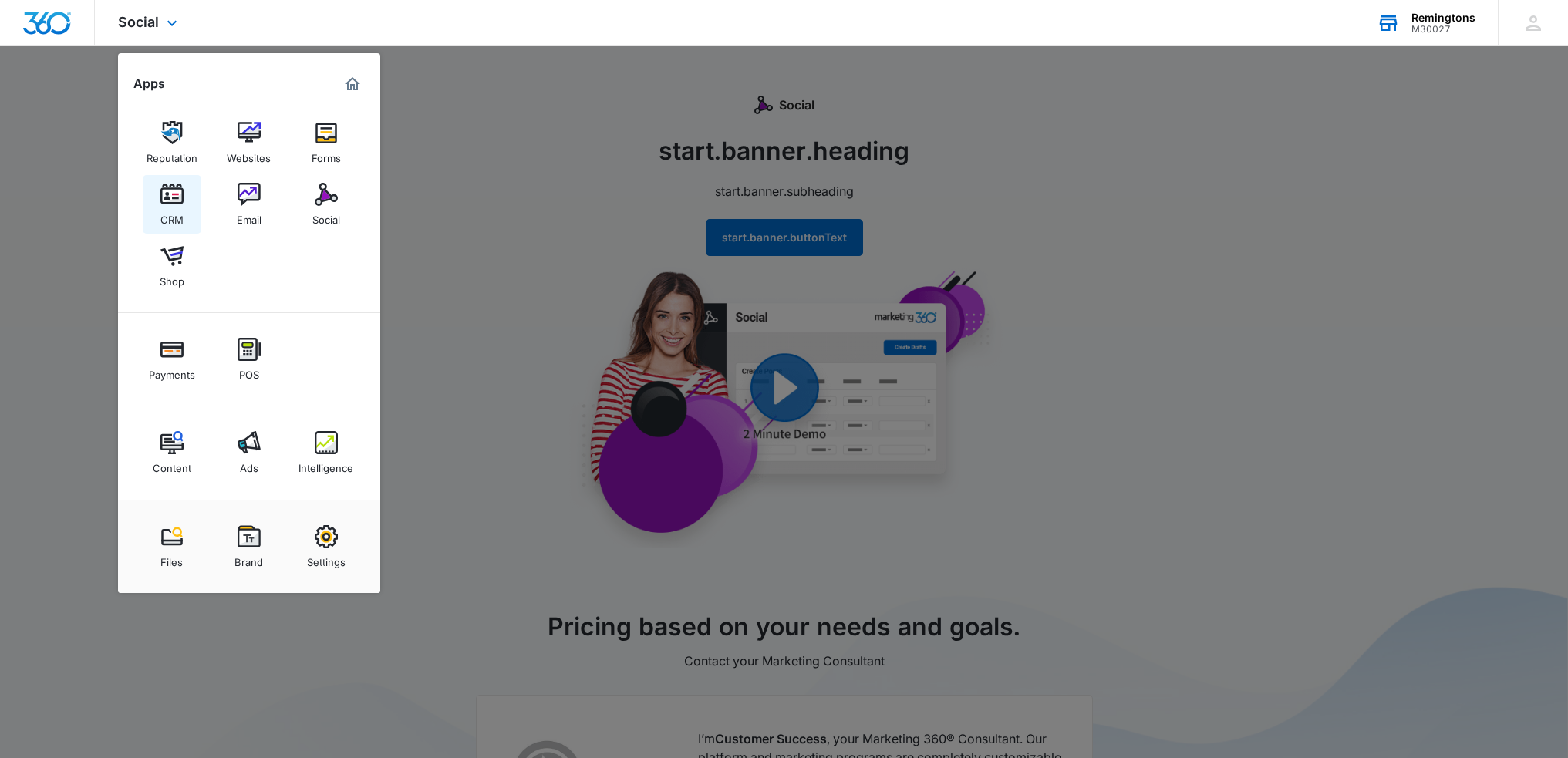
click at [179, 205] on img at bounding box center [172, 194] width 23 height 23
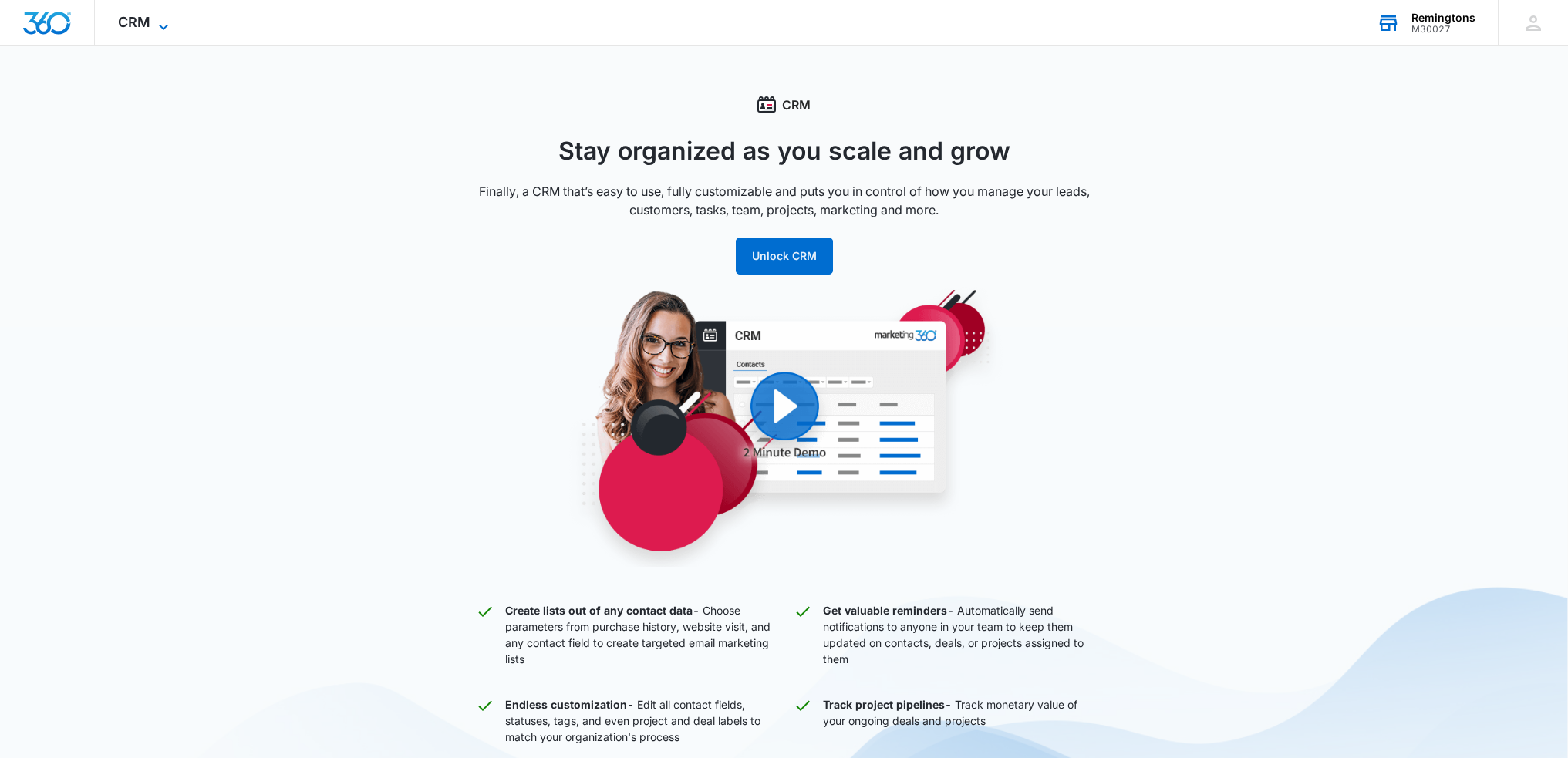
click at [145, 22] on span "CRM" at bounding box center [134, 21] width 32 height 16
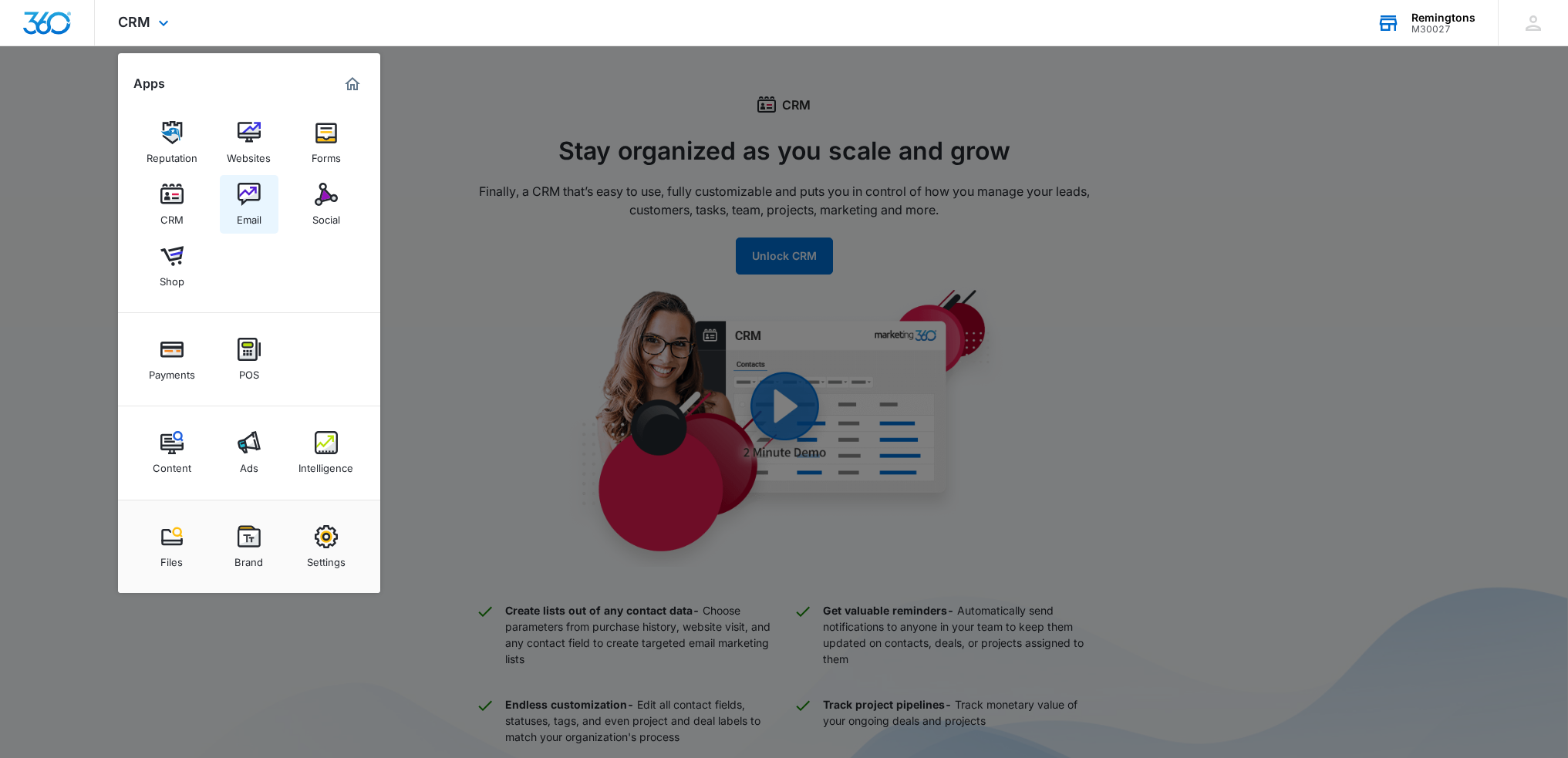
click at [258, 195] on img at bounding box center [249, 194] width 23 height 23
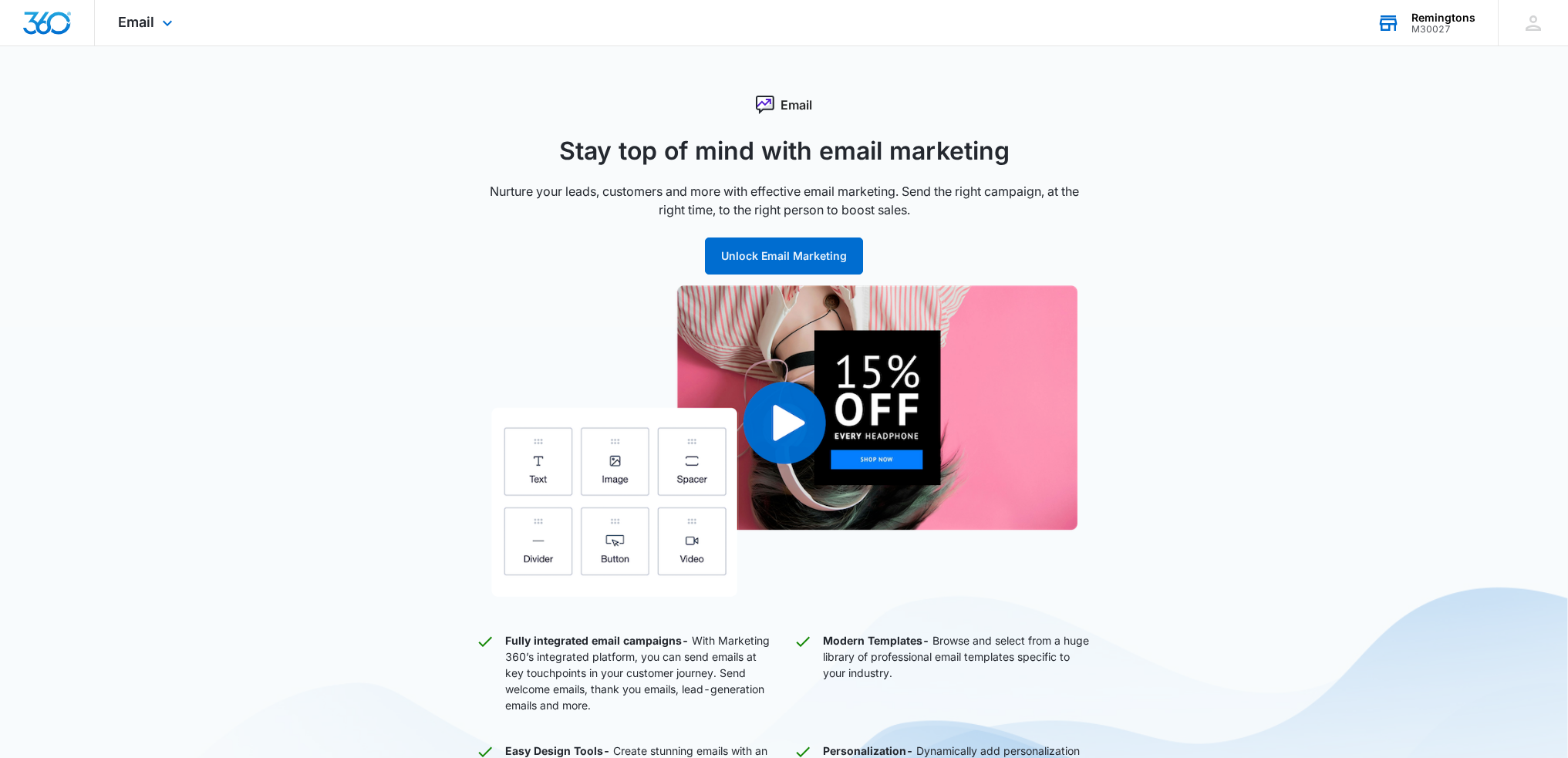
click at [154, 8] on div "Email Apps Reputation Websites Forms CRM Email Social Shop Payments POS Content…" at bounding box center [147, 23] width 105 height 46
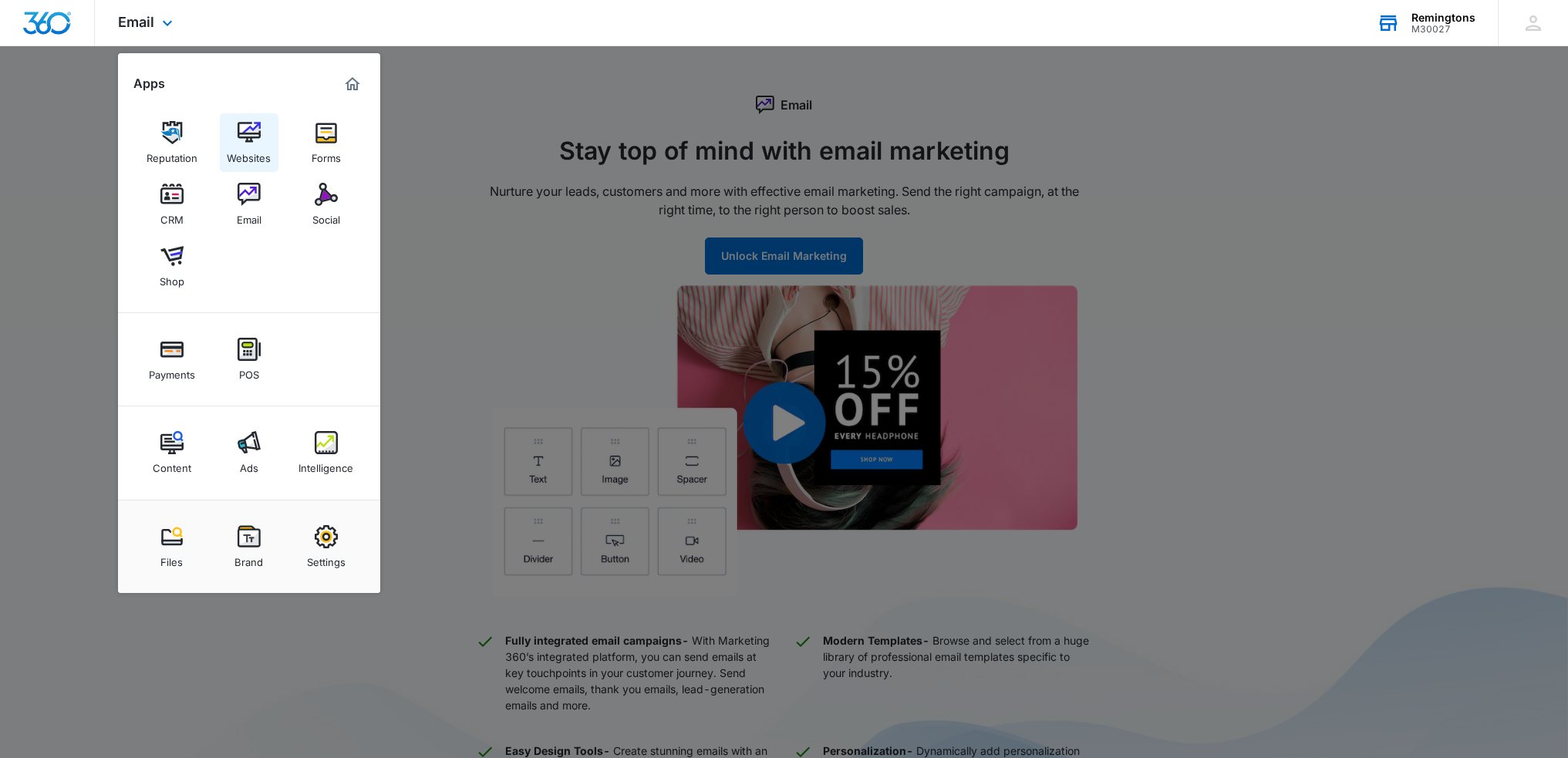
click at [228, 135] on link "Websites" at bounding box center [249, 142] width 58 height 58
